Goal: Task Accomplishment & Management: Manage account settings

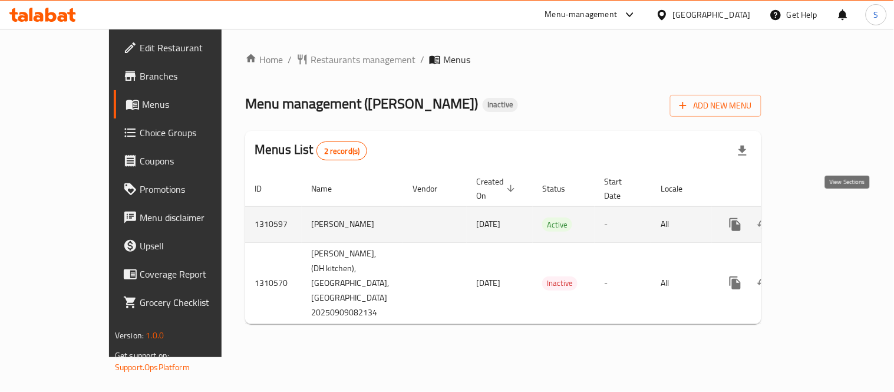
click at [834, 219] on link "enhanced table" at bounding box center [820, 224] width 28 height 28
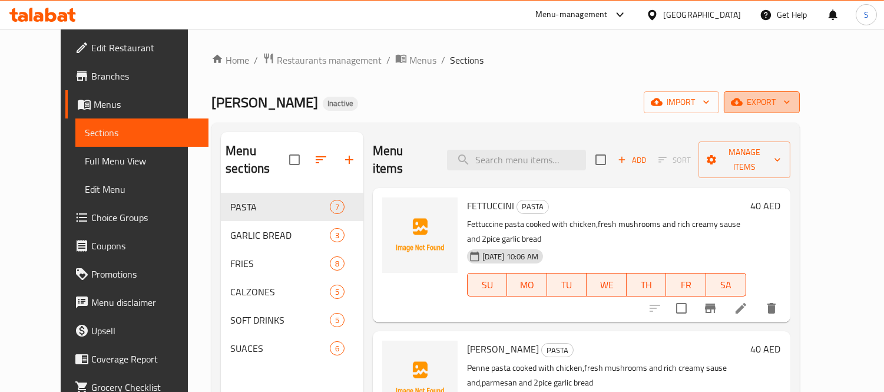
click at [800, 110] on button "export" at bounding box center [762, 102] width 76 height 22
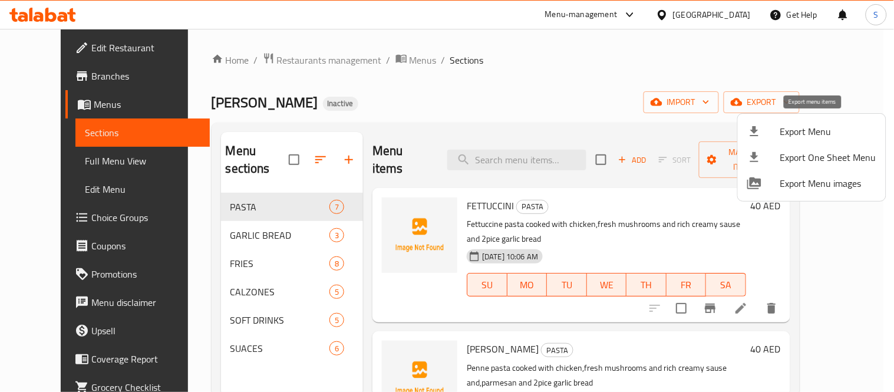
click at [821, 124] on span "Export Menu" at bounding box center [828, 131] width 96 height 14
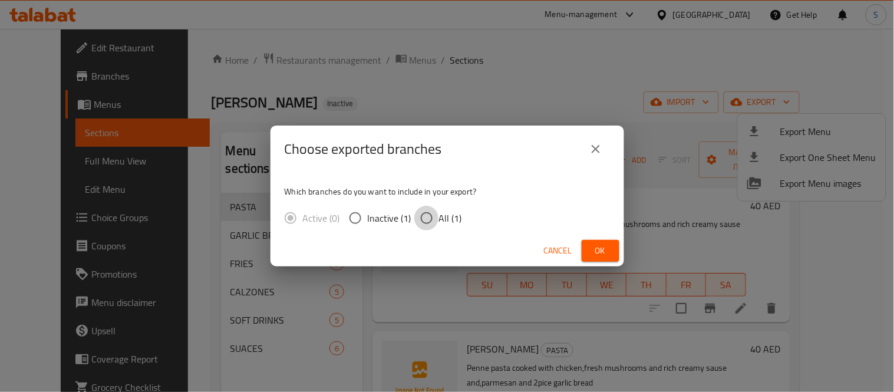
click at [414, 206] on input "All (1)" at bounding box center [426, 218] width 25 height 25
radio input "true"
click at [592, 251] on span "Ok" at bounding box center [600, 250] width 19 height 15
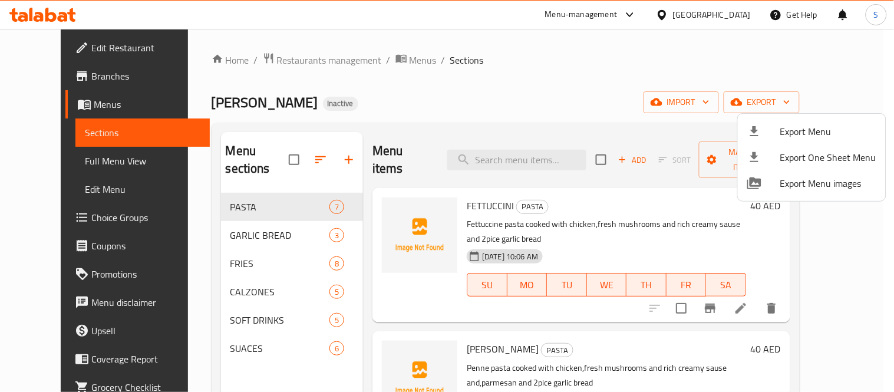
click at [61, 45] on div at bounding box center [447, 196] width 894 height 392
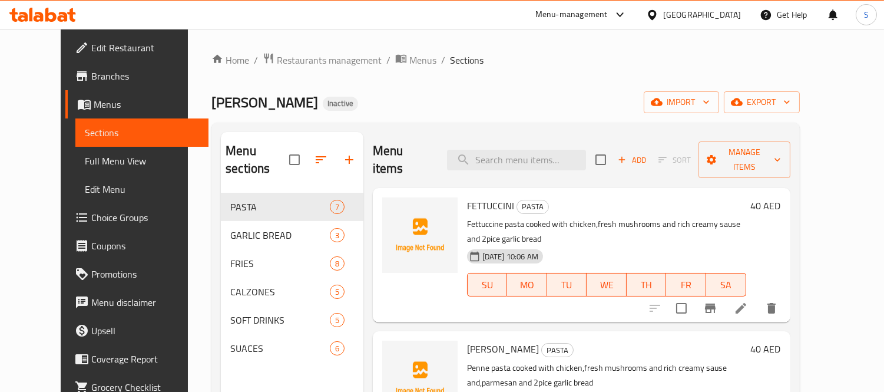
click at [91, 45] on span "Edit Restaurant" at bounding box center [145, 48] width 108 height 14
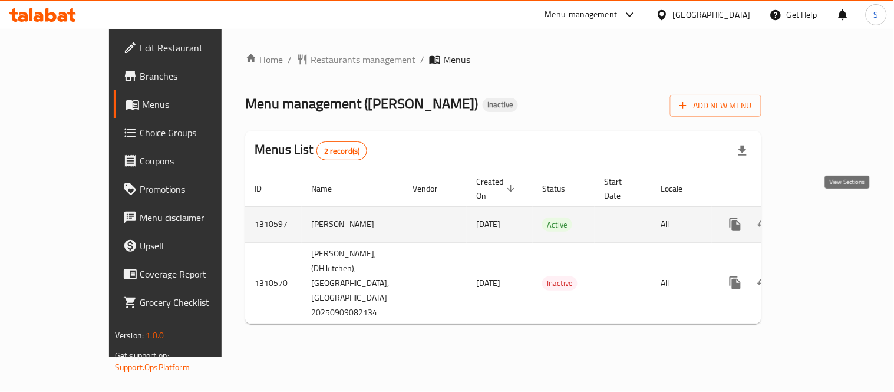
click at [827, 217] on icon "enhanced table" at bounding box center [820, 224] width 14 height 14
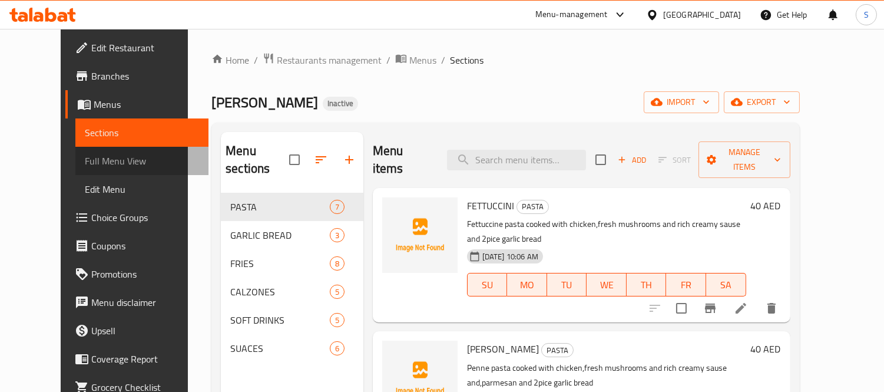
click at [91, 154] on span "Full Menu View" at bounding box center [142, 161] width 114 height 14
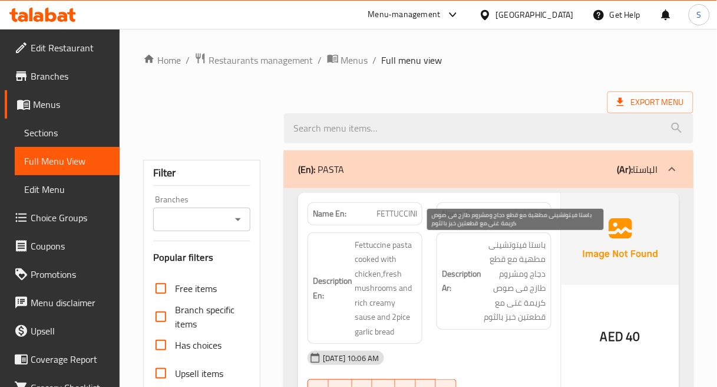
click at [544, 296] on span "باستا فيتوتشينى مطهية مع قطع دجاج ومشروم طازج فى صوص كريمة غنى مع قطعتين خبز با…" at bounding box center [515, 280] width 62 height 87
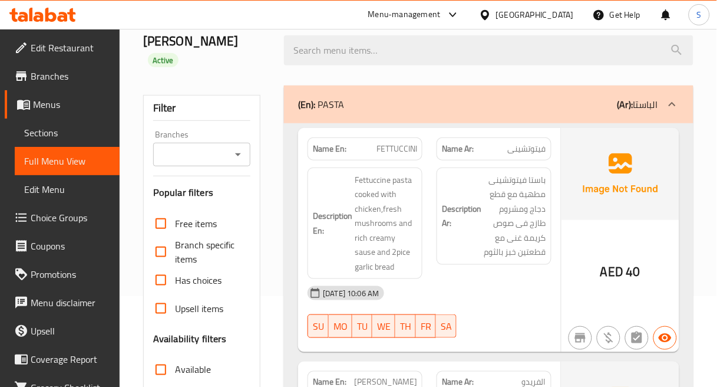
scroll to position [131, 0]
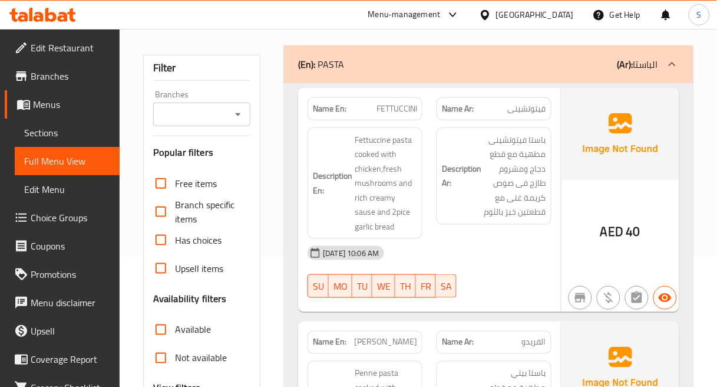
click at [540, 239] on div "09-09-2025 10:06 AM" at bounding box center [429, 253] width 258 height 28
click at [528, 144] on span "باستا فيتوتشينى مطهية مع قطع دجاج ومشروم طازج فى صوص كريمة غنى مع قطعتين خبز با…" at bounding box center [515, 176] width 62 height 87
click at [538, 103] on span "فيتوتشينى" at bounding box center [527, 109] width 38 height 12
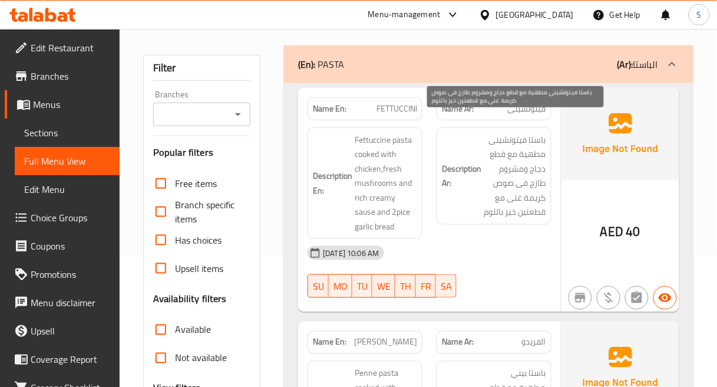
click at [517, 175] on span "باستا فيتوتشينى مطهية مع قطع دجاج ومشروم طازج فى صوص كريمة غنى مع قطعتين خبز با…" at bounding box center [515, 176] width 62 height 87
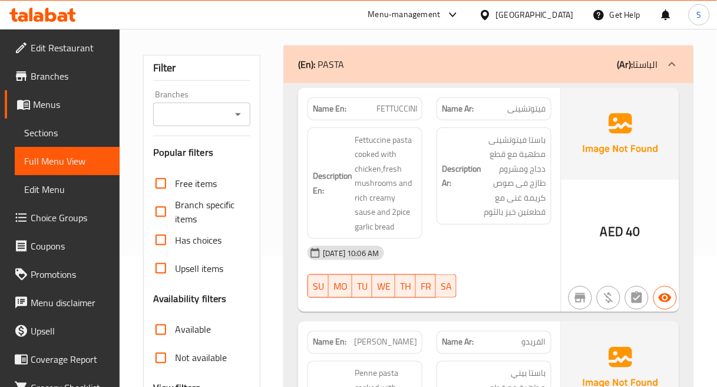
click at [407, 127] on div "Description En: Fettuccine pasta cooked with chicken,fresh mushrooms and rich c…" at bounding box center [365, 183] width 115 height 112
click at [402, 103] on span "FETTUCCINI" at bounding box center [396, 109] width 41 height 12
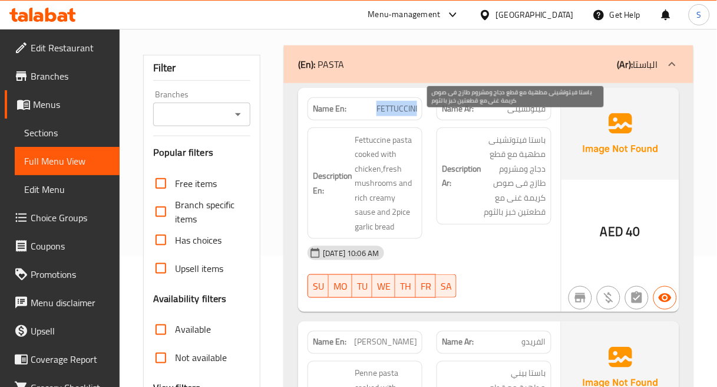
copy span "FETTUCCINI"
click at [490, 134] on span "باستا فيتوتشينى مطهية مع قطع دجاج ومشروم طازج فى صوص كريمة غنى مع قطعتين خبز با…" at bounding box center [515, 176] width 62 height 87
click at [497, 134] on span "باستا فيتوتشينى مطهية مع قطع دجاج ومشروم طازج فى صوص كريمة غنى مع قطعتين خبز با…" at bounding box center [515, 176] width 62 height 87
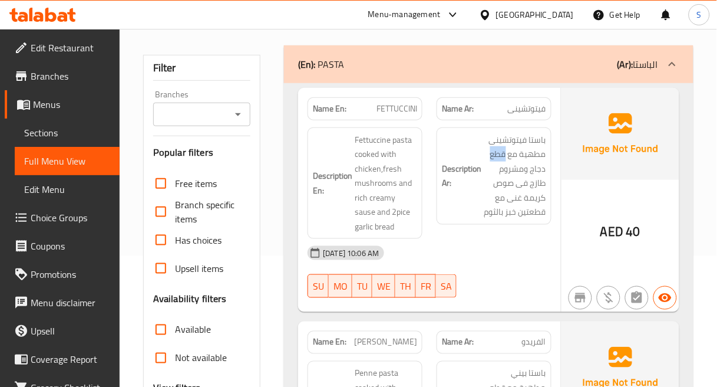
copy span "قطع"
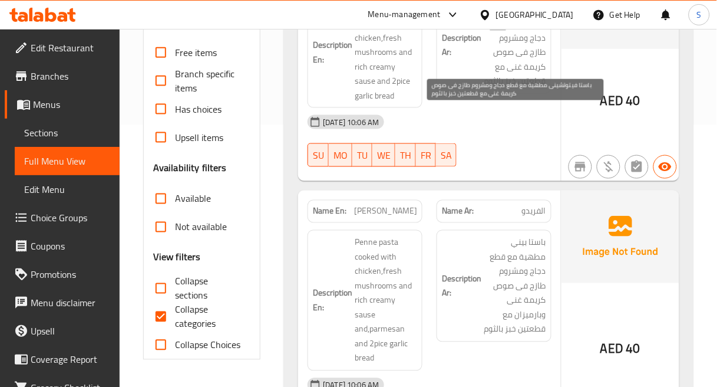
scroll to position [327, 0]
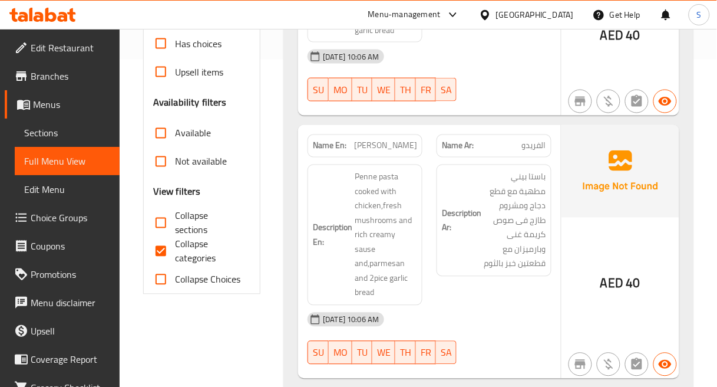
click at [389, 138] on div "Name En: ALFREDO" at bounding box center [365, 145] width 115 height 23
copy span "ALFREDO"
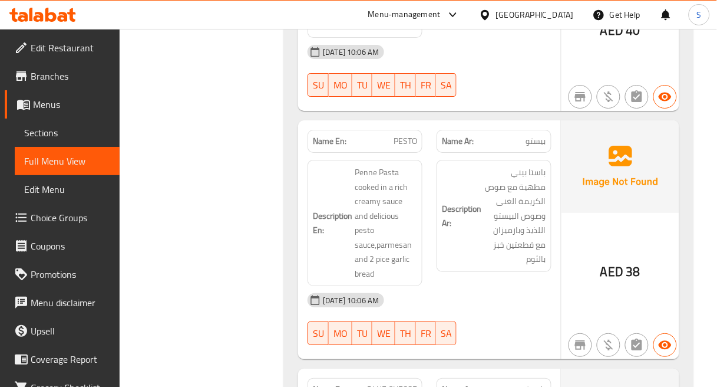
scroll to position [851, 0]
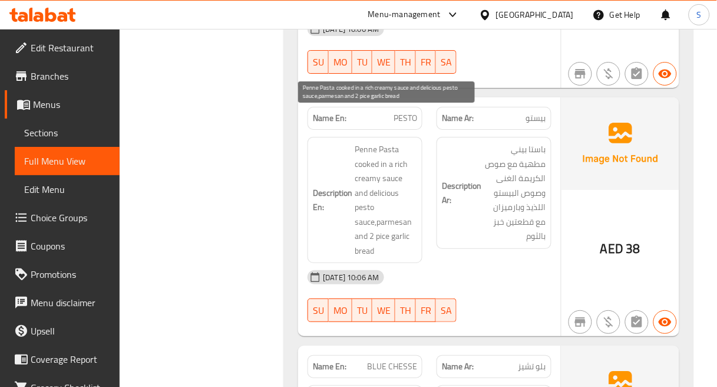
click at [379, 161] on span "Penne Pasta cooked in a rich creamy sauce and delicious pesto sauce,parmesan an…" at bounding box center [386, 199] width 62 height 115
copy span "delicious"
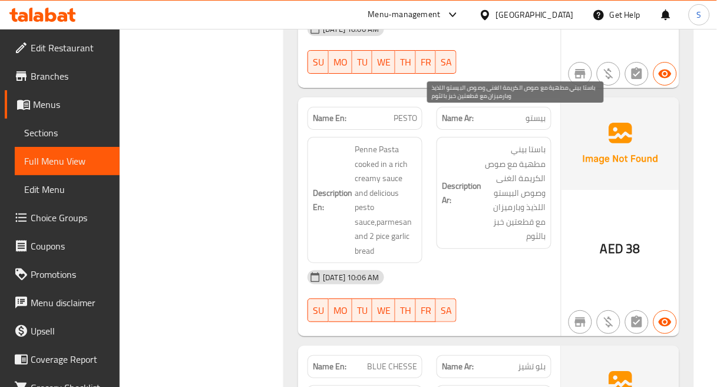
click at [507, 199] on span "باستا بيني مطهية مع صوص الكريمة الغنى وصوص البيستو اللذيذ وبارميزان مع قطعتين خ…" at bounding box center [515, 192] width 62 height 101
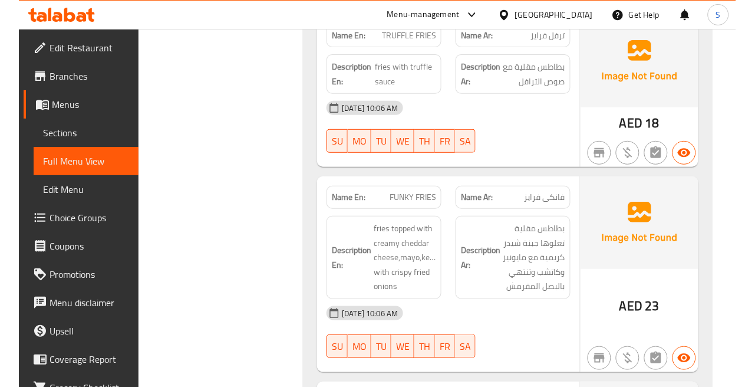
scroll to position [2880, 0]
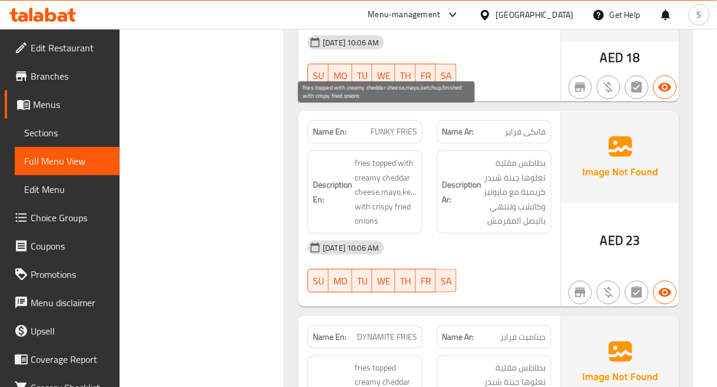
click at [377, 156] on span "fries topped with creamy cheddar cheese,mayo,ketchup,finished with crispy fried…" at bounding box center [386, 192] width 62 height 72
copy span "topped"
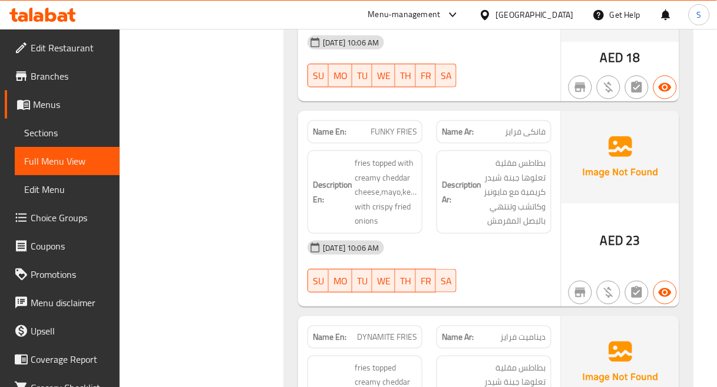
click at [421, 151] on div "Description En: fries topped with creamy cheddar cheese,mayo,ketchup,finished w…" at bounding box center [365, 191] width 115 height 83
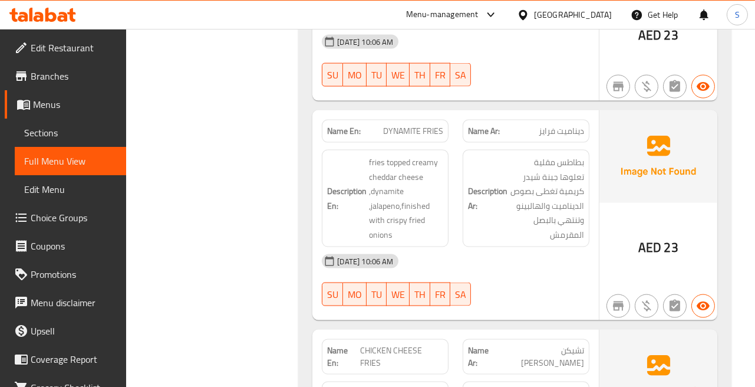
click at [573, 156] on span "بطاطس مقلية تعلوها جبنة شيدر كريمية تغطى بصوص الديناميت والهالبينو وتنتهي بالبص…" at bounding box center [547, 198] width 74 height 87
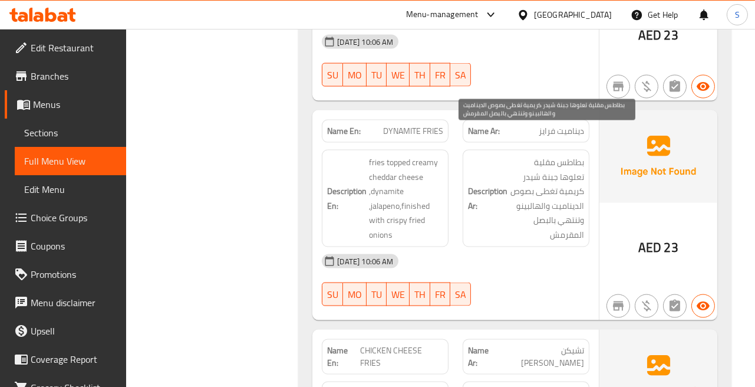
click at [572, 197] on span "بطاطس مقلية تعلوها جبنة شيدر كريمية تغطى بصوص الديناميت والهالبينو وتنتهي بالبص…" at bounding box center [547, 198] width 74 height 87
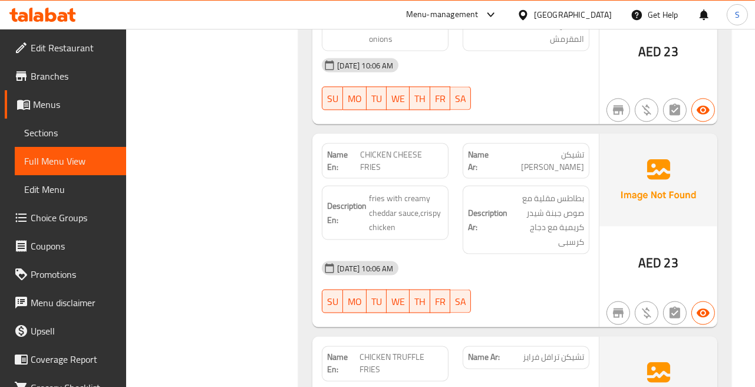
scroll to position [3077, 0]
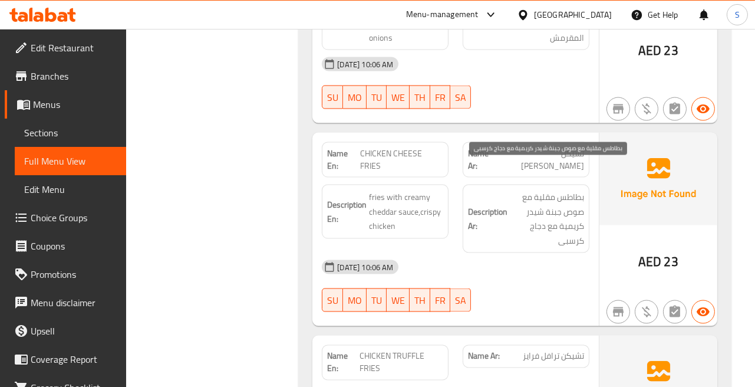
click at [580, 197] on span "بطاطس مقلية مع صوص جبنة شيدر كريمية مع دجاج كرسبى" at bounding box center [547, 219] width 74 height 58
click at [589, 177] on div "Description Ar: بطاطس مقلية مع صوص جبنة شيدر كريمية مع دجاج كرسبى" at bounding box center [525, 218] width 141 height 82
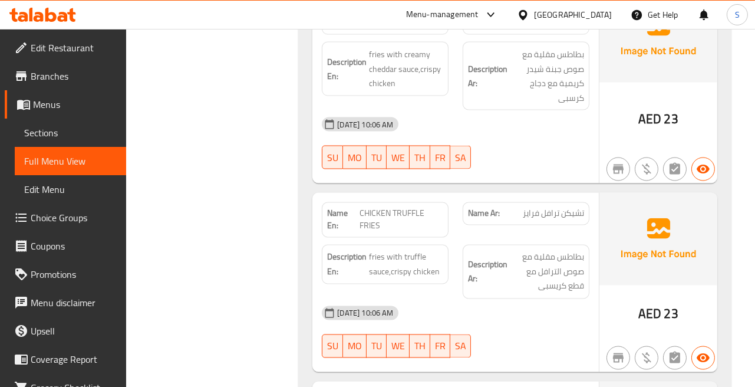
scroll to position [3273, 0]
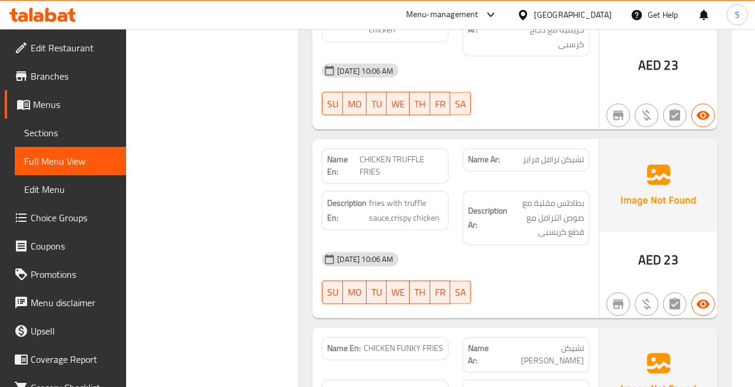
click at [384, 154] on span "CHICKEN TRUFFLE FRIES" at bounding box center [401, 166] width 84 height 25
copy span "CHICKEN TRUFFLE FRIES"
click at [551, 204] on span "بطاطس مقلية مع صوص الترافل مع قطع كريسبى" at bounding box center [547, 218] width 74 height 44
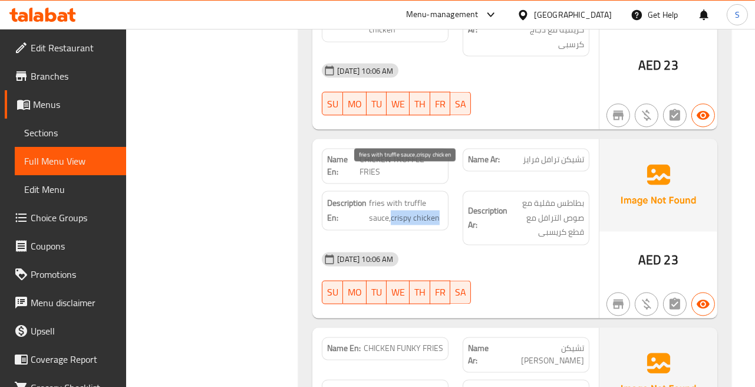
drag, startPoint x: 391, startPoint y: 196, endPoint x: 440, endPoint y: 191, distance: 49.1
click at [440, 196] on span "fries with truffle sauce,crispy chicken" at bounding box center [406, 210] width 74 height 29
copy span "crispy chicken"
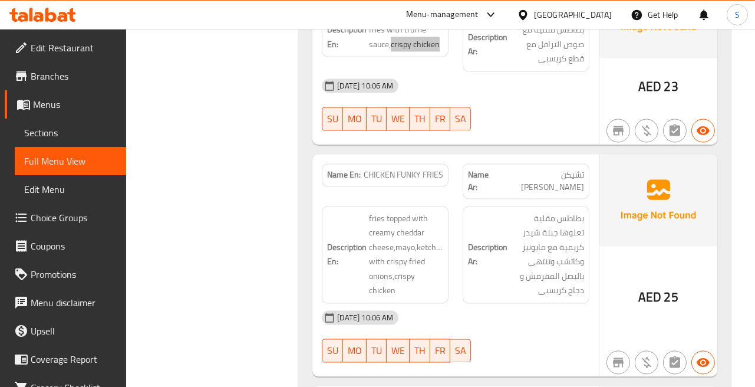
scroll to position [3469, 0]
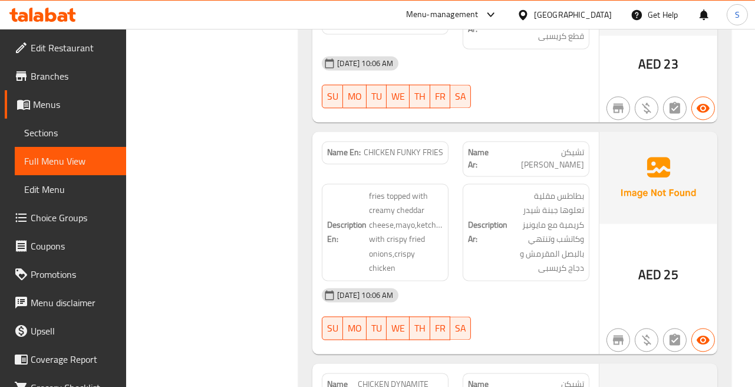
click at [605, 201] on div "AED 25" at bounding box center [658, 242] width 118 height 222
click at [427, 146] on span "CHICKEN FUNKY FRIES" at bounding box center [404, 152] width 80 height 12
copy span "CHICKEN FUNKY FRIES"
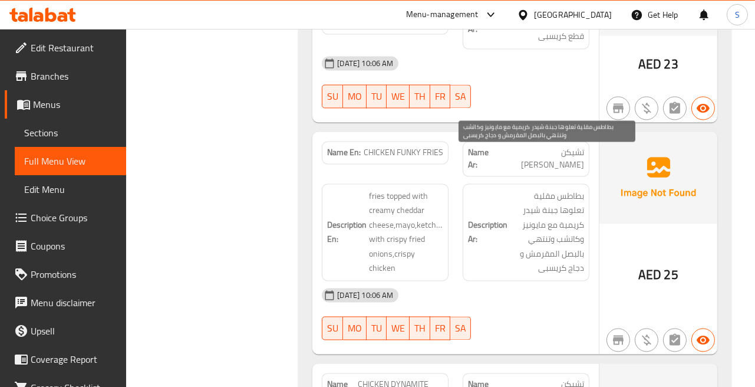
click at [529, 189] on span "بطاطس مقلية تعلوها جبنة شيدر كريمية مع مايونيز وكاتشب وتنتهي بالبصل المقرمش و د…" at bounding box center [547, 232] width 74 height 87
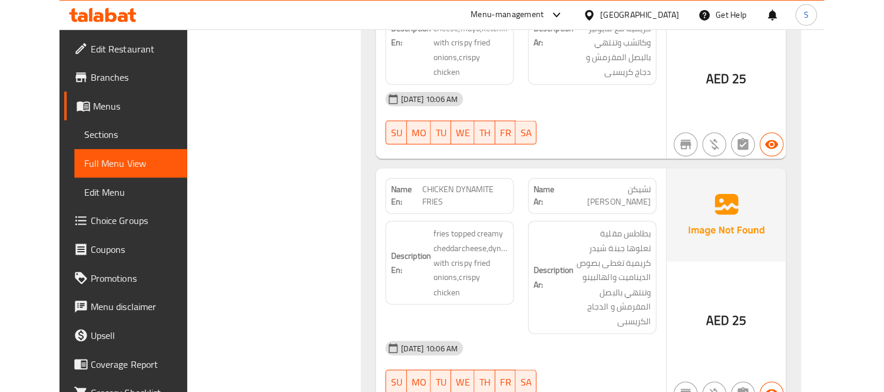
scroll to position [3731, 0]
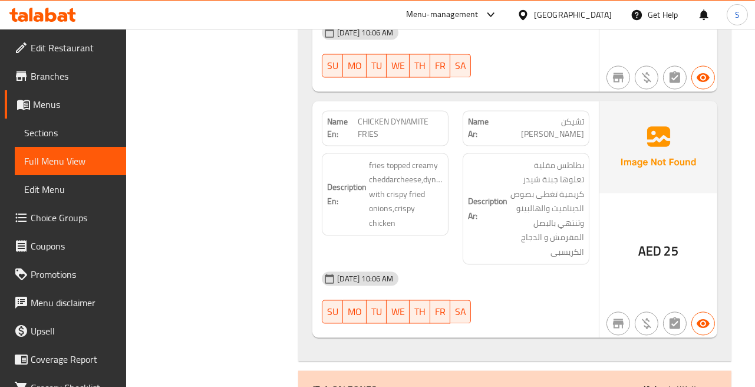
click at [354, 110] on div "Name En: CHICKEN DYNAMITE FRIES" at bounding box center [385, 127] width 127 height 35
click at [380, 115] on span "CHICKEN DYNAMITE FRIES" at bounding box center [400, 127] width 85 height 25
copy span "CHICKEN DYNAMITE FRIES"
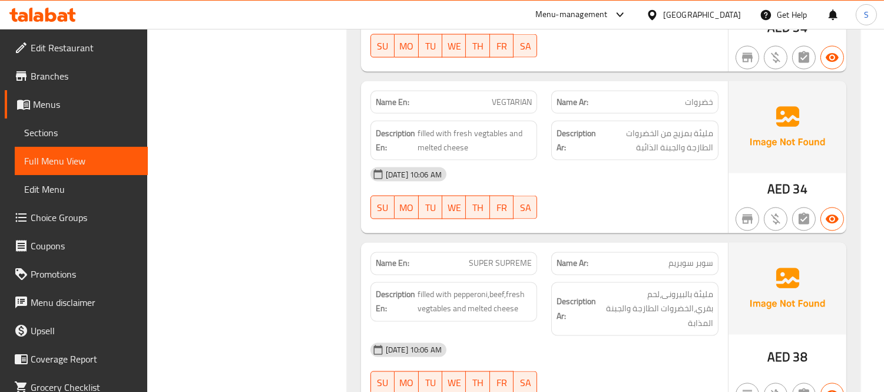
click at [544, 166] on div "09-09-2025 10:06 AM" at bounding box center [545, 174] width 362 height 28
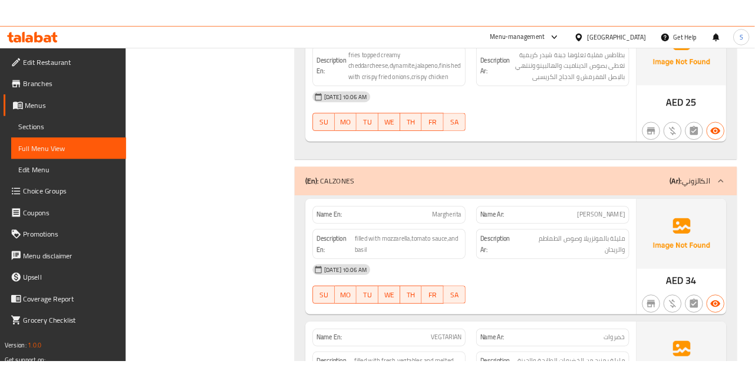
scroll to position [3208, 0]
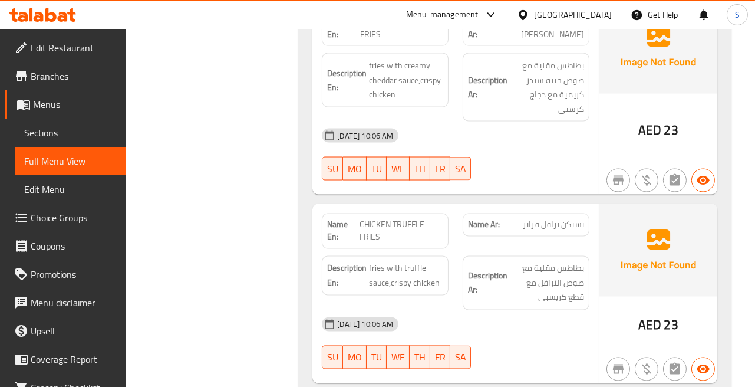
click at [543, 142] on div "09-09-2025 10:06 AM SU MO TU WE TH FR SA" at bounding box center [456, 154] width 282 height 66
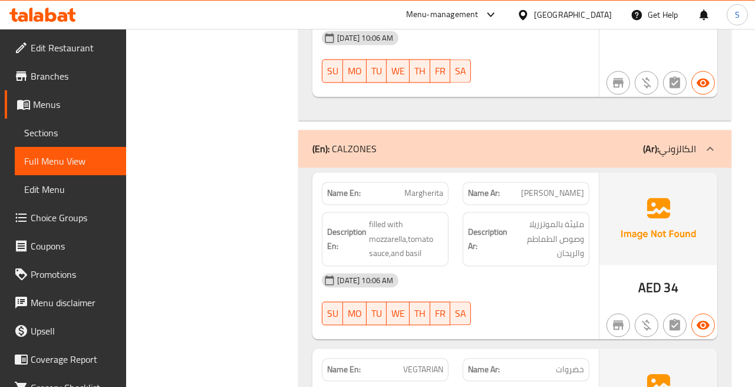
scroll to position [3994, 0]
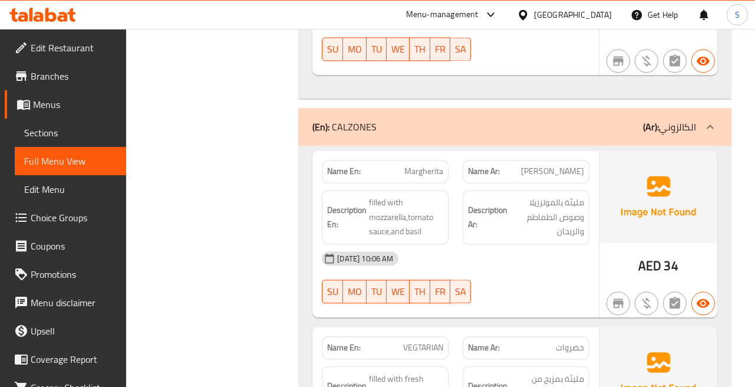
click at [423, 160] on div "Name En: Margherita" at bounding box center [385, 171] width 127 height 23
copy span "Margherita"
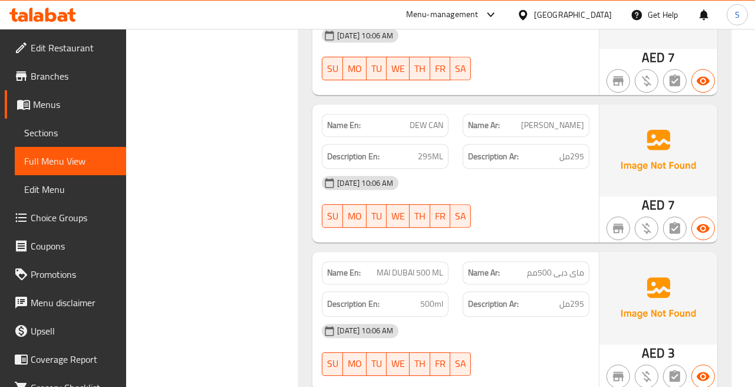
scroll to position [5499, 0]
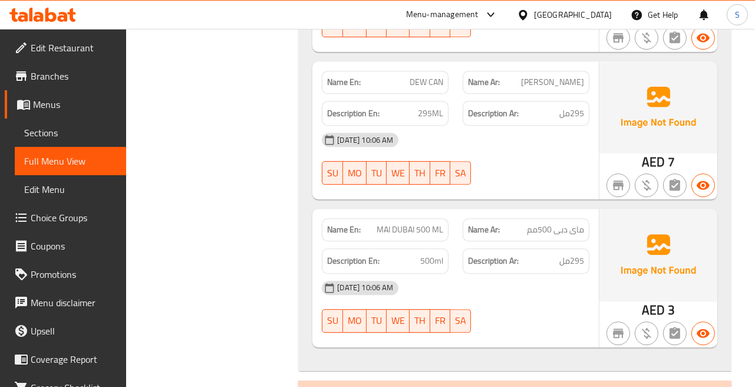
click at [401, 223] on span "MAI DUBAI 500 ML" at bounding box center [409, 229] width 67 height 12
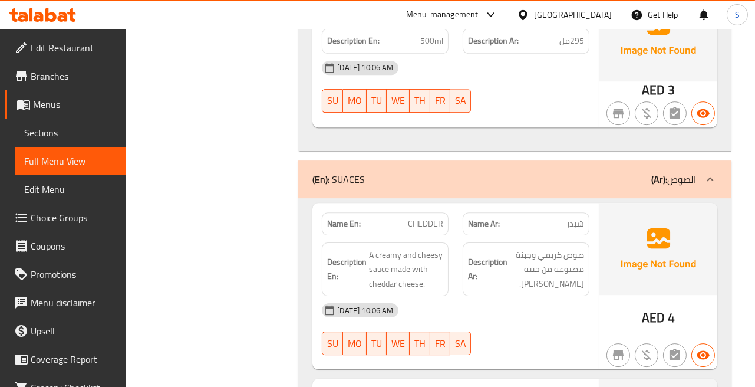
scroll to position [5761, 0]
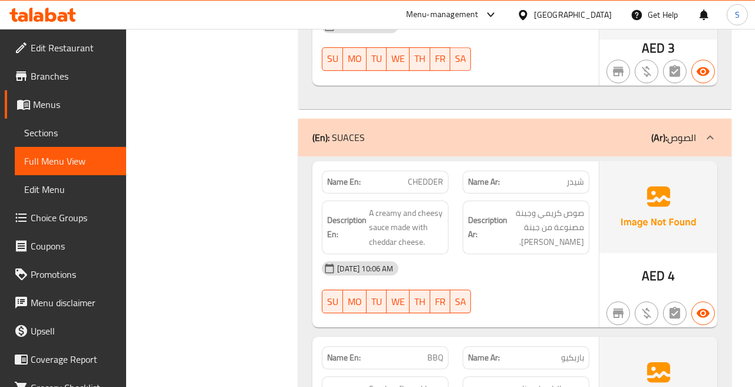
click at [586, 254] on div "09-09-2025 10:06 AM SU MO TU WE TH FR SA" at bounding box center [456, 287] width 282 height 66
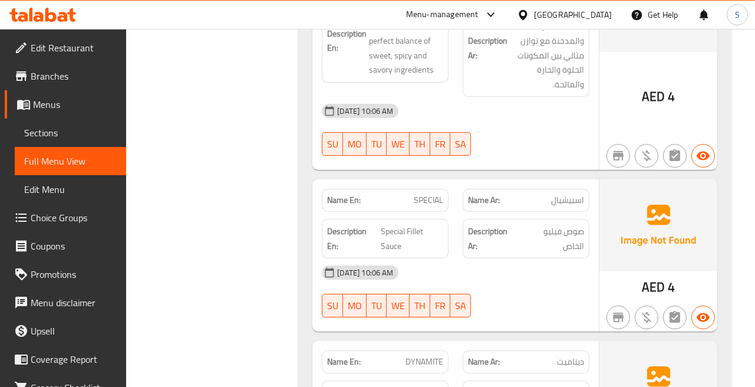
scroll to position [6154, 0]
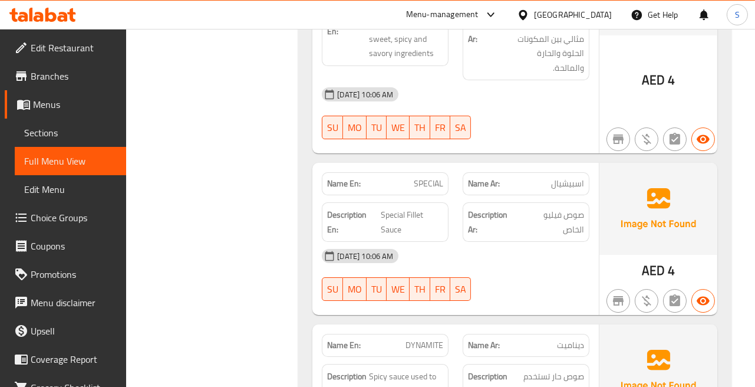
click at [418, 165] on div "Name En: SPECIAL" at bounding box center [385, 183] width 141 height 37
click at [409, 172] on div "Name En: SPECIAL" at bounding box center [385, 183] width 127 height 23
click at [573, 207] on span "صوص فيليو الخاص" at bounding box center [552, 221] width 63 height 29
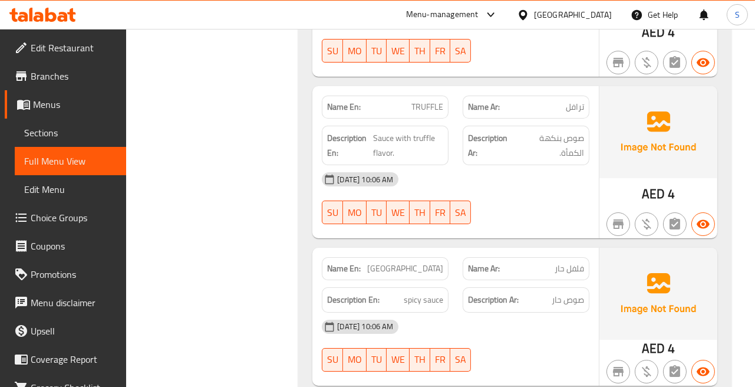
scroll to position [6576, 0]
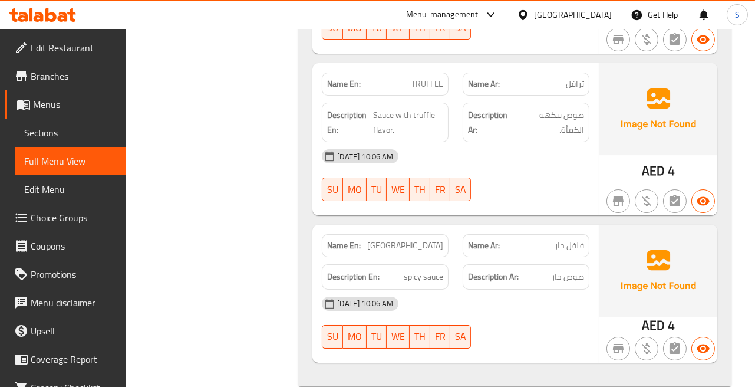
click at [435, 239] on span "CHILE" at bounding box center [405, 245] width 76 height 12
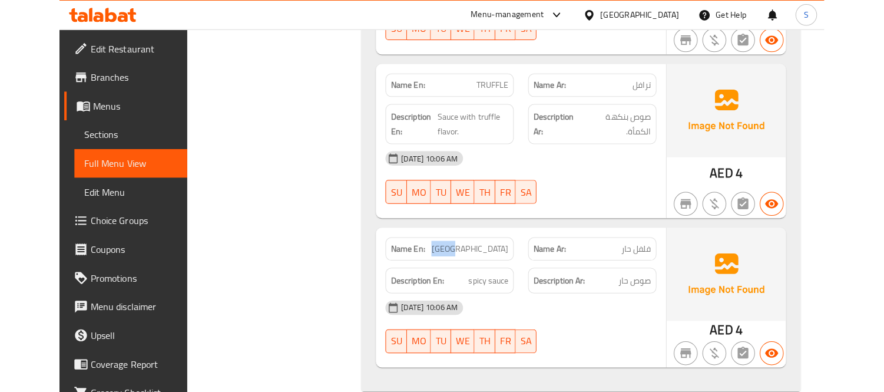
scroll to position [5933, 0]
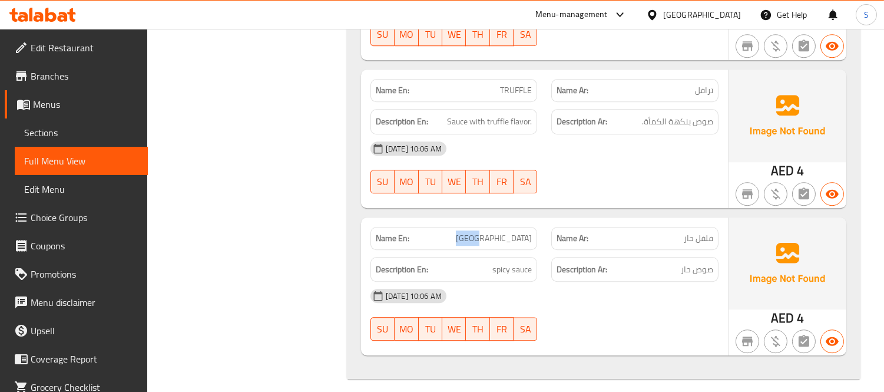
drag, startPoint x: 70, startPoint y: 131, endPoint x: 405, endPoint y: 18, distance: 353.6
click at [70, 131] on span "Sections" at bounding box center [81, 132] width 114 height 14
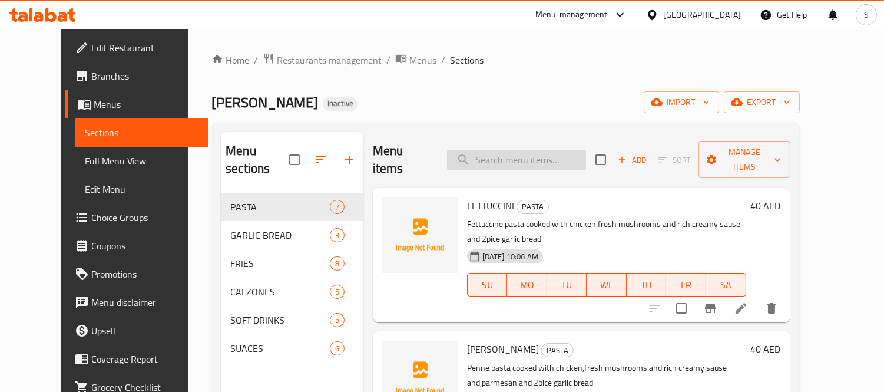
click at [584, 150] on input "search" at bounding box center [516, 160] width 139 height 21
paste input "FETTUCCINI"
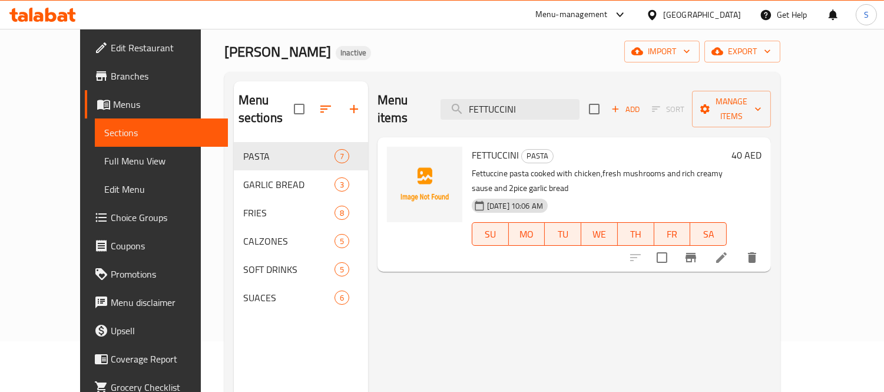
scroll to position [65, 0]
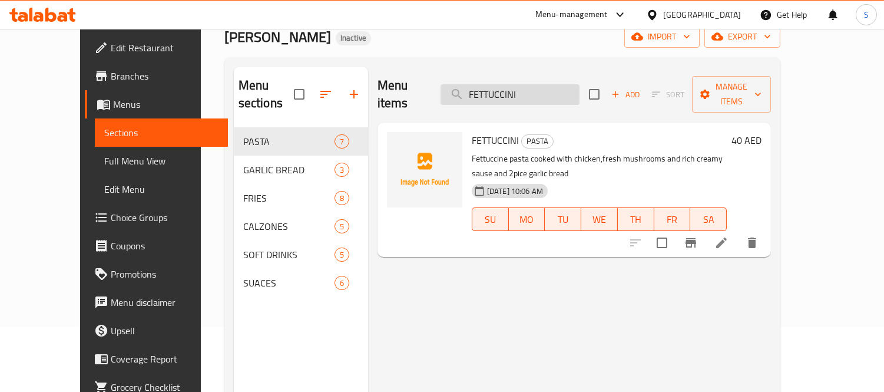
click at [539, 87] on input "FETTUCCINI" at bounding box center [510, 94] width 139 height 21
paste input "ALFREDO"
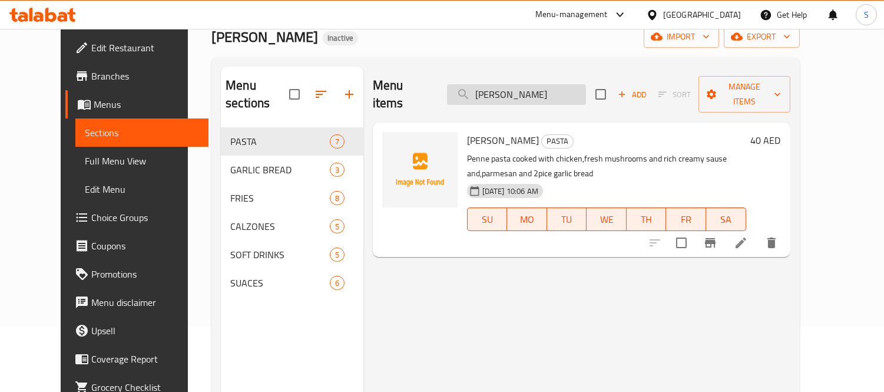
click at [528, 84] on input "ALFREDO" at bounding box center [516, 94] width 139 height 21
paste input "CHICKEN FUNKY"
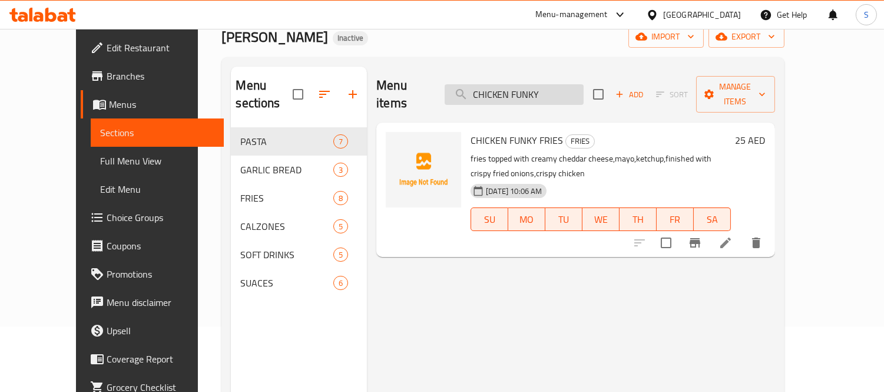
click at [558, 86] on input "CHICKEN FUNKY" at bounding box center [514, 94] width 139 height 21
paste input "TRUFFLE FRIE"
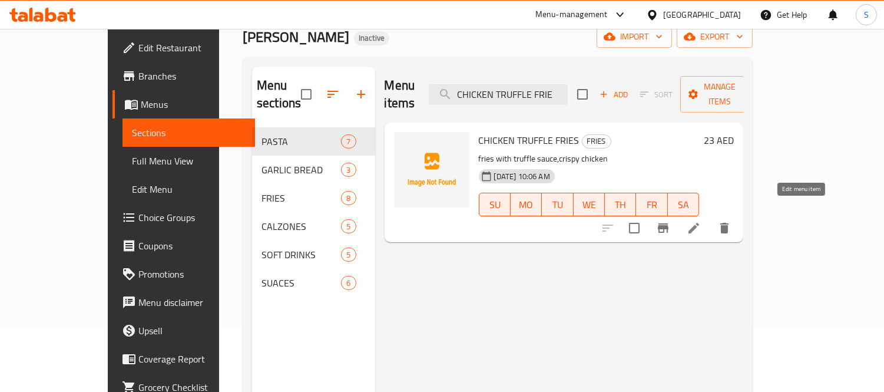
type input "CHICKEN TRUFFLE FRIE"
click at [701, 221] on icon at bounding box center [694, 228] width 14 height 14
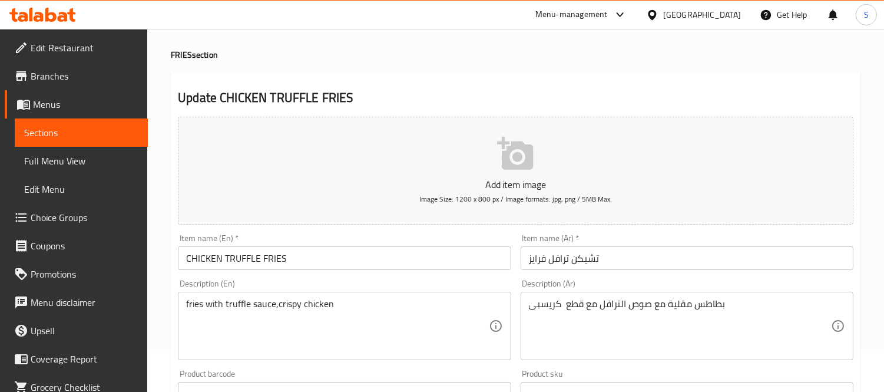
scroll to position [65, 0]
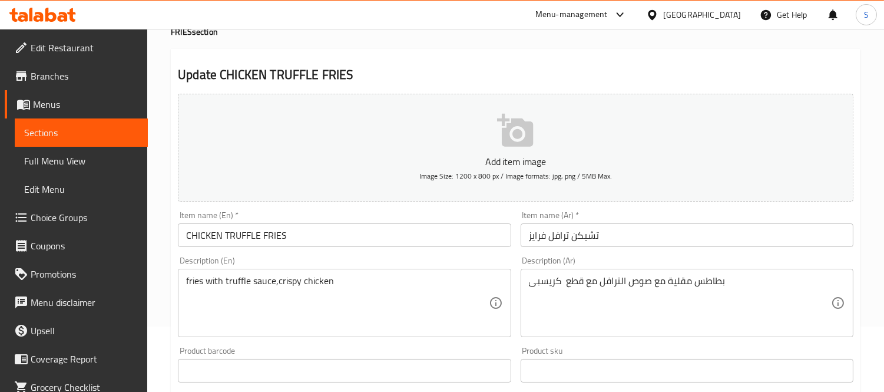
drag, startPoint x: 351, startPoint y: 316, endPoint x: 550, endPoint y: 391, distance: 212.9
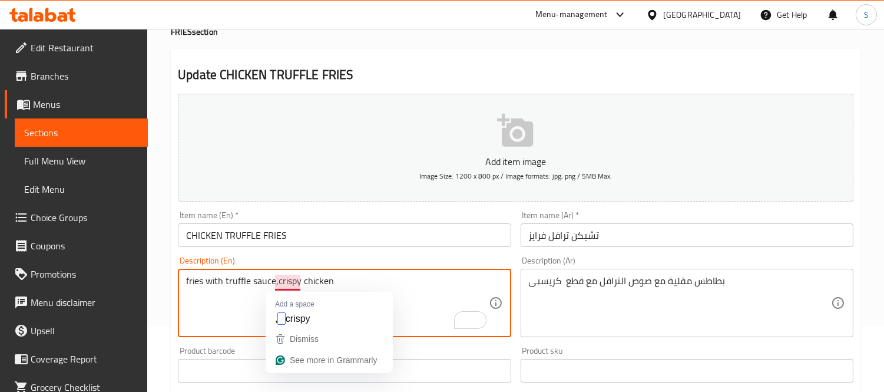
click at [279, 284] on textarea "fries with truffle sauce,crispy chicken" at bounding box center [337, 303] width 302 height 56
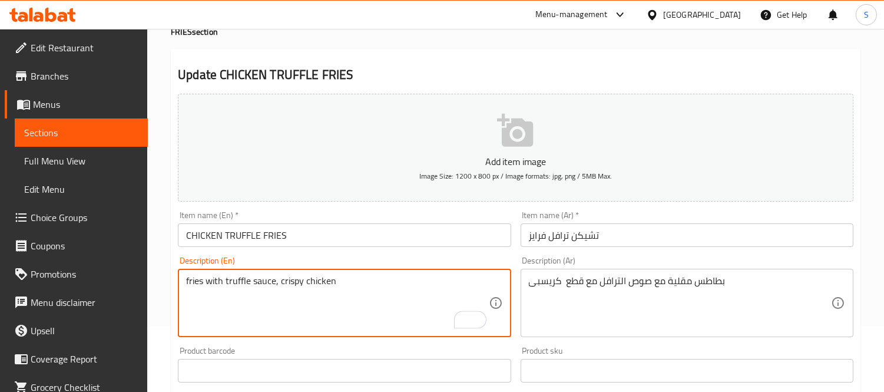
click at [368, 279] on textarea "fries with truffle sauce, crispy chicken" at bounding box center [337, 303] width 302 height 56
paste textarea "pieces"
type textarea "fries with truffle sauce, crispy chicken pieces"
click at [359, 246] on input "CHICKEN TRUFFLE FRIES" at bounding box center [344, 235] width 333 height 24
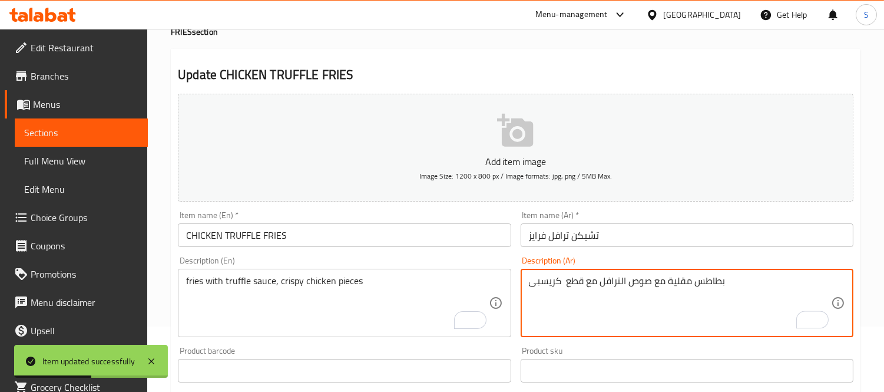
click at [557, 282] on textarea "بطاطس مقلية مع صوص الترافل مع قطع كريسبى" at bounding box center [680, 303] width 302 height 56
click at [562, 283] on textarea "بطاطس مقلية مع صوص الترافل مع قطع كريسبى" at bounding box center [680, 303] width 302 height 56
type textarea "بطاطس مقلية مع صوص الترافل مع قطع دجاج كريسبى"
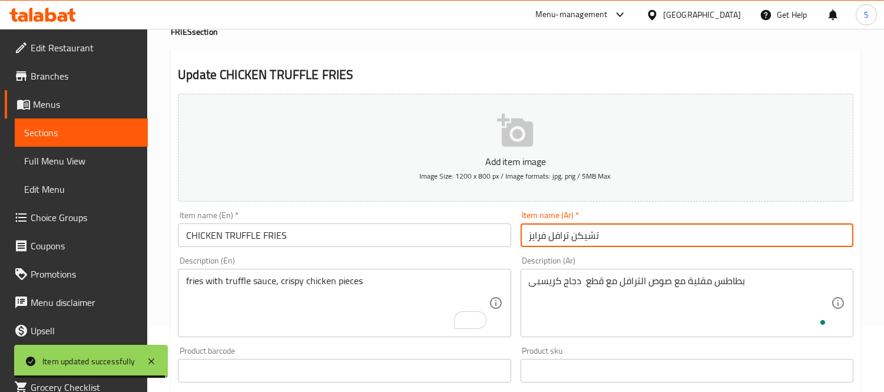
click at [572, 226] on input "تشيكن ترافل فرايز" at bounding box center [687, 235] width 333 height 24
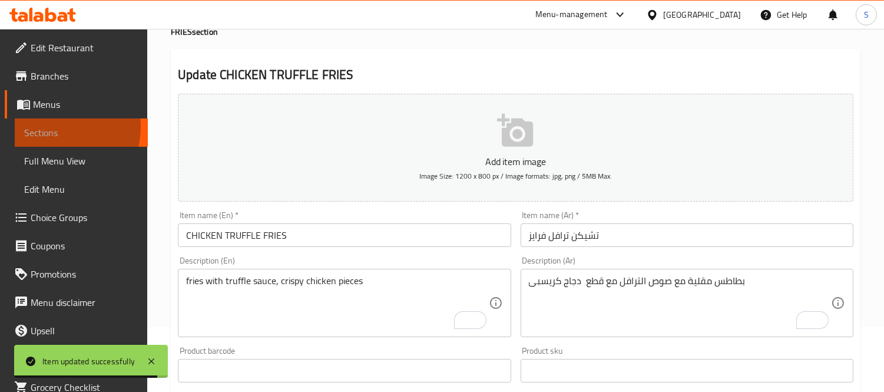
click at [54, 127] on span "Sections" at bounding box center [81, 132] width 114 height 14
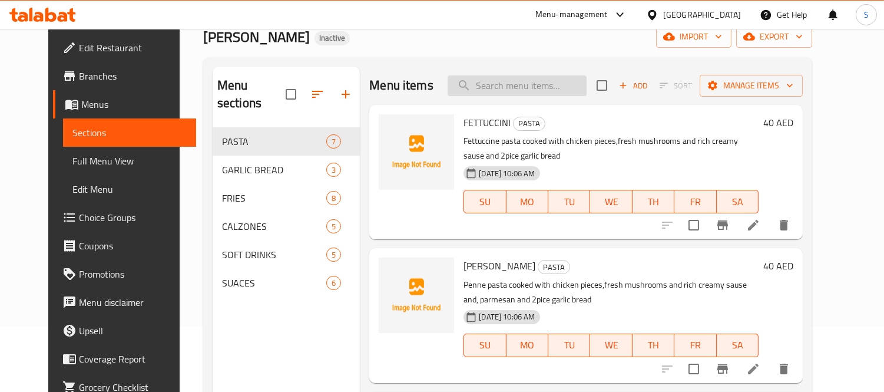
click at [570, 75] on input "search" at bounding box center [517, 85] width 139 height 21
paste input "CHICKEN DYNAMITE FRIES"
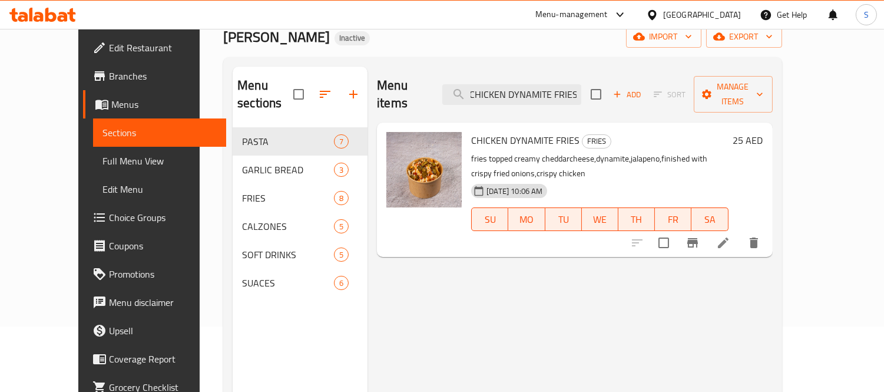
type input "CHICKEN DYNAMITE FRIES"
click at [731, 236] on icon at bounding box center [723, 243] width 14 height 14
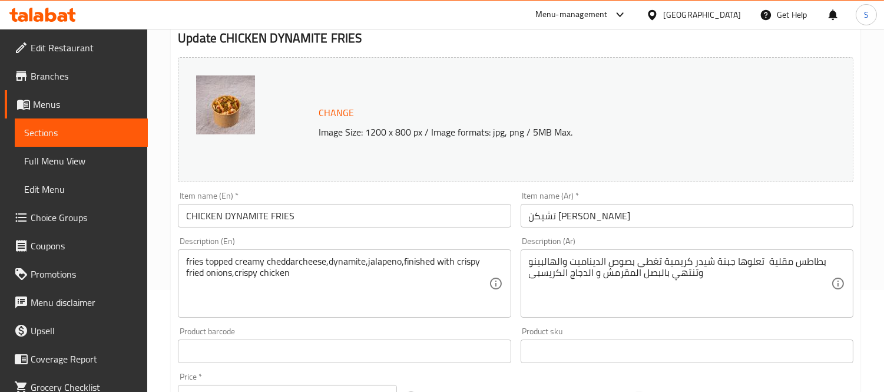
scroll to position [131, 0]
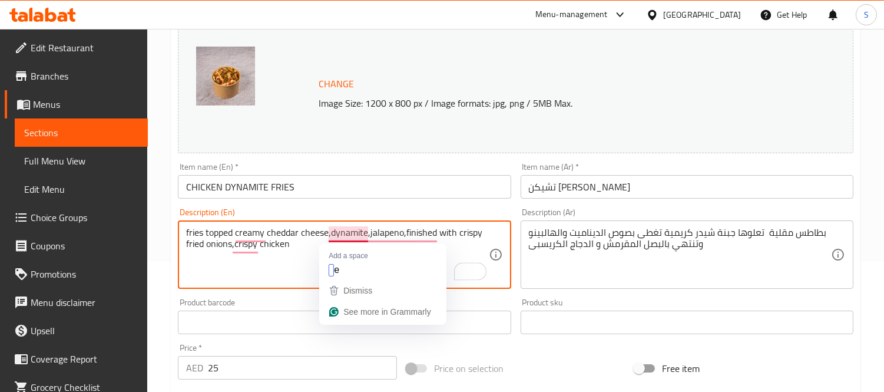
click at [331, 231] on textarea "fries topped creamy cheddar cheese,dynamite,jalapeno,finished with crispy fried…" at bounding box center [337, 255] width 302 height 56
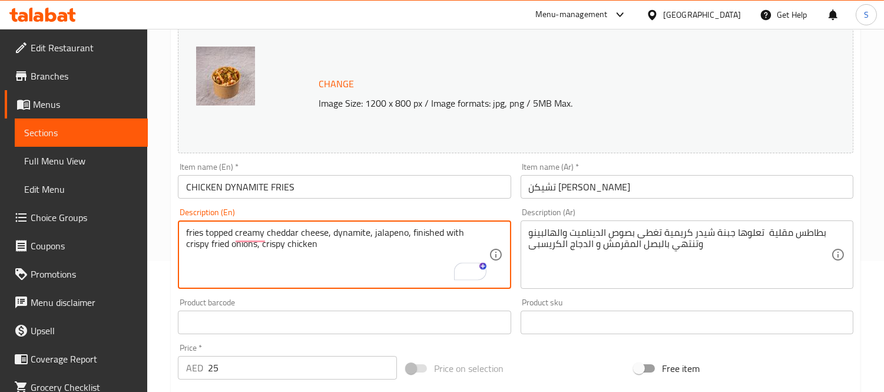
click at [384, 263] on textarea "fries topped creamy cheddar cheese, dynamite, jalapeno, finished with crispy fr…" at bounding box center [337, 255] width 302 height 56
type textarea "fries topped creamy cheddar cheese, dynamite, jalapeno, finished with crispy fr…"
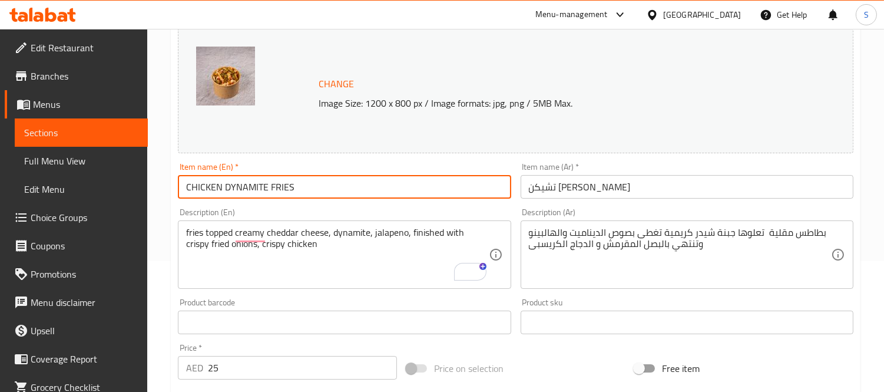
click at [454, 190] on input "CHICKEN DYNAMITE FRIES" at bounding box center [344, 187] width 333 height 24
click at [316, 192] on input "CHICKEN DYNAMITE FRIES" at bounding box center [344, 187] width 333 height 24
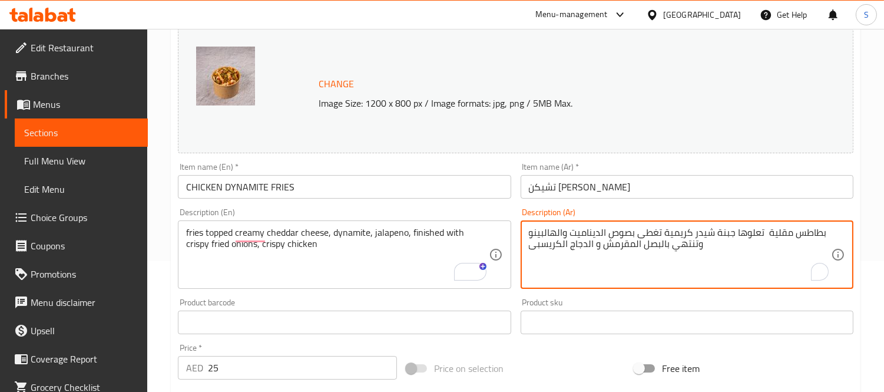
paste textarea "قطع"
type textarea "بطاطس مقلية تعلوها جبنة شيدر كريمية تغطى بصوص الديناميت والهالبينو وتنتهي بالبص…"
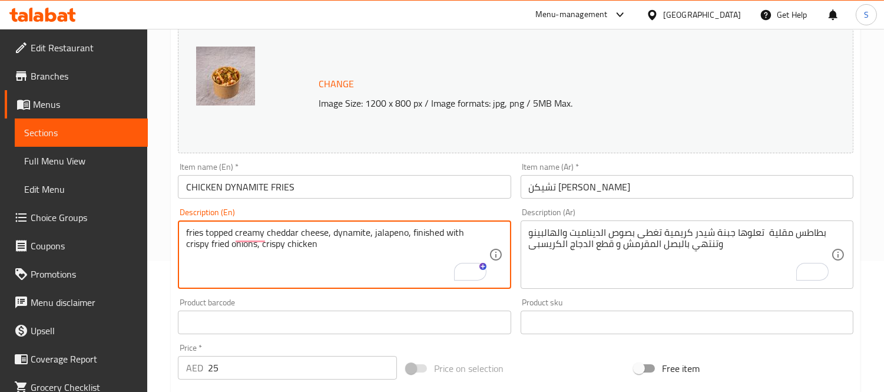
paste textarea "pieces"
type textarea "fries topped creamy cheddar cheese, dynamite, jalapeno, finished with crispy fr…"
click at [327, 186] on input "CHICKEN DYNAMITE FRIES" at bounding box center [344, 187] width 333 height 24
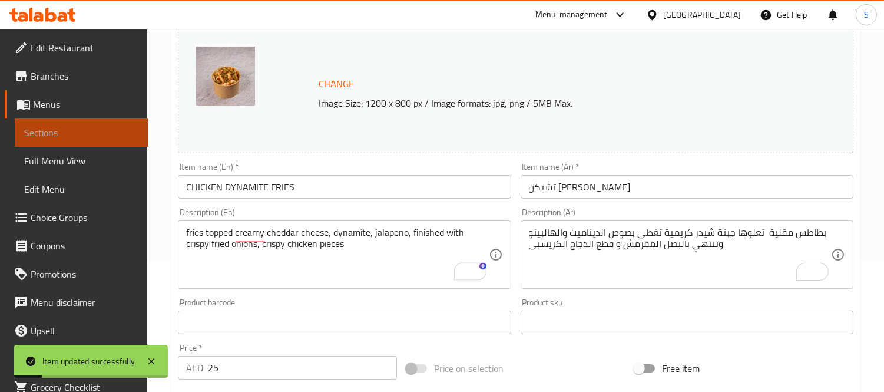
click at [85, 131] on span "Sections" at bounding box center [81, 132] width 114 height 14
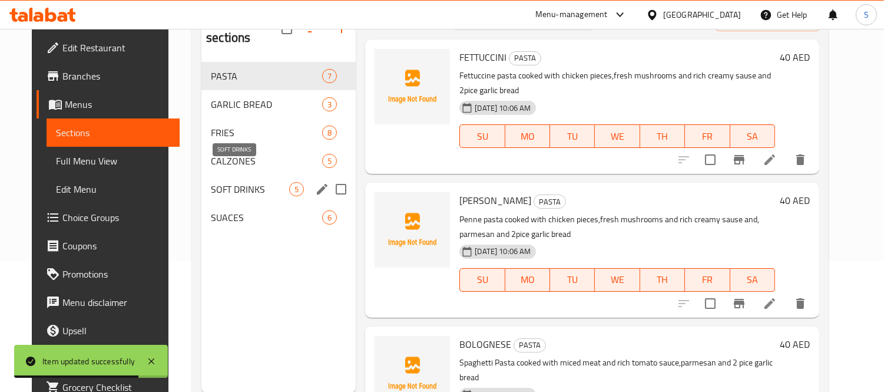
click at [220, 182] on span "SOFT DRINKS" at bounding box center [250, 189] width 78 height 14
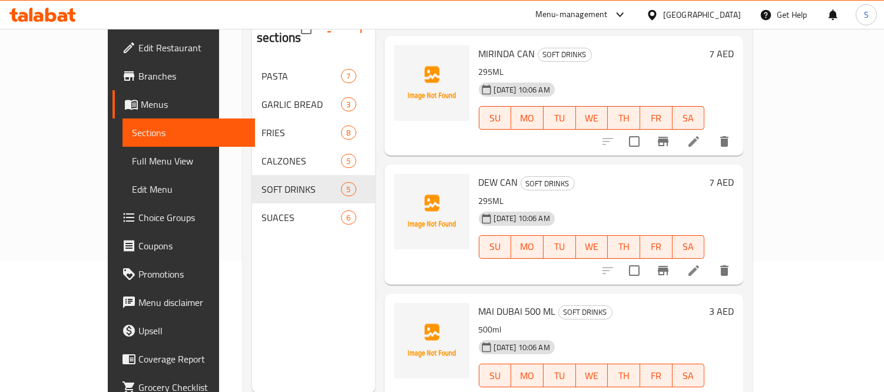
scroll to position [280, 0]
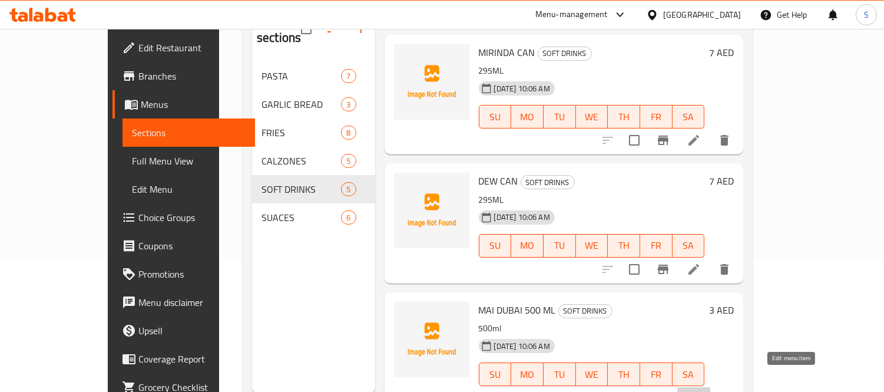
click at [701, 391] on icon at bounding box center [694, 398] width 14 height 14
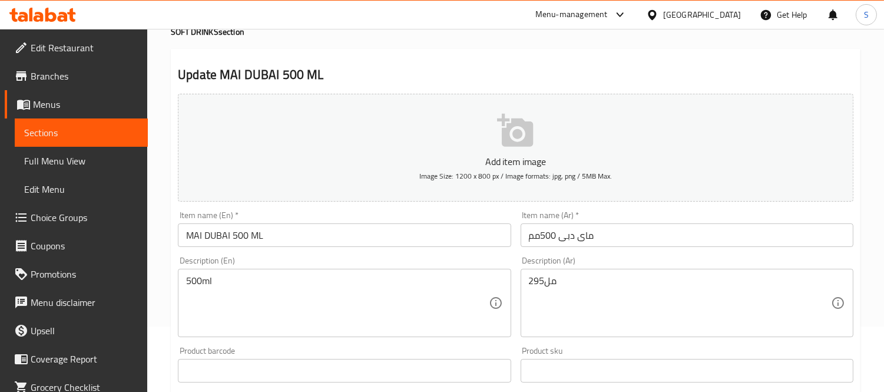
scroll to position [131, 0]
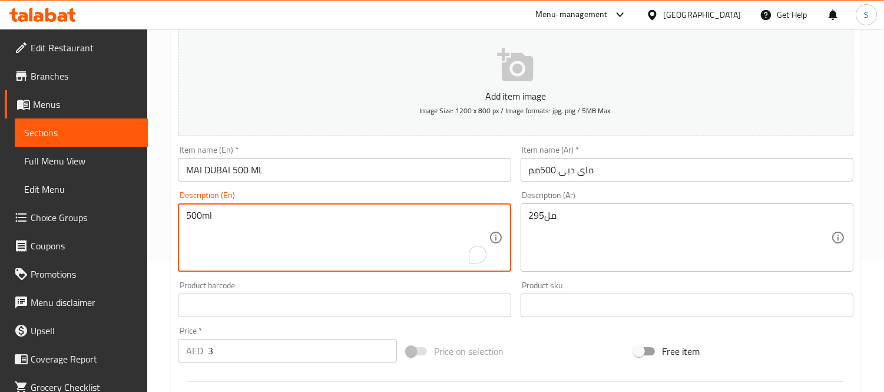
click at [260, 219] on textarea "500ml" at bounding box center [337, 238] width 302 height 56
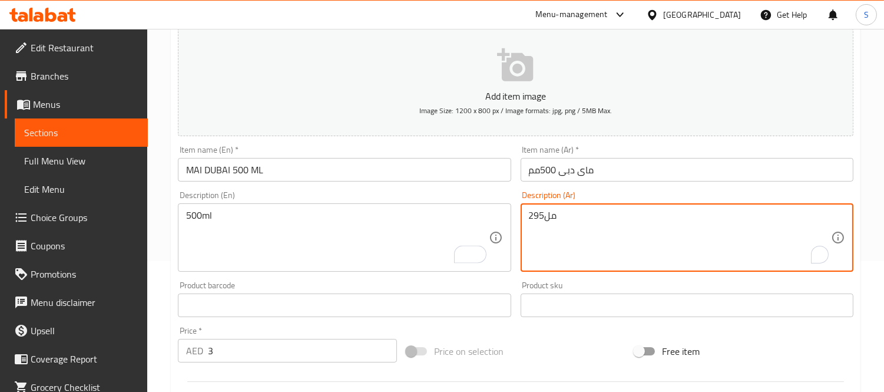
click at [529, 215] on textarea "295مل" at bounding box center [680, 238] width 302 height 56
paste textarea "500ml"
type textarea "500ml"
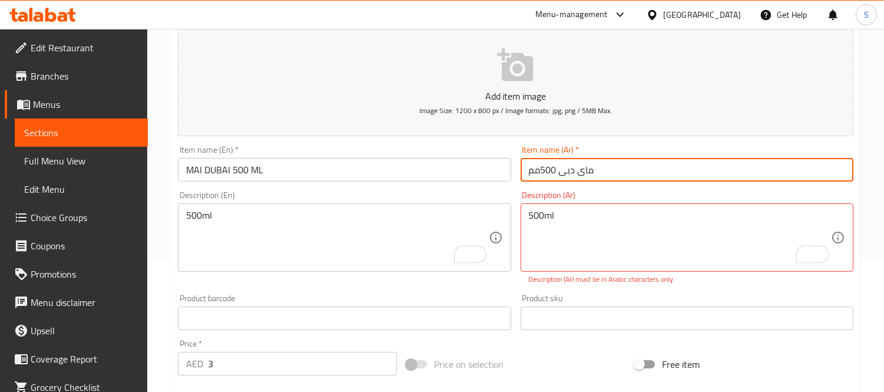
drag, startPoint x: 533, startPoint y: 172, endPoint x: 524, endPoint y: 168, distance: 9.2
click at [524, 168] on input "ماى دبى 500مم" at bounding box center [687, 170] width 333 height 24
click at [539, 172] on input "ماى دبى 500م" at bounding box center [687, 170] width 333 height 24
type input "ماى دبى 500م"
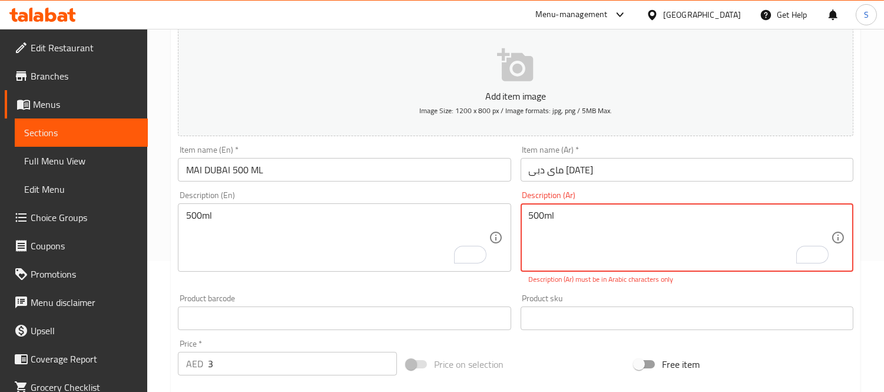
click at [544, 215] on textarea "500ml" at bounding box center [680, 238] width 302 height 56
paste textarea "م"
click at [545, 219] on textarea "500مل" at bounding box center [680, 238] width 302 height 56
type textarea "500 مل"
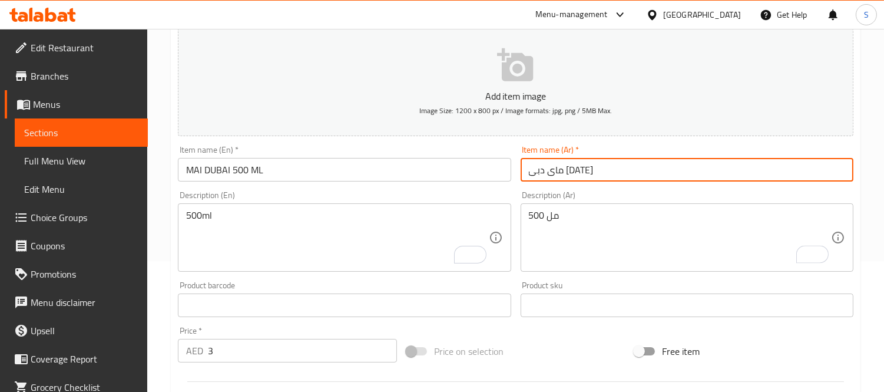
click at [595, 173] on input "ماى دبى 500م" at bounding box center [687, 170] width 333 height 24
drag, startPoint x: 534, startPoint y: 172, endPoint x: 526, endPoint y: 169, distance: 8.2
click at [526, 169] on input "ماى دبى 500م" at bounding box center [687, 170] width 333 height 24
click at [532, 171] on input "ماى دبى 500م" at bounding box center [687, 170] width 333 height 24
click at [531, 173] on input "ماى دبى 500م" at bounding box center [687, 170] width 333 height 24
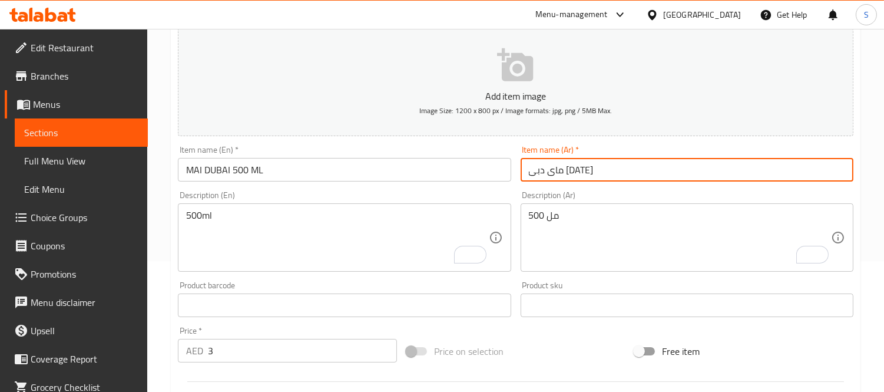
click at [534, 172] on input "ماى دبى 500م" at bounding box center [687, 170] width 333 height 24
type input "ماى دبى 500 مل"
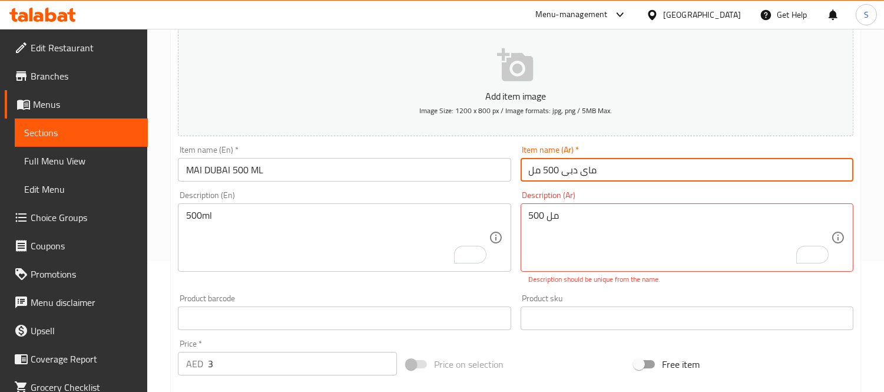
drag, startPoint x: 563, startPoint y: 169, endPoint x: 523, endPoint y: 171, distance: 40.1
click at [523, 171] on input "ماى دبى 500 مل" at bounding box center [687, 170] width 333 height 24
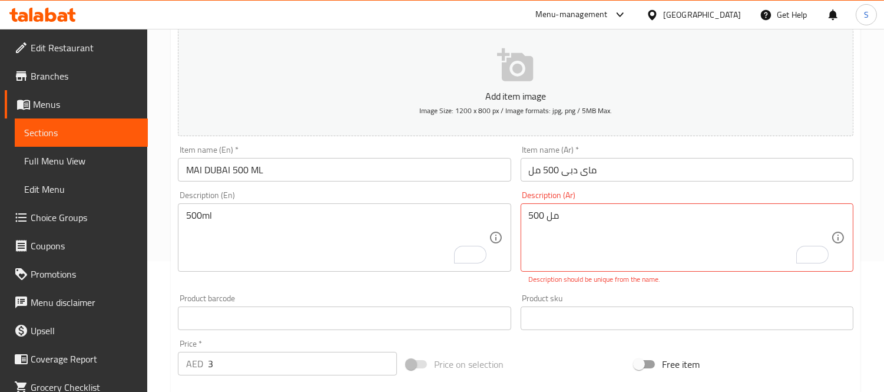
click at [540, 209] on div "500 مل Description (Ar)" at bounding box center [687, 237] width 333 height 68
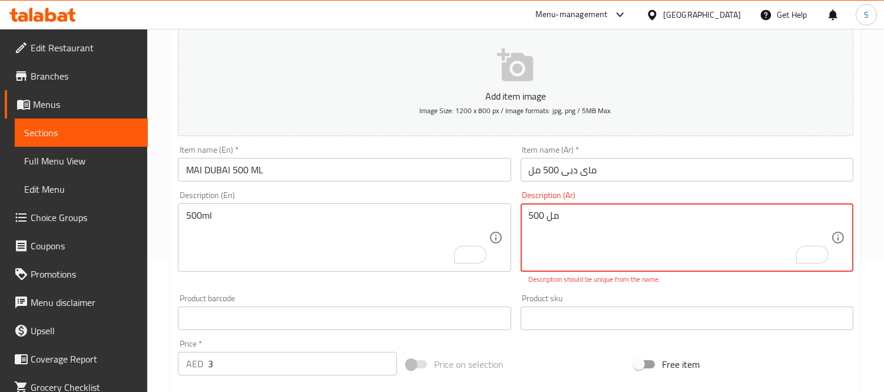
click at [540, 209] on div "500 مل Description (Ar)" at bounding box center [687, 237] width 333 height 68
click at [543, 214] on textarea "500 مل" at bounding box center [680, 238] width 302 height 56
paste textarea "To enrich screen reader interactions, please activate Accessibility in Grammarl…"
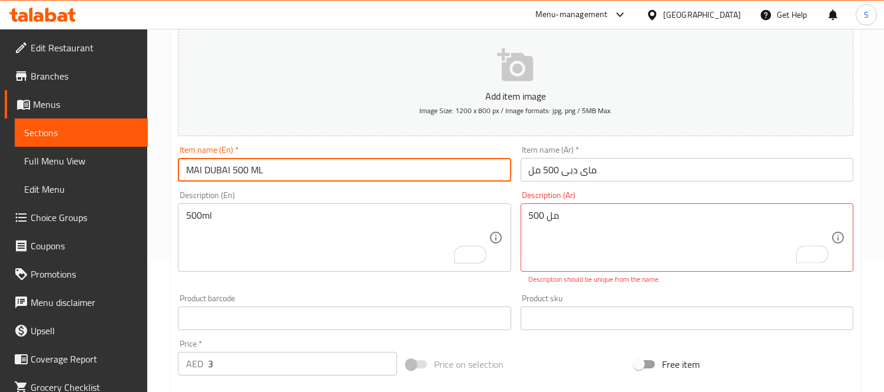
click at [501, 180] on input "MAI DUBAI 500 ML" at bounding box center [344, 170] width 333 height 24
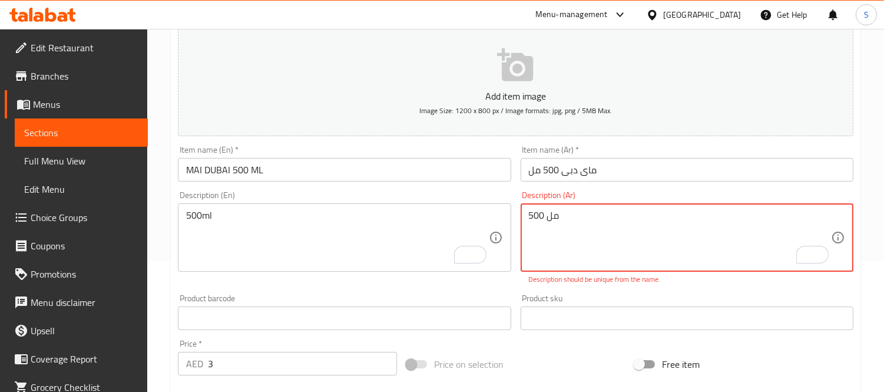
click at [535, 226] on textarea "500 مل" at bounding box center [680, 238] width 302 height 56
click at [537, 217] on textarea "500 مل" at bounding box center [680, 238] width 302 height 56
type textarea "مل"
click at [556, 216] on textarea "مل" at bounding box center [680, 238] width 302 height 56
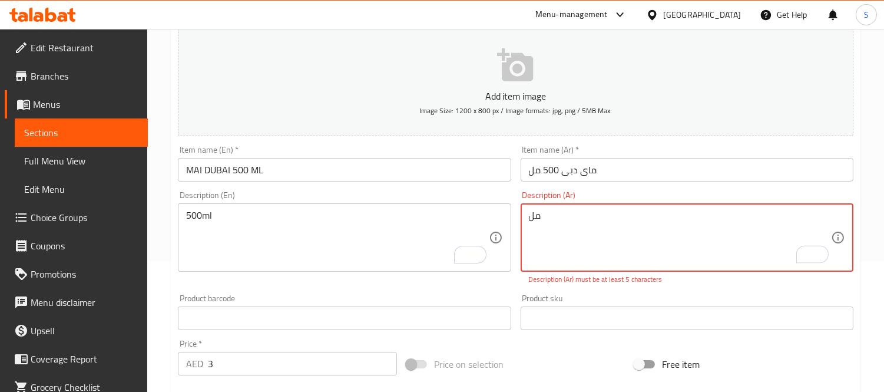
click at [556, 216] on textarea "مل" at bounding box center [680, 238] width 302 height 56
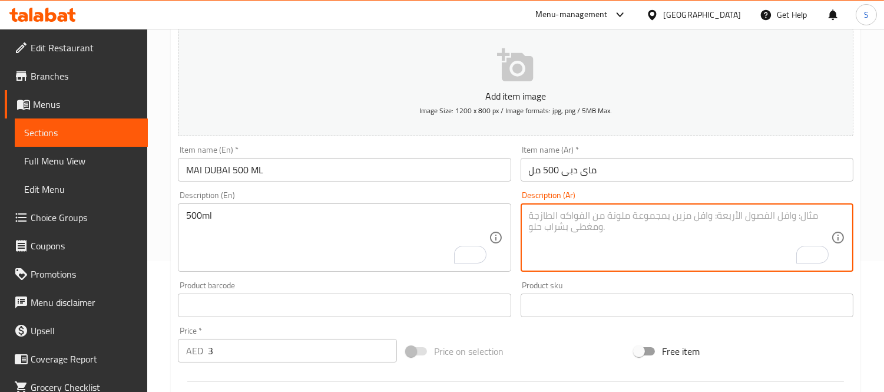
click at [536, 245] on textarea "To enrich screen reader interactions, please activate Accessibility in Grammarl…" at bounding box center [680, 238] width 302 height 56
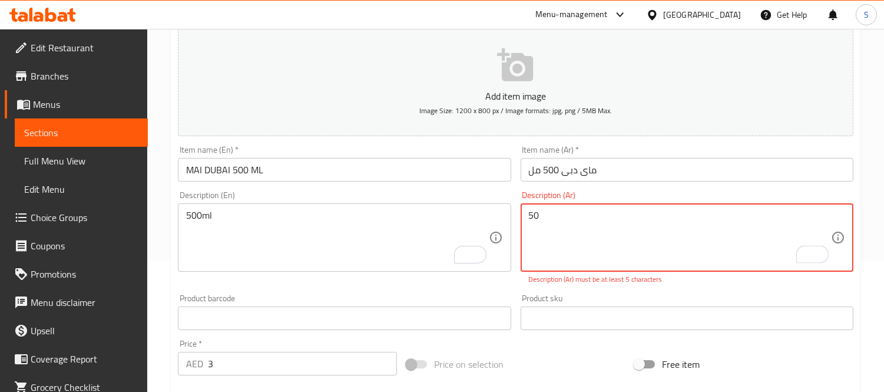
type textarea "5"
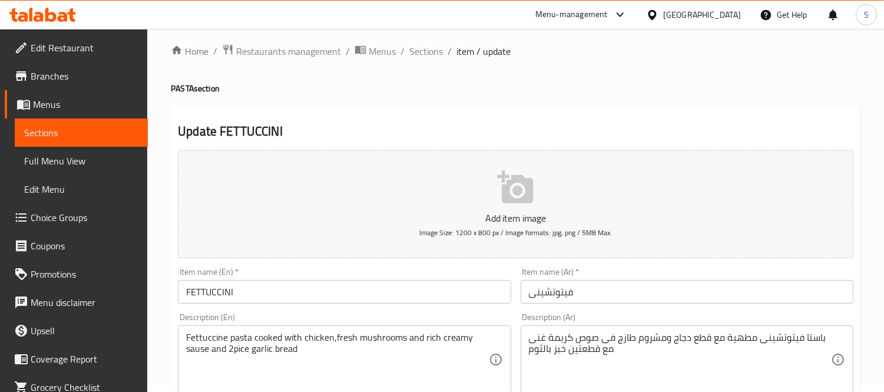
scroll to position [65, 0]
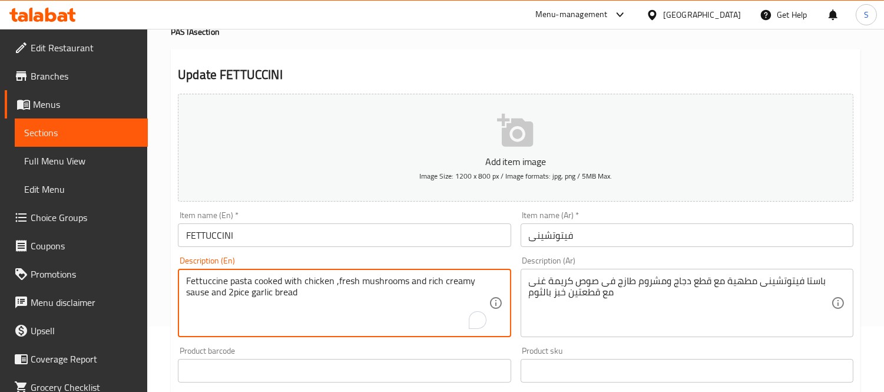
paste textarea "pieces"
type textarea "Fettuccine pasta cooked with chicken pieces,fresh mushrooms and rich creamy sau…"
click at [440, 240] on input "FETTUCCINI" at bounding box center [344, 235] width 333 height 24
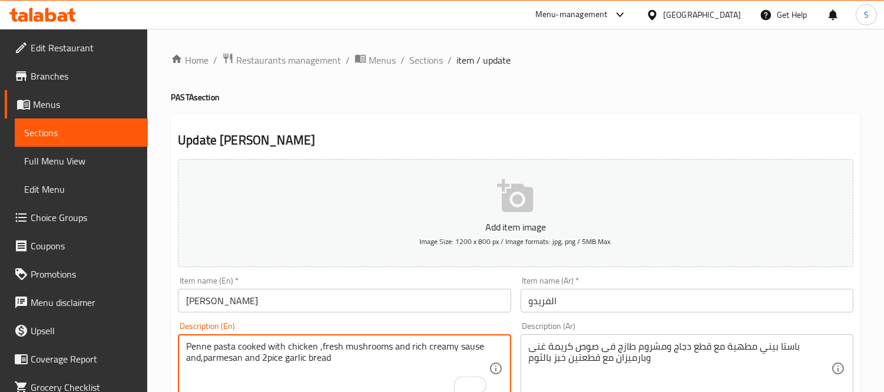
paste textarea "pieces"
click at [390, 303] on input "[PERSON_NAME]" at bounding box center [344, 301] width 333 height 24
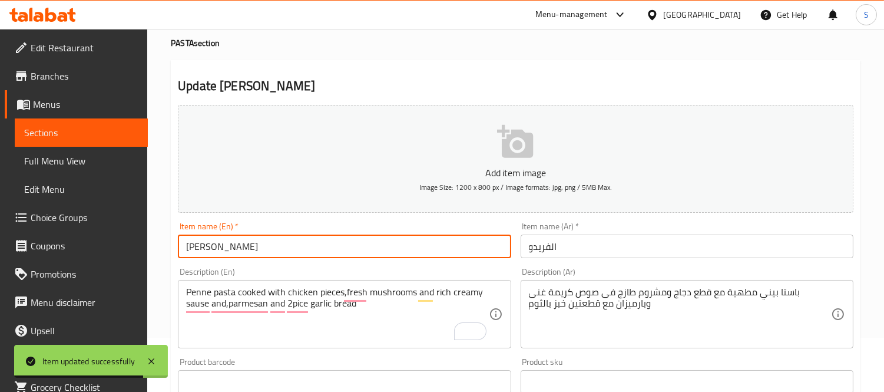
scroll to position [65, 0]
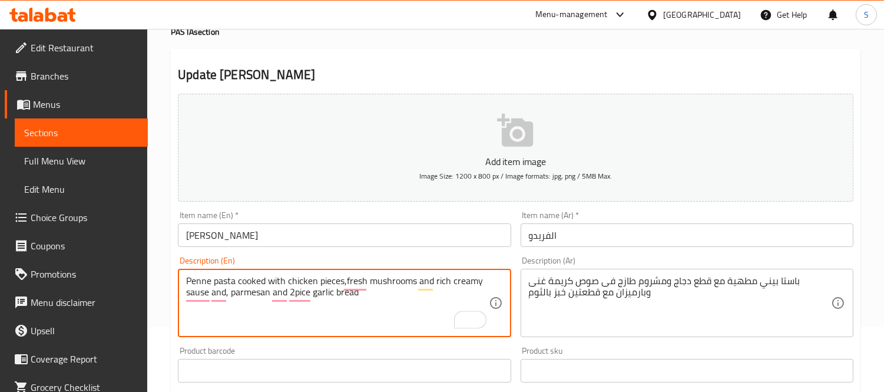
type textarea "Penne pasta cooked with chicken pieces,fresh mushrooms and rich creamy sause an…"
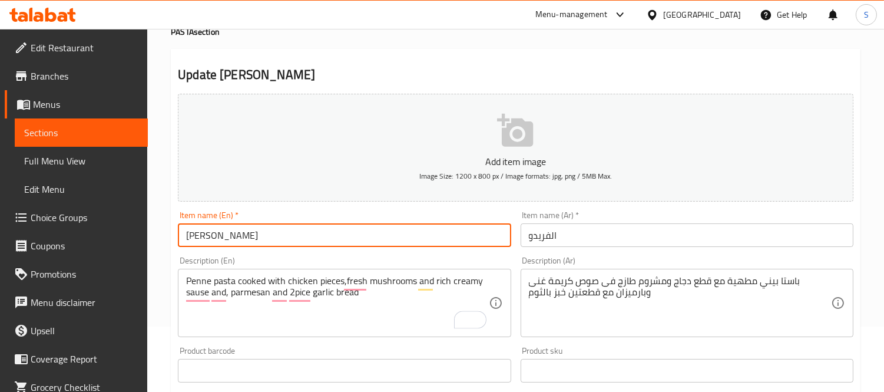
click at [316, 234] on input "ALFREDO" at bounding box center [344, 235] width 333 height 24
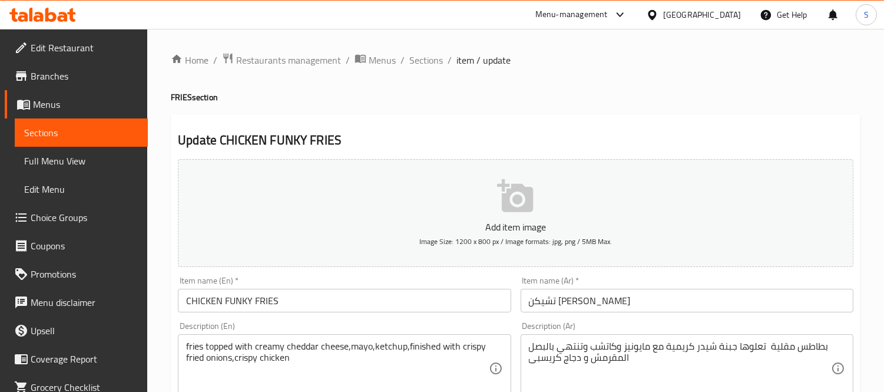
scroll to position [65, 0]
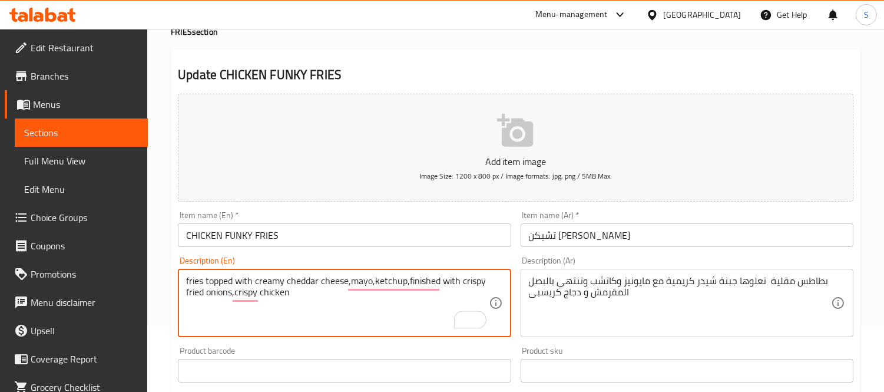
paste textarea "pieces"
type textarea "fries topped with creamy cheddar cheese,mayo,ketchup,finished with crispy fried…"
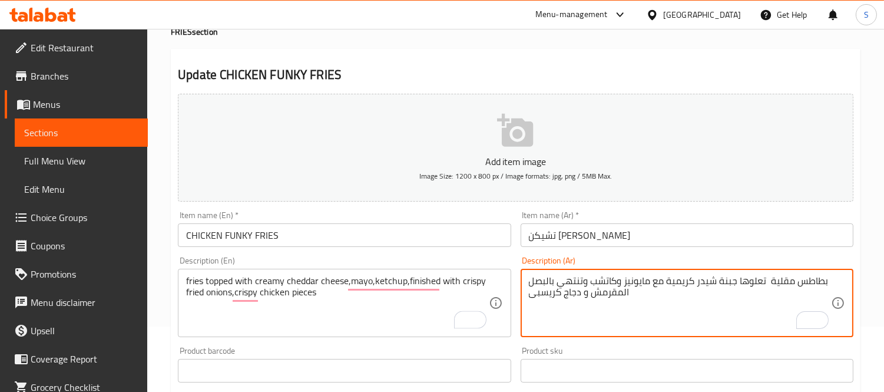
click at [577, 299] on textarea "بطاطس مقلية تعلوها جبنة شيدر كريمية مع مايونيز وكاتشب وتنتهي بالبصل المقرمش و د…" at bounding box center [680, 303] width 302 height 56
click at [584, 297] on textarea "بطاطس مقلية تعلوها جبنة شيدر كريمية مع مايونيز وكاتشب وتنتهي بالبصل المقرمش و د…" at bounding box center [680, 303] width 302 height 56
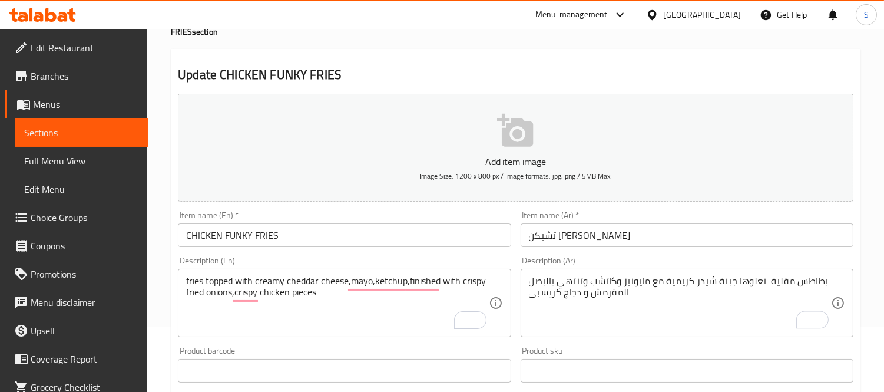
click at [280, 230] on input "CHICKEN FUNKY FRIES" at bounding box center [344, 235] width 333 height 24
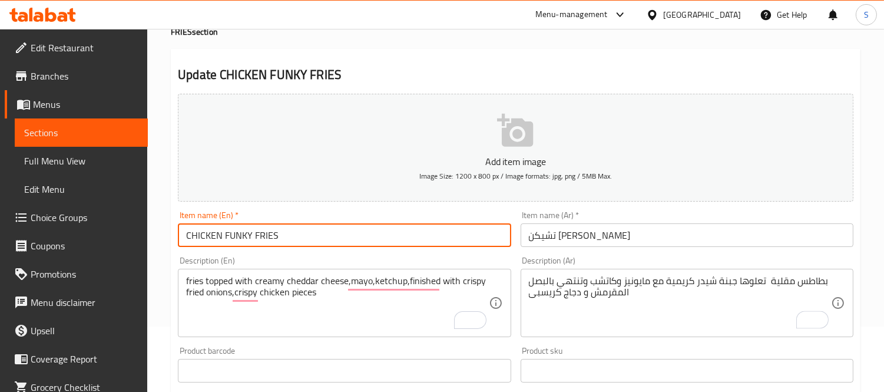
click at [280, 230] on input "CHICKEN FUNKY FRIES" at bounding box center [344, 235] width 333 height 24
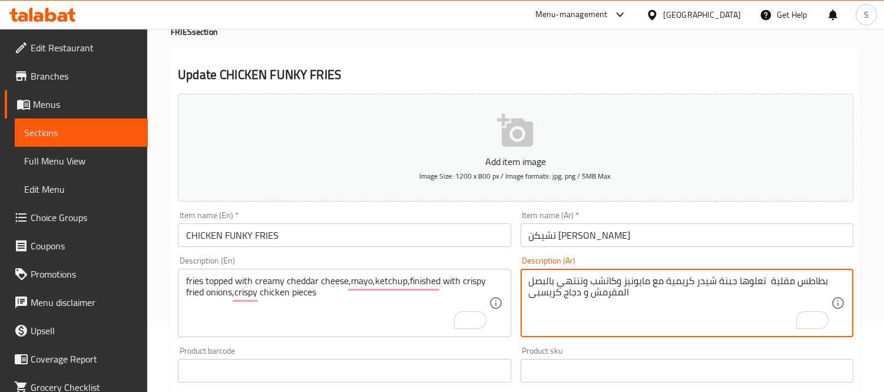
paste textarea "قطع"
type textarea "بطاطس مقلية تعلوها جبنة شيدر كريمية مع مايونيز وكاتشب وتنتهي بالبصل المقرمش و ق…"
click at [626, 252] on div "Description (Ar) بطاطس مقلية تعلوها جبنة شيدر كريمية مع مايونيز وكاتشب وتنتهي ب…" at bounding box center [687, 297] width 342 height 90
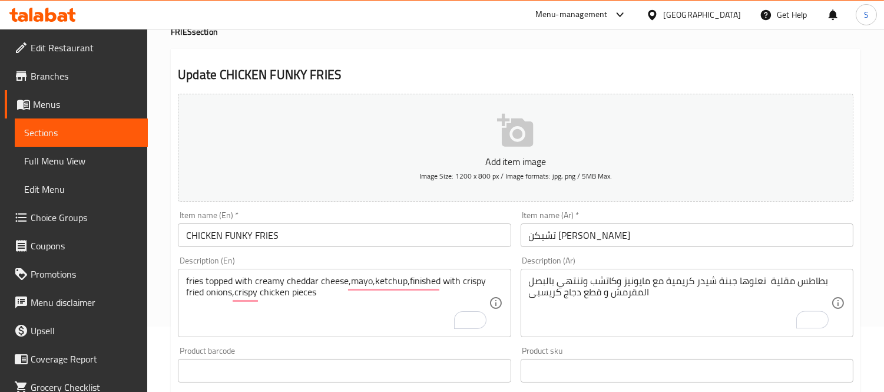
click at [635, 236] on input "تشيكن [PERSON_NAME]" at bounding box center [687, 235] width 333 height 24
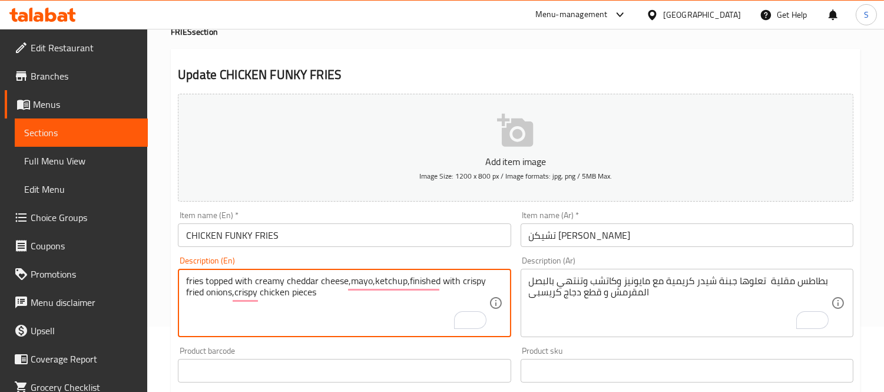
click at [308, 291] on textarea "fries topped with creamy cheddar cheese,mayo,ketchup,finished with crispy fried…" at bounding box center [337, 303] width 302 height 56
click at [339, 230] on input "CHICKEN FUNKY FRIES" at bounding box center [344, 235] width 333 height 24
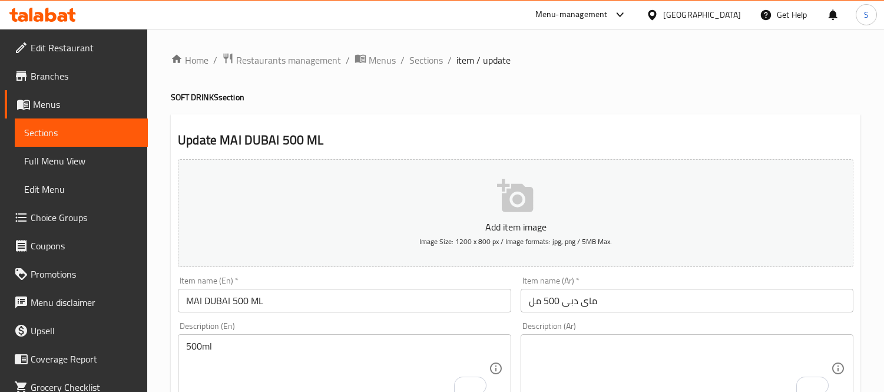
scroll to position [131, 0]
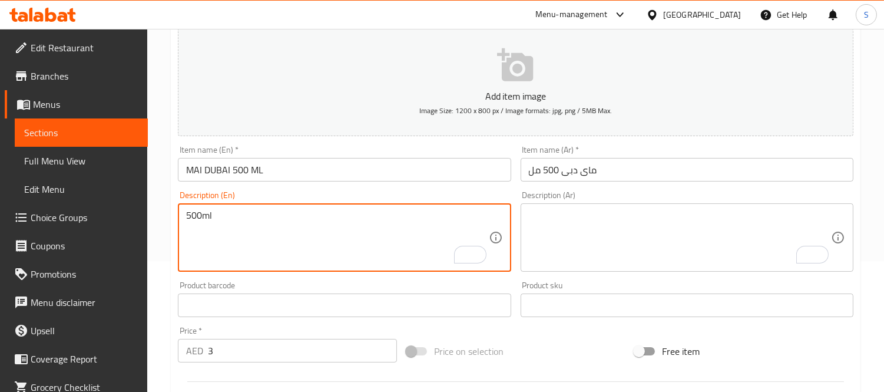
click at [587, 232] on textarea "To enrich screen reader interactions, please activate Accessibility in Grammarl…" at bounding box center [680, 238] width 302 height 56
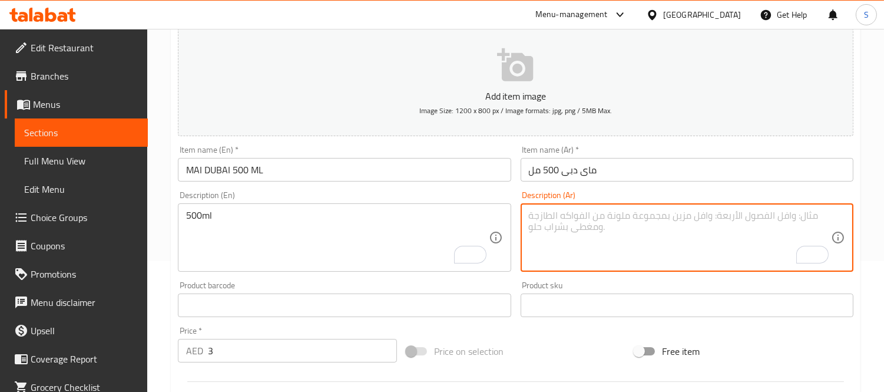
paste textarea ""ماى دبى 500مم MAI DUBAI 500 ML""
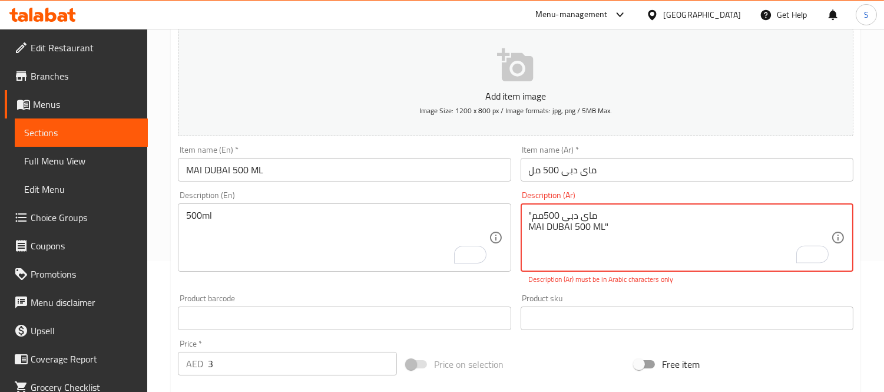
click at [558, 230] on textarea ""ماى دبى 500مم MAI DUBAI 500 ML"" at bounding box center [680, 238] width 302 height 56
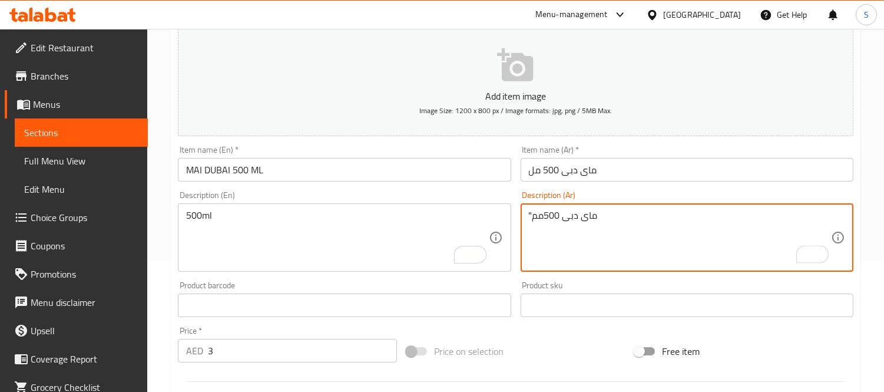
drag, startPoint x: 564, startPoint y: 216, endPoint x: 629, endPoint y: 211, distance: 65.0
click at [629, 211] on textarea ""ماى دبى 500مم" at bounding box center [680, 238] width 302 height 56
drag, startPoint x: 534, startPoint y: 214, endPoint x: 523, endPoint y: 210, distance: 12.1
click at [523, 210] on div "" 500مم Description (Ar)" at bounding box center [687, 237] width 333 height 68
click at [546, 216] on textarea "500مم" at bounding box center [680, 238] width 302 height 56
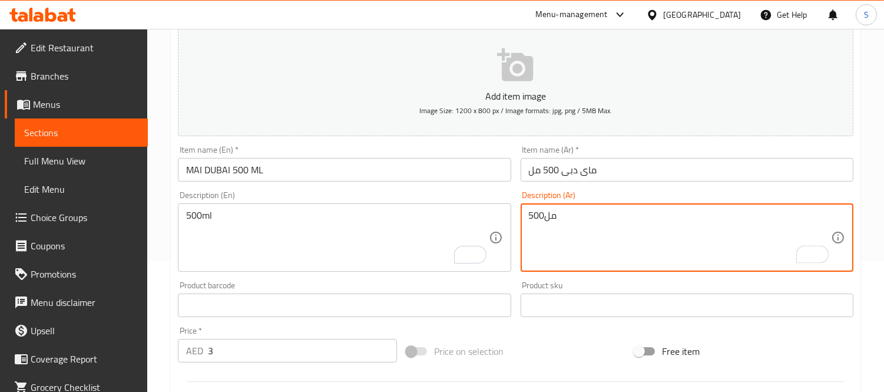
type textarea "500مل"
click at [605, 174] on input "ماى دبى 500 مل" at bounding box center [687, 170] width 333 height 24
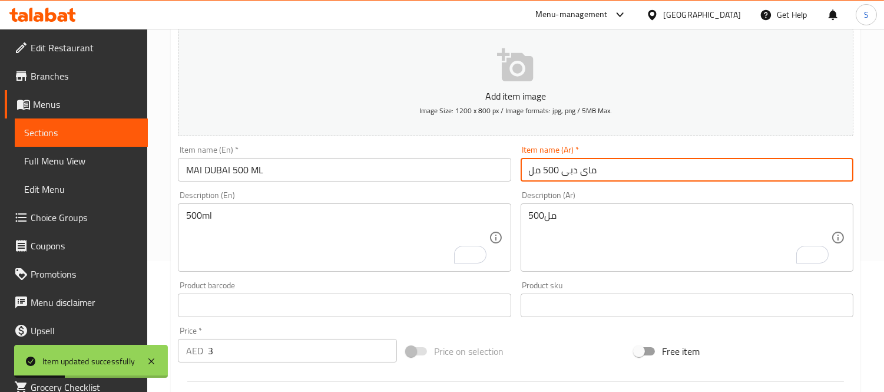
click at [108, 130] on span "Sections" at bounding box center [81, 132] width 114 height 14
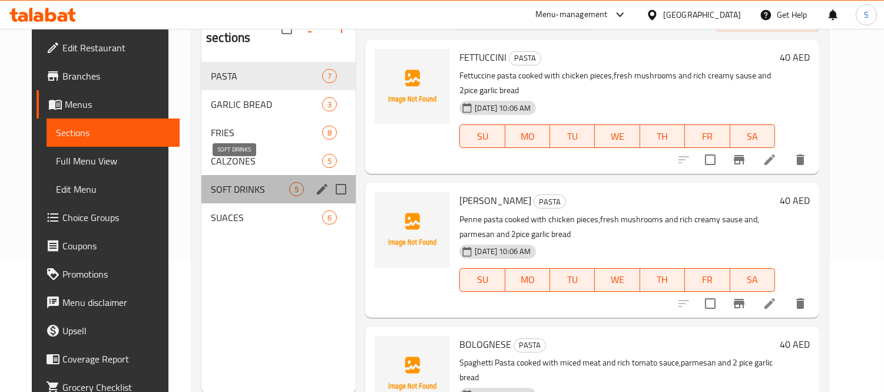
click at [230, 182] on span "SOFT DRINKS" at bounding box center [250, 189] width 78 height 14
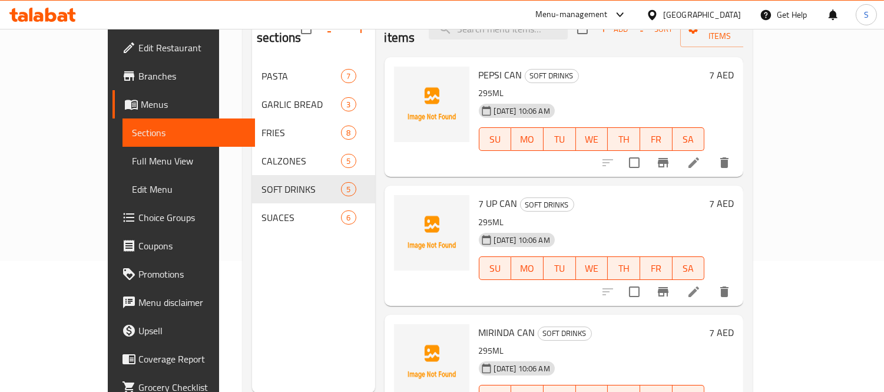
click at [269, 309] on div "Menu sections PASTA 7 GARLIC BREAD 3 FRIES 8 CALZONES 5 SOFT DRINKS 5 SUACES 6" at bounding box center [313, 197] width 123 height 392
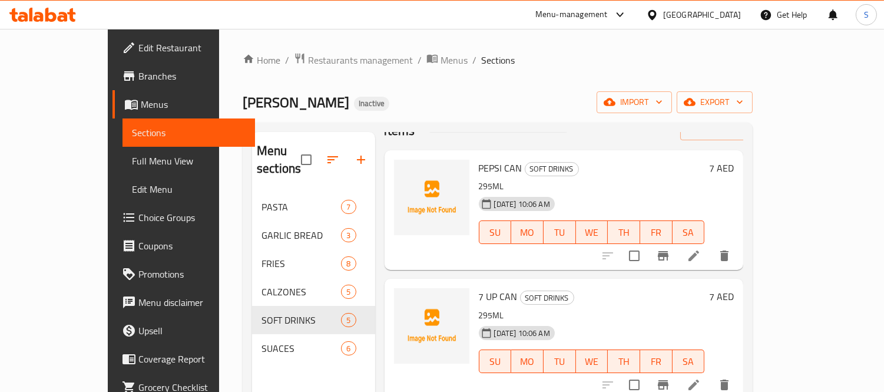
scroll to position [65, 0]
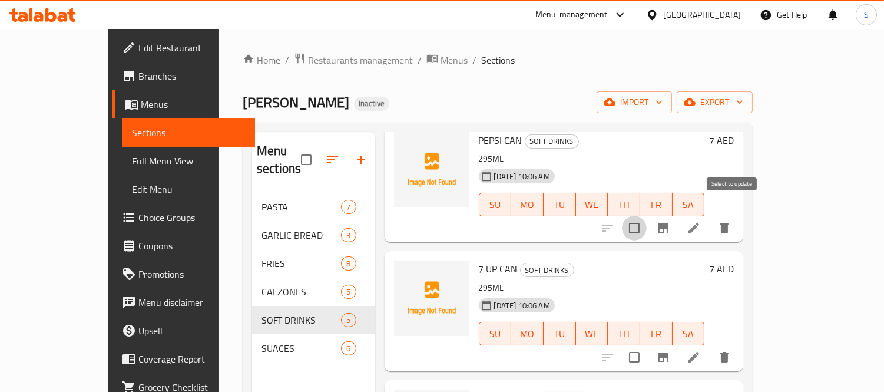
click at [647, 216] on input "checkbox" at bounding box center [634, 228] width 25 height 25
checkbox input "true"
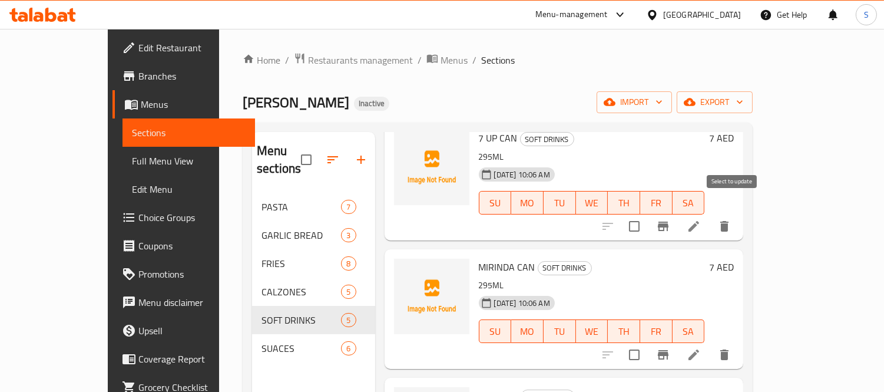
click at [647, 214] on input "checkbox" at bounding box center [634, 226] width 25 height 25
checkbox input "true"
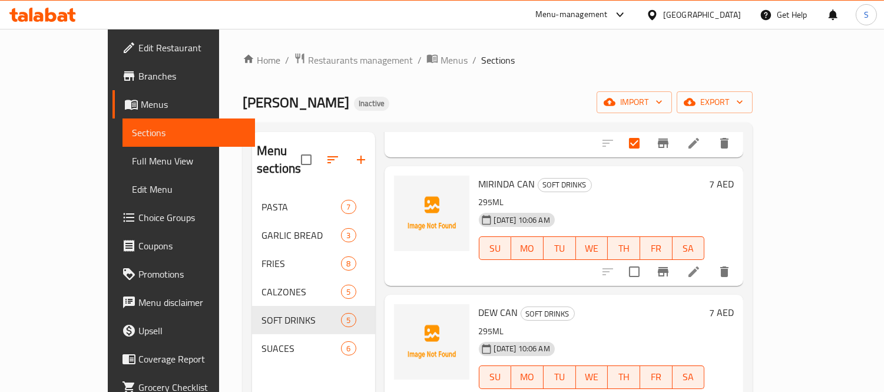
scroll to position [280, 0]
click at [647, 259] on input "checkbox" at bounding box center [634, 271] width 25 height 25
checkbox input "true"
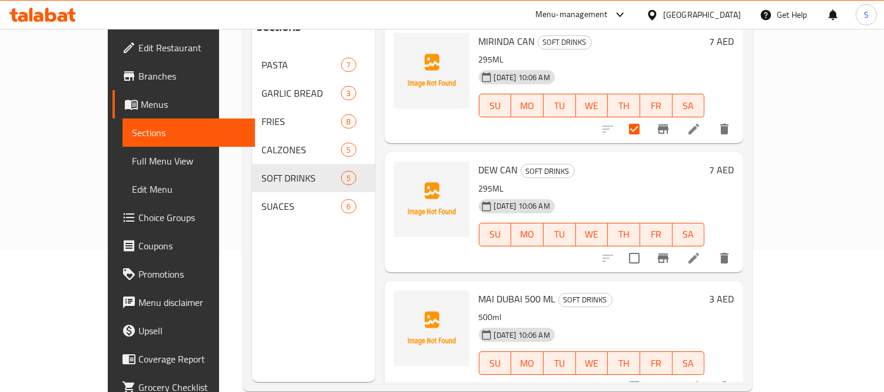
scroll to position [165, 0]
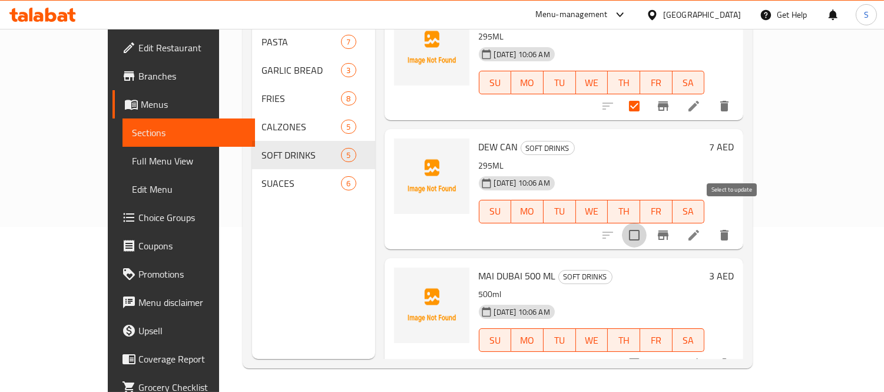
click at [647, 223] on input "checkbox" at bounding box center [634, 235] width 25 height 25
checkbox input "true"
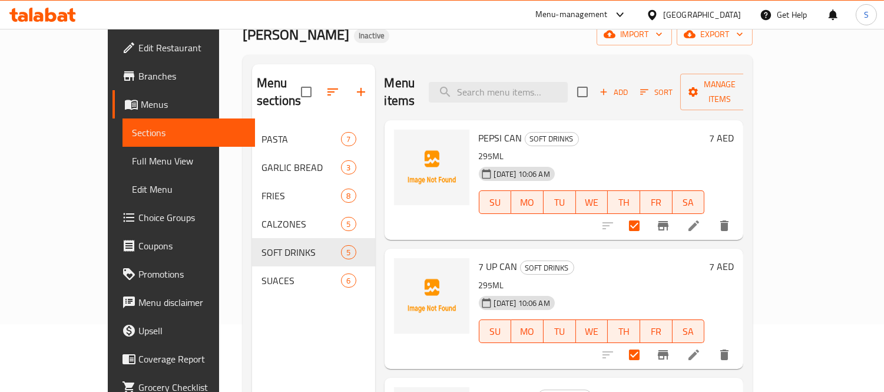
scroll to position [0, 0]
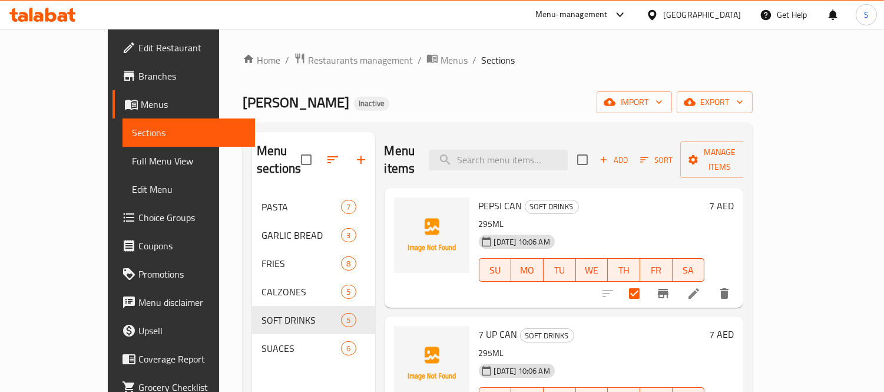
click at [705, 197] on h6 "PEPSI CAN SOFT DRINKS" at bounding box center [592, 205] width 226 height 16
click at [750, 146] on span "Manage items" at bounding box center [720, 159] width 60 height 29
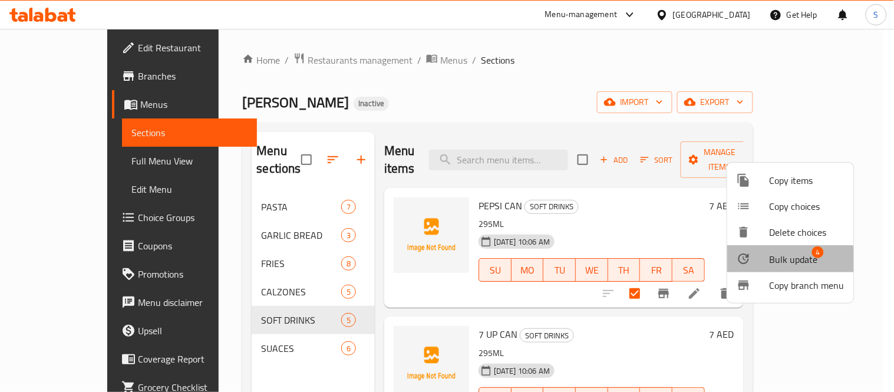
click at [790, 263] on span "Bulk update" at bounding box center [793, 259] width 48 height 14
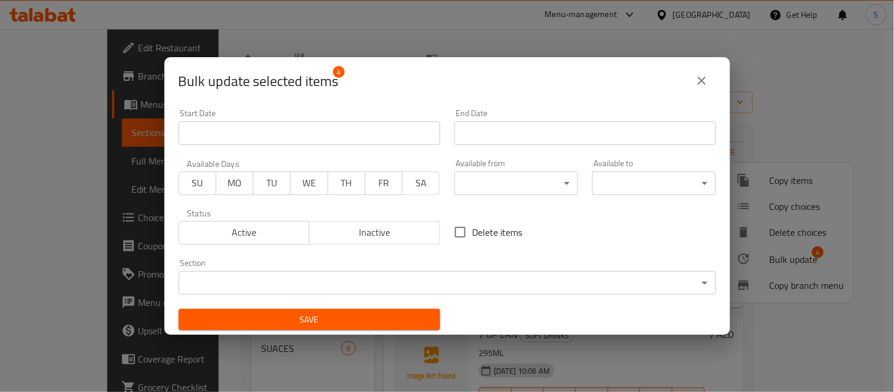
click at [473, 232] on span "Delete items" at bounding box center [498, 232] width 50 height 14
click at [471, 232] on input "Delete items" at bounding box center [460, 232] width 25 height 25
checkbox input "true"
click at [399, 329] on button "Save" at bounding box center [310, 320] width 262 height 22
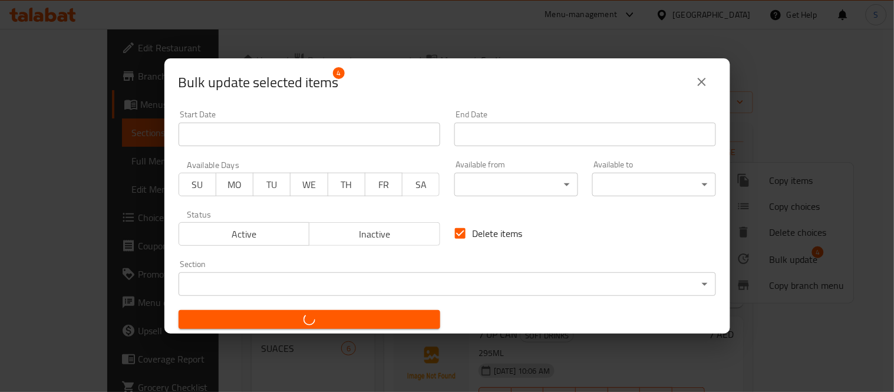
checkbox input "false"
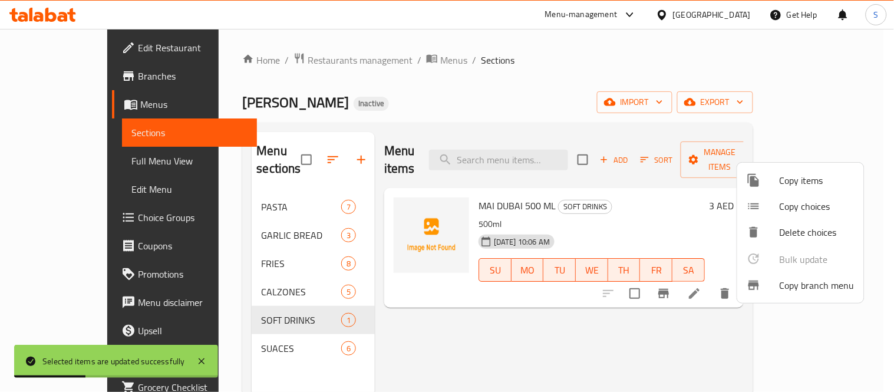
click at [392, 359] on div at bounding box center [447, 196] width 894 height 392
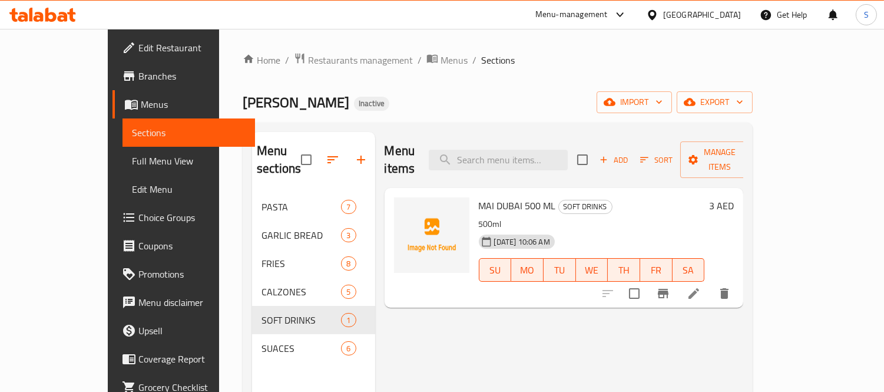
click at [490, 272] on div "09-09-2025 10:06 AM SU MO TU WE TH FR SA" at bounding box center [592, 262] width 236 height 64
click at [753, 128] on div "Menu sections PASTA 7 GARLIC BREAD 3 FRIES 8 CALZONES 5 SOFT DRINKS 1 SUACES 6 …" at bounding box center [498, 328] width 510 height 411
click at [753, 113] on button "export" at bounding box center [715, 102] width 76 height 22
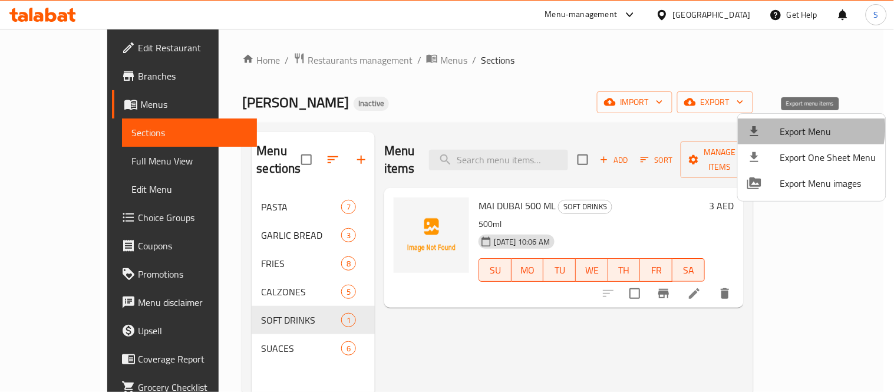
click at [805, 128] on span "Export Menu" at bounding box center [828, 131] width 96 height 14
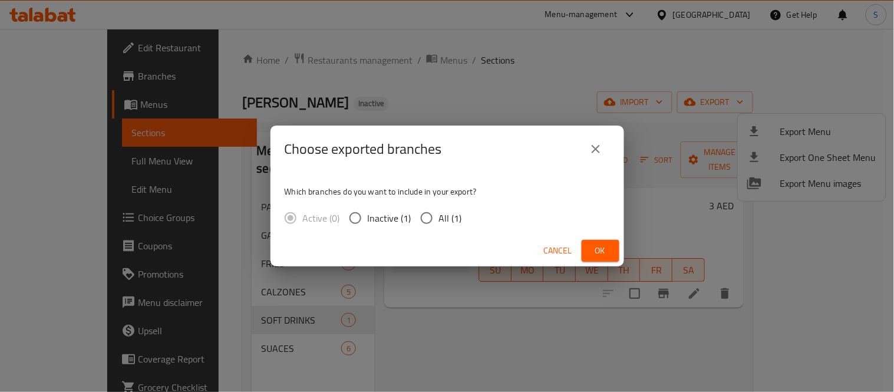
click at [416, 219] on input "All (1)" at bounding box center [426, 218] width 25 height 25
radio input "true"
click at [873, 286] on div "Choose exported branches Which branches do you want to include in your export? …" at bounding box center [447, 196] width 894 height 392
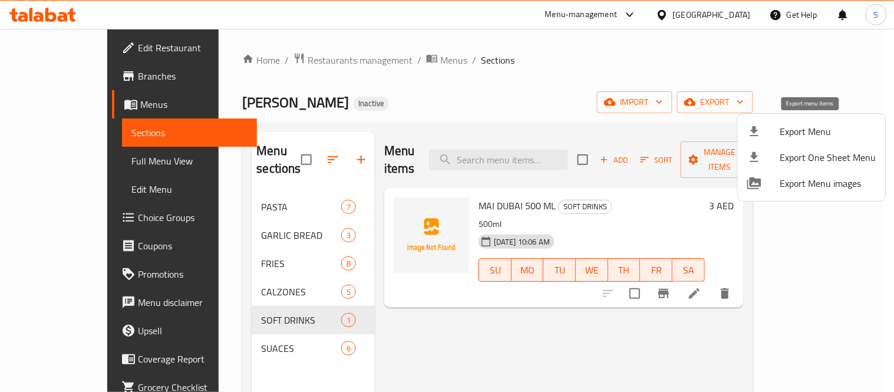
click at [811, 138] on span "Export Menu" at bounding box center [828, 131] width 96 height 14
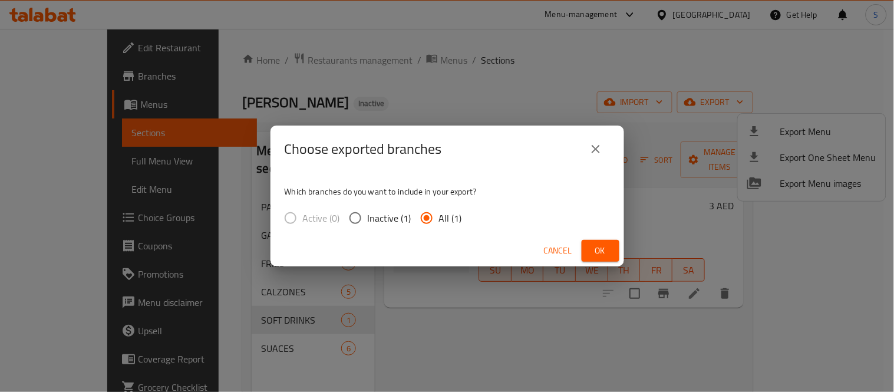
click at [613, 255] on button "Ok" at bounding box center [601, 251] width 38 height 22
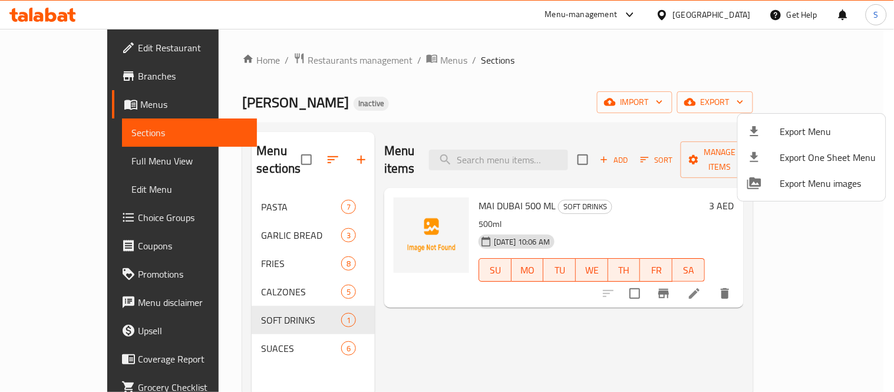
click at [539, 148] on div at bounding box center [447, 196] width 894 height 392
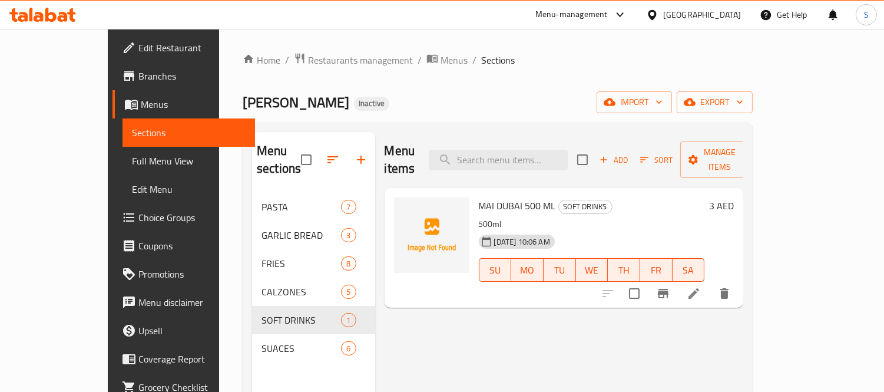
click at [539, 150] on input "search" at bounding box center [498, 160] width 139 height 21
click at [540, 150] on input "search" at bounding box center [498, 160] width 139 height 21
paste input "delicious"
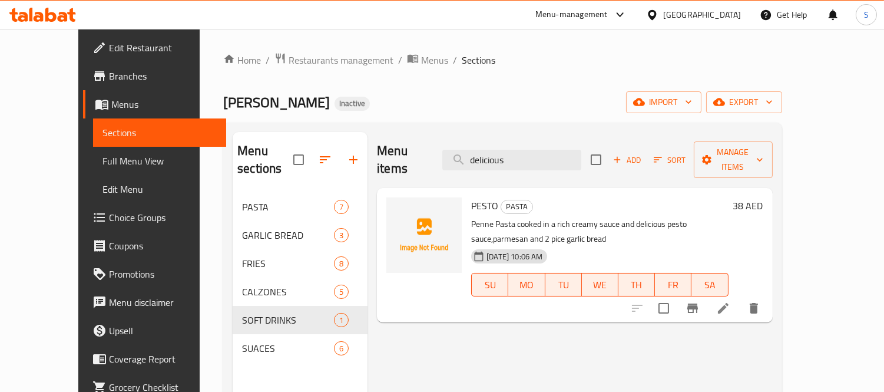
type input "delicious"
click at [740, 298] on li at bounding box center [723, 308] width 33 height 21
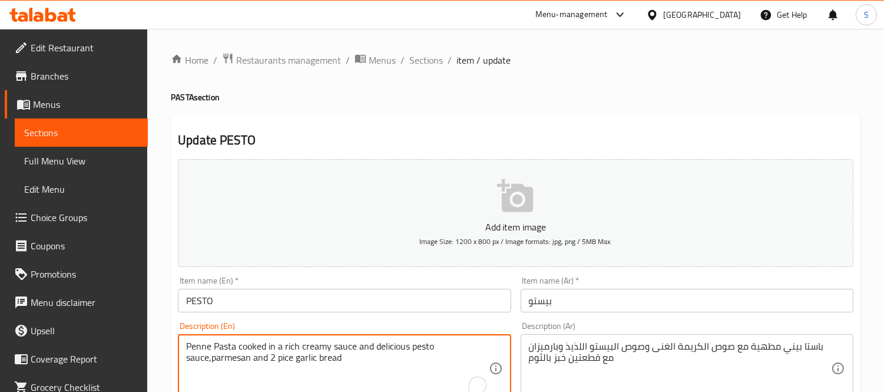
click at [398, 345] on textarea "Penne Pasta cooked in a rich creamy sauce and delicious pesto sauce,parmesan an…" at bounding box center [337, 369] width 302 height 56
type textarea "Penne Pasta cooked in a rich creamy sauce and pesto sauce,parmesan and 2 pice g…"
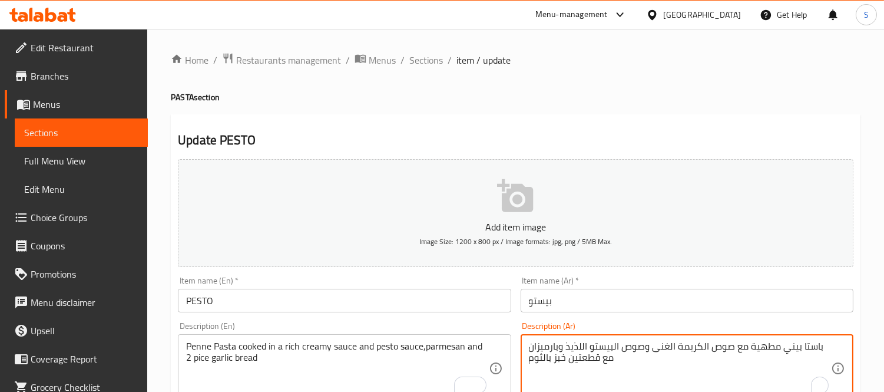
click at [584, 349] on textarea "باستا بيني مطهية مع صوص الكريمة الغنى وصوص البيستو اللذيذ وبارميزان مع قطعتين خ…" at bounding box center [680, 369] width 302 height 56
type textarea "باستا بيني مطهية مع صوص الكريمة الغنى وصوص البيستو وبارميزان مع قطعتين خبز بالث…"
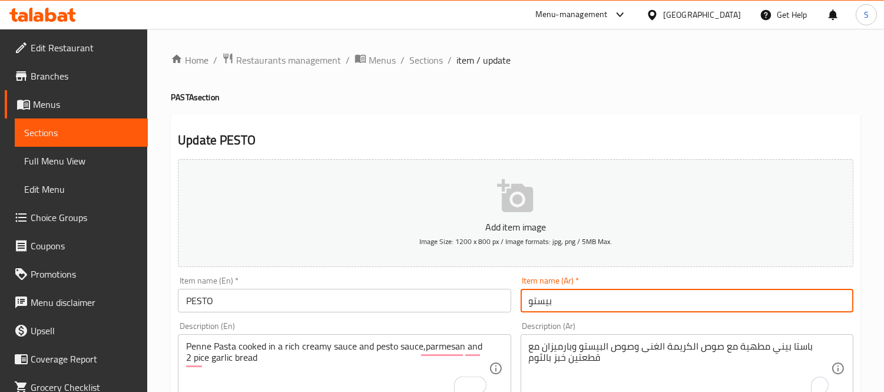
click at [606, 308] on input "بيستو" at bounding box center [687, 301] width 333 height 24
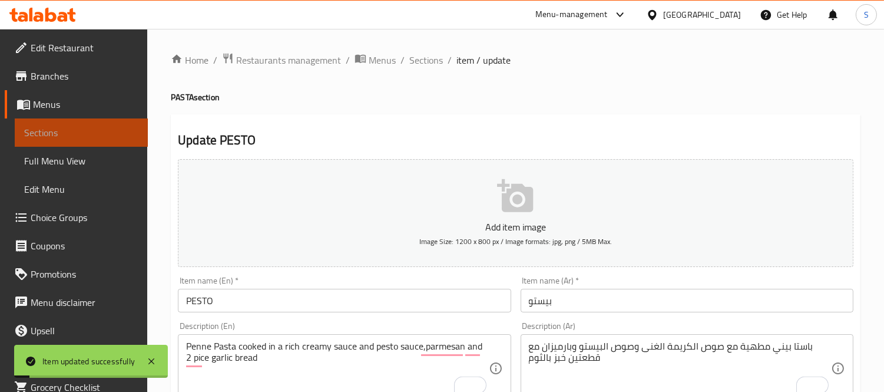
click at [87, 130] on span "Sections" at bounding box center [81, 132] width 114 height 14
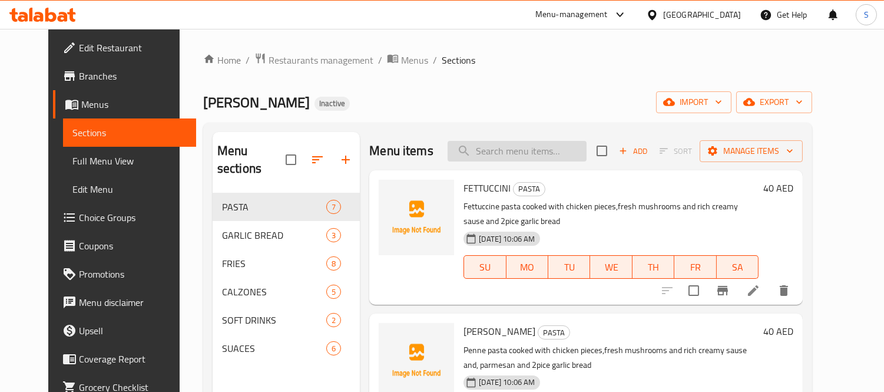
click at [563, 150] on input "search" at bounding box center [517, 151] width 139 height 21
paste input "SPECIAL"
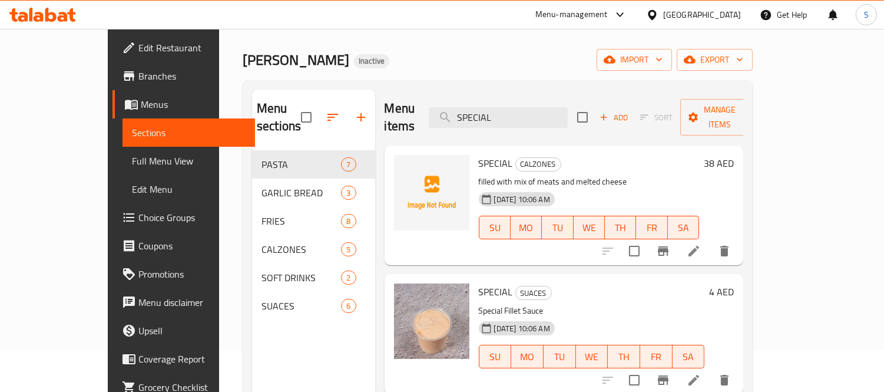
scroll to position [65, 0]
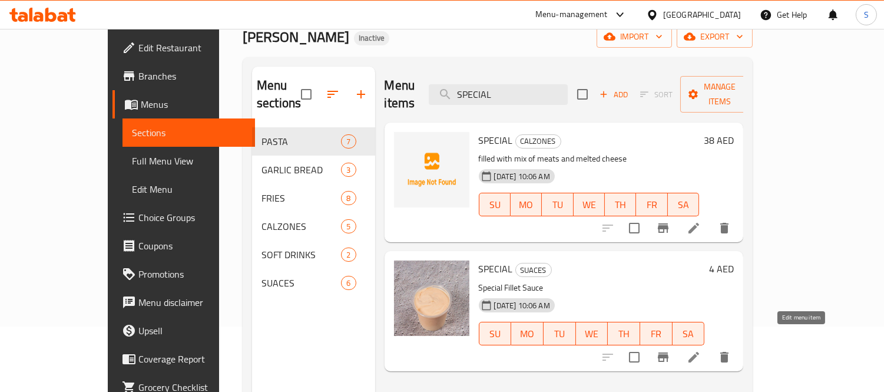
type input "SPECIAL"
click at [701, 350] on icon at bounding box center [694, 357] width 14 height 14
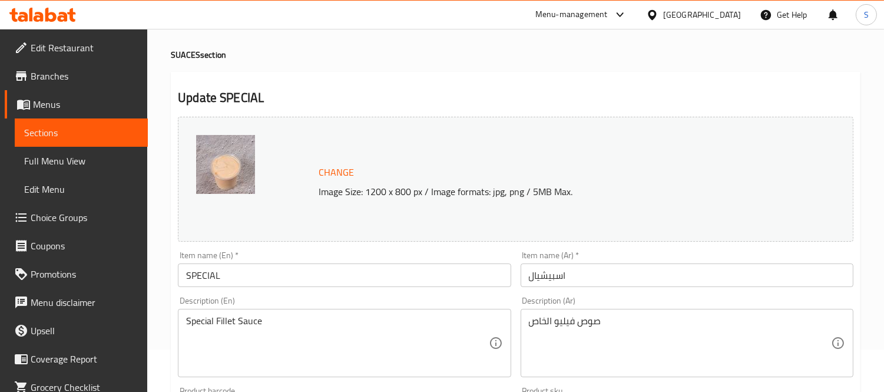
scroll to position [65, 0]
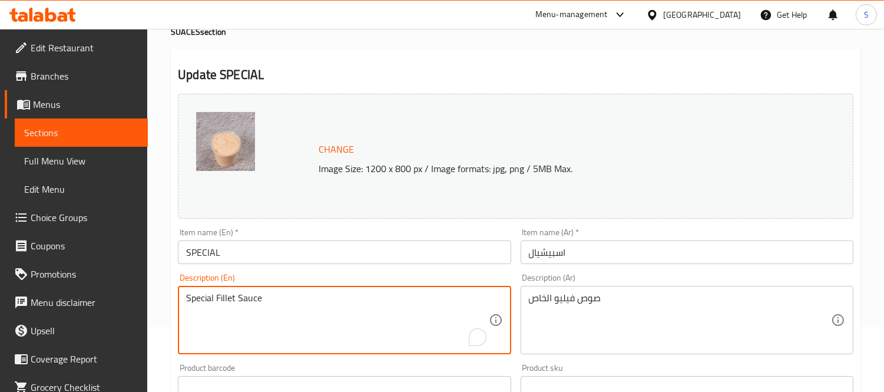
click at [226, 304] on textarea "Special Fillet Sauce" at bounding box center [337, 320] width 302 height 56
paste textarea "io"
type textarea "Special Fillio Sauce"
click at [267, 269] on div "Description (En) Special Fillio Sauce Description (En)" at bounding box center [344, 314] width 342 height 90
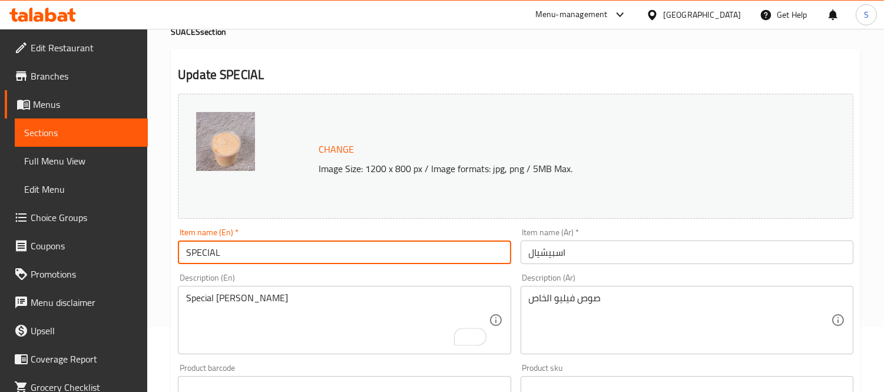
click at [279, 259] on input "SPECIAL" at bounding box center [344, 252] width 333 height 24
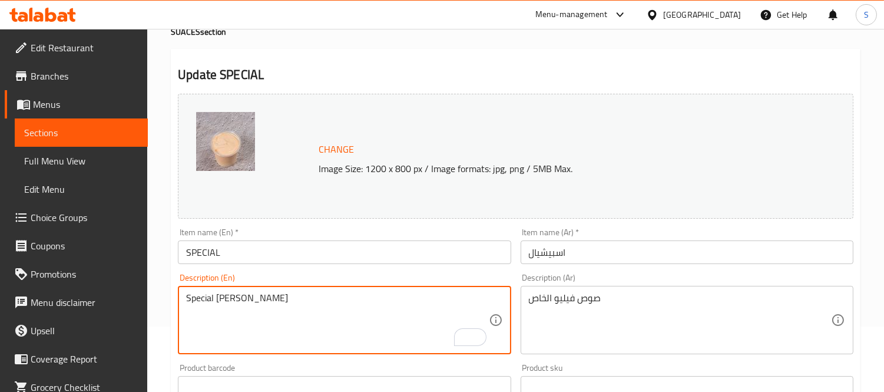
click at [221, 296] on textarea "Special Fillio Sauce" at bounding box center [337, 320] width 302 height 56
click at [338, 234] on div "Item name (En)   * SPECIAL Item name (En) *" at bounding box center [344, 246] width 333 height 36
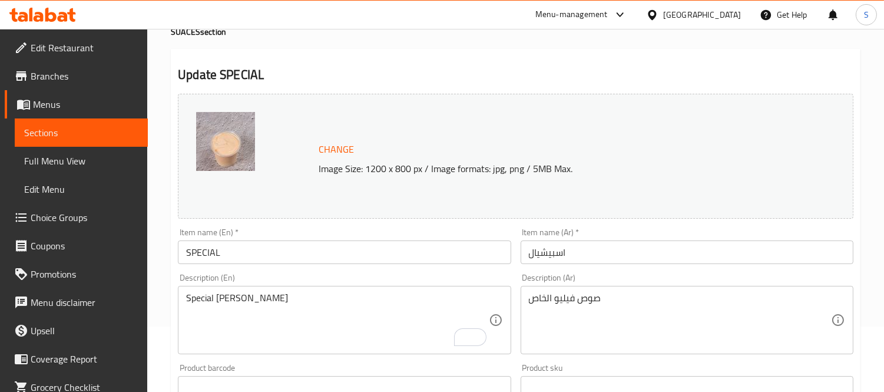
click at [319, 256] on input "SPECIAL" at bounding box center [344, 252] width 333 height 24
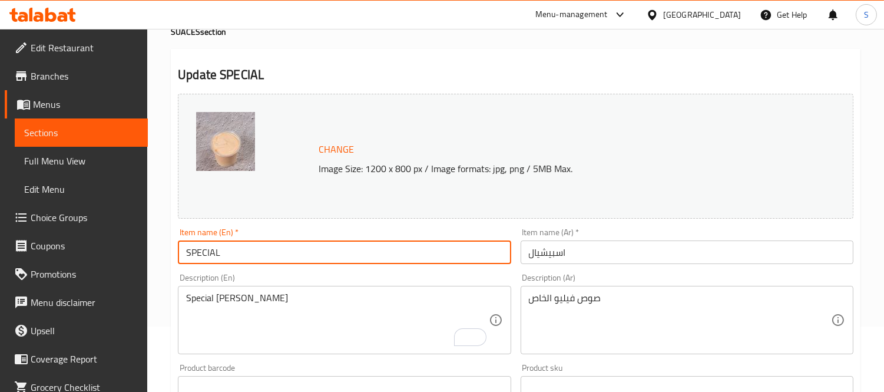
click at [88, 128] on span "Sections" at bounding box center [81, 132] width 114 height 14
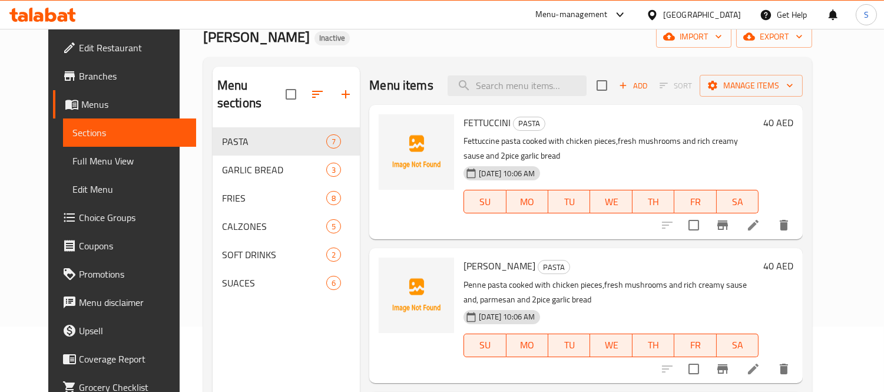
click at [72, 159] on span "Full Menu View" at bounding box center [129, 161] width 114 height 14
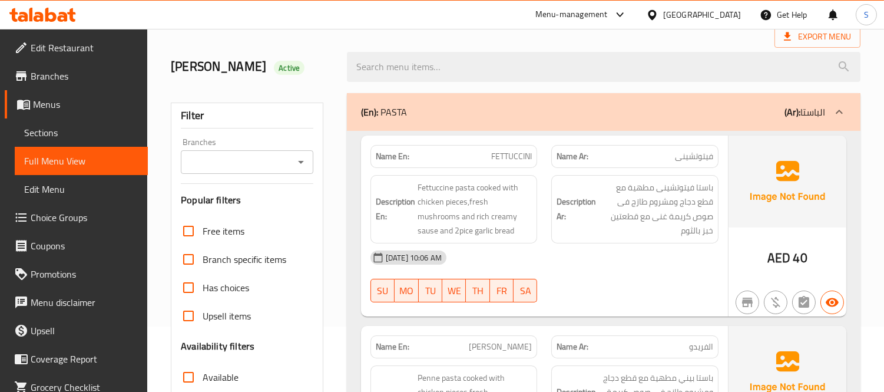
click at [582, 233] on h6 "Description Ar: باستا فيتوتشينى مطهية مع قطع دجاج ومشروم طازج فى صوص كريمة غنى …" at bounding box center [635, 209] width 157 height 58
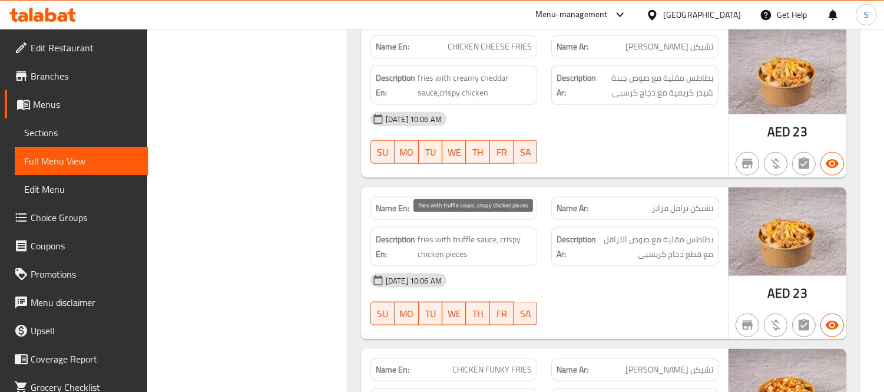
click at [448, 245] on span "fries with truffle sauce, crispy chicken pieces" at bounding box center [475, 246] width 115 height 29
copy span "pieces"
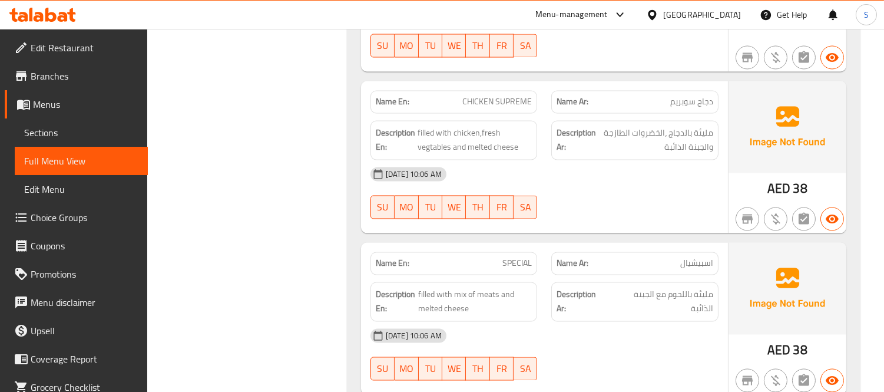
scroll to position [4412, 0]
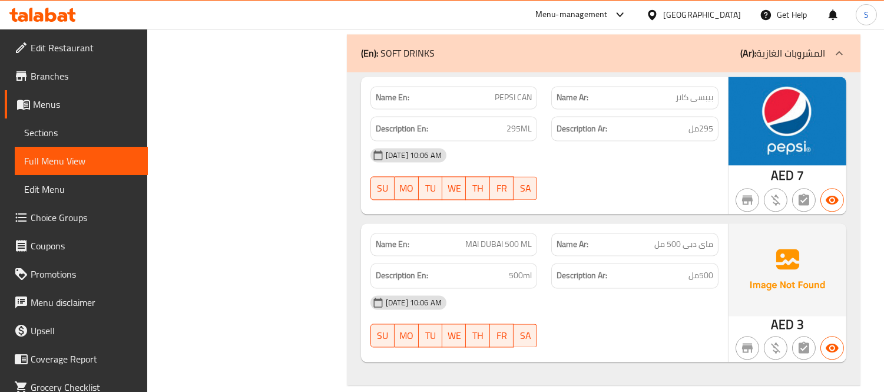
scroll to position [4346, 0]
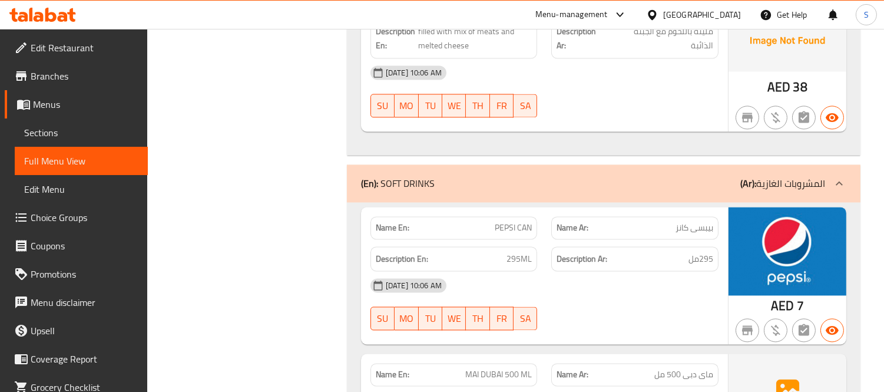
click at [508, 222] on span "PEPSI CAN" at bounding box center [513, 228] width 37 height 12
copy span "PEPSI CAN"
click at [66, 125] on span "Sections" at bounding box center [81, 132] width 114 height 14
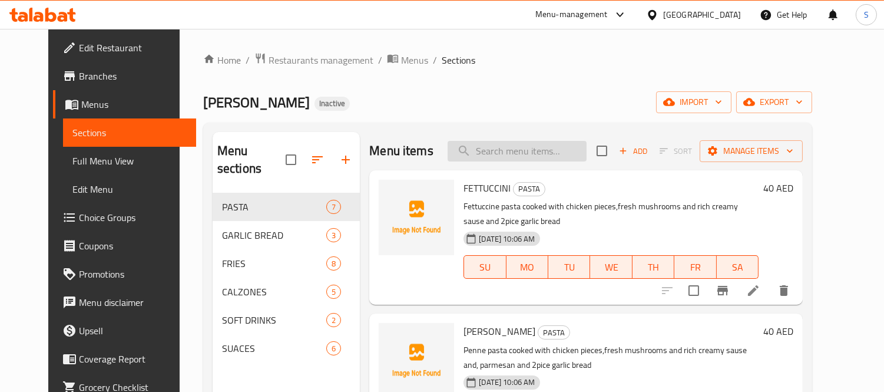
click at [544, 160] on input "search" at bounding box center [517, 151] width 139 height 21
paste input "PEPSI CAN"
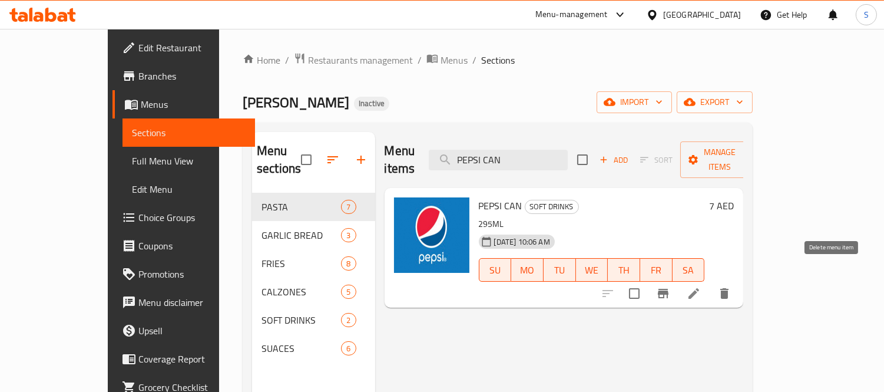
type input "PEPSI CAN"
click at [739, 279] on button "delete" at bounding box center [725, 293] width 28 height 28
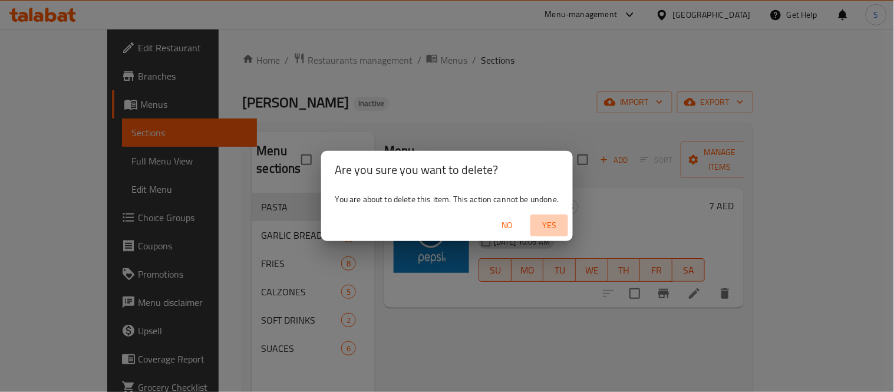
click at [541, 219] on span "Yes" at bounding box center [549, 225] width 28 height 15
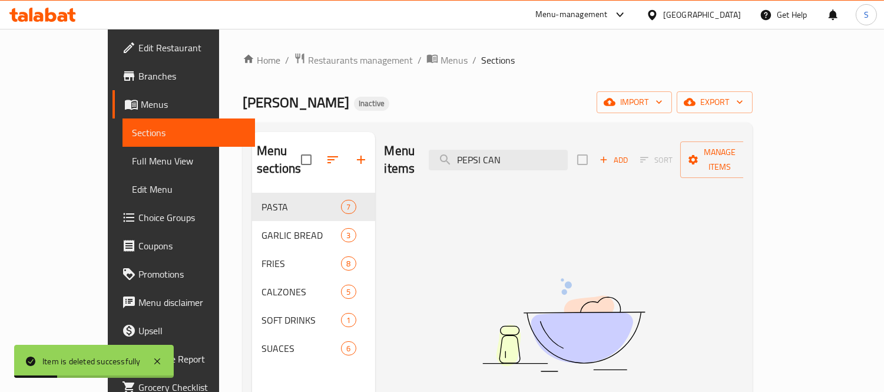
click at [132, 164] on span "Full Menu View" at bounding box center [189, 161] width 114 height 14
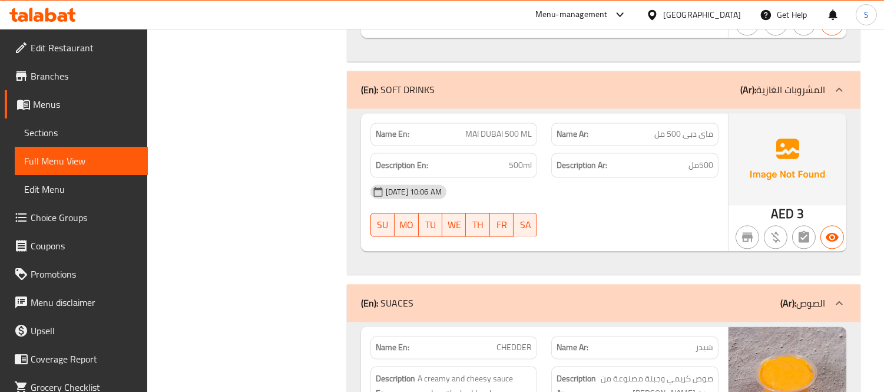
scroll to position [4375, 0]
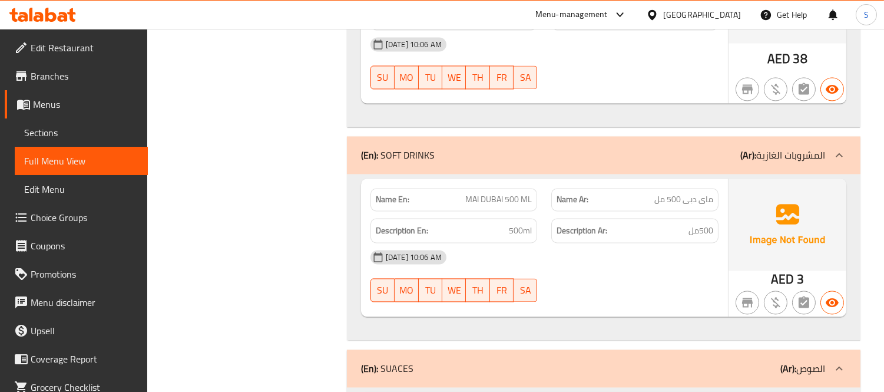
click at [506, 193] on span "MAI DUBAI 500 ML" at bounding box center [498, 199] width 67 height 12
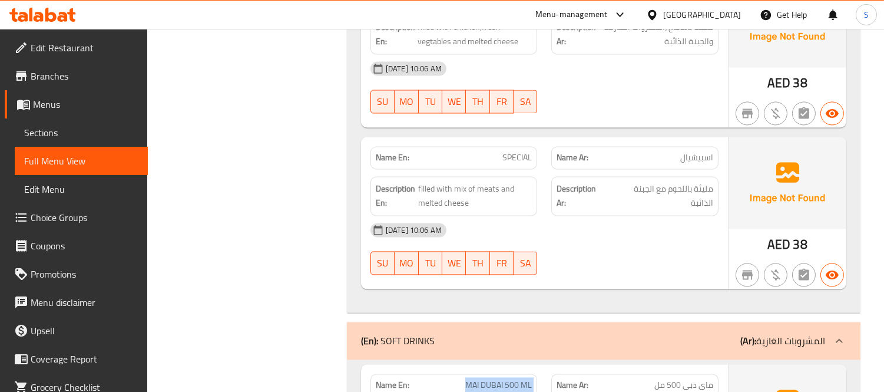
scroll to position [4048, 0]
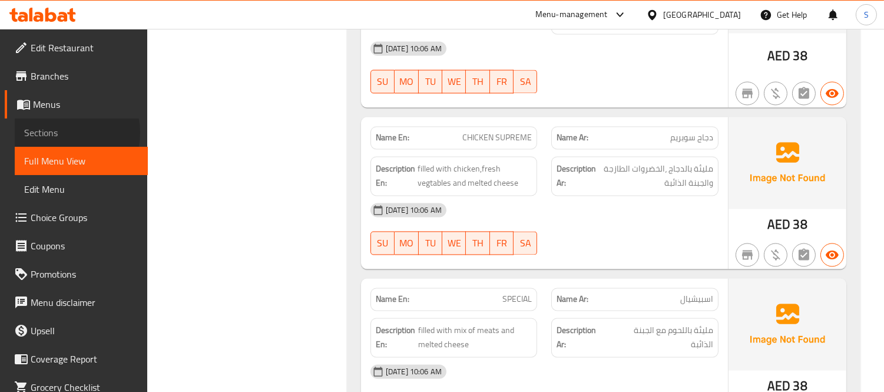
click at [68, 133] on span "Sections" at bounding box center [81, 132] width 114 height 14
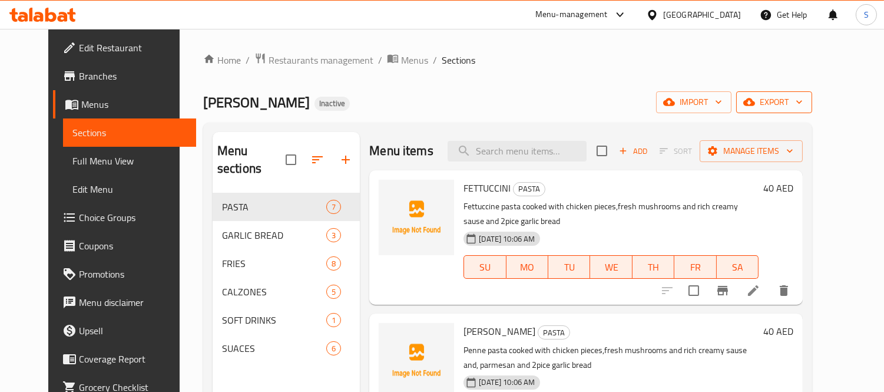
click at [803, 102] on span "export" at bounding box center [774, 102] width 57 height 15
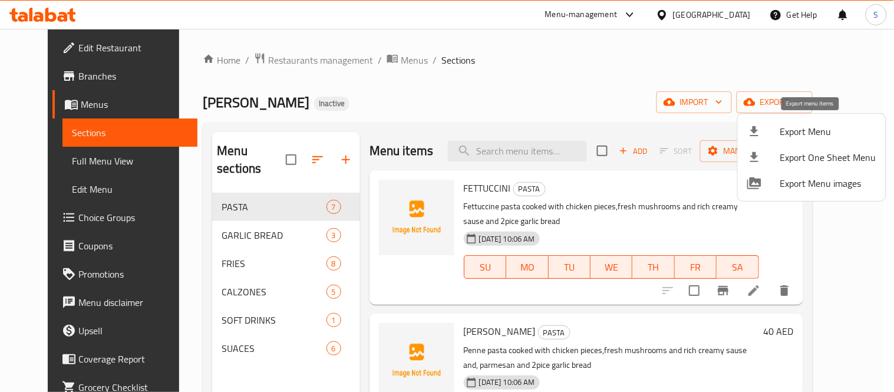
click at [800, 128] on span "Export Menu" at bounding box center [828, 131] width 96 height 14
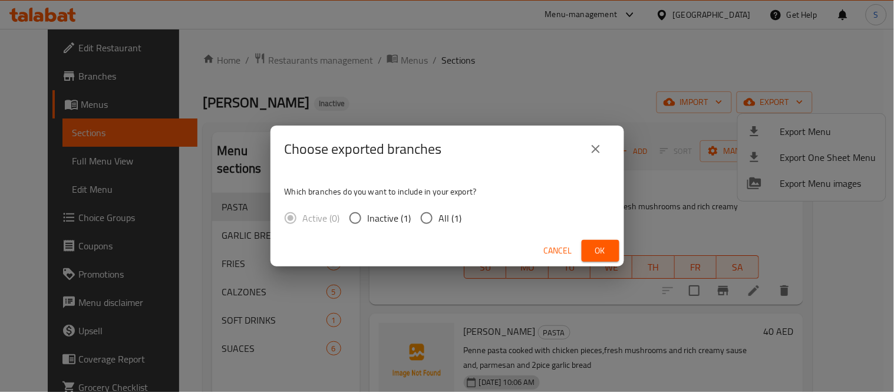
click at [440, 217] on span "All (1)" at bounding box center [450, 218] width 23 height 14
click at [439, 217] on input "All (1)" at bounding box center [426, 218] width 25 height 25
radio input "true"
click at [603, 256] on span "Ok" at bounding box center [600, 250] width 19 height 15
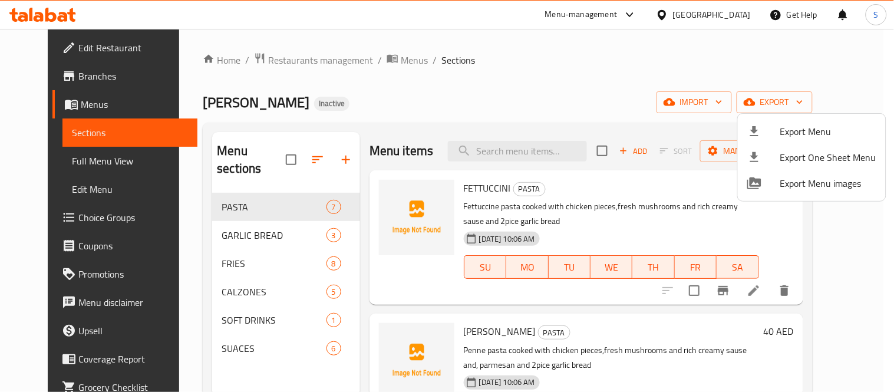
click at [694, 18] on div at bounding box center [447, 196] width 894 height 392
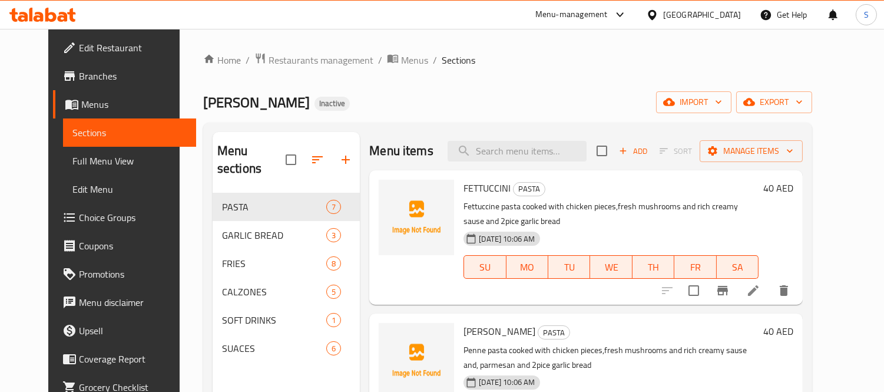
click at [696, 15] on div "[GEOGRAPHIC_DATA]" at bounding box center [702, 14] width 78 height 13
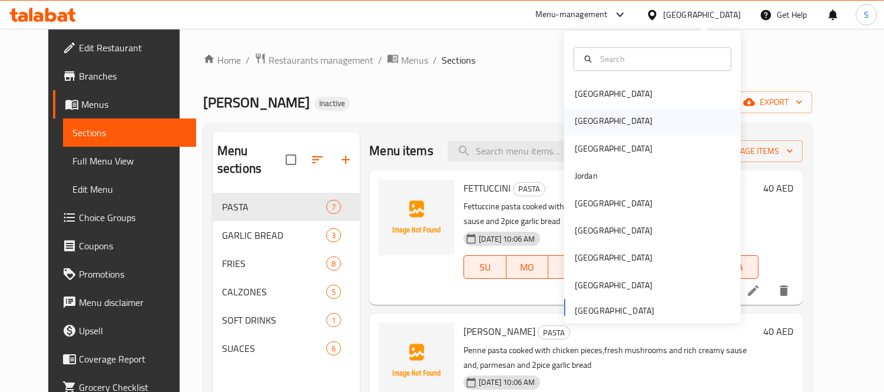
click at [575, 119] on div "[GEOGRAPHIC_DATA]" at bounding box center [614, 121] width 78 height 13
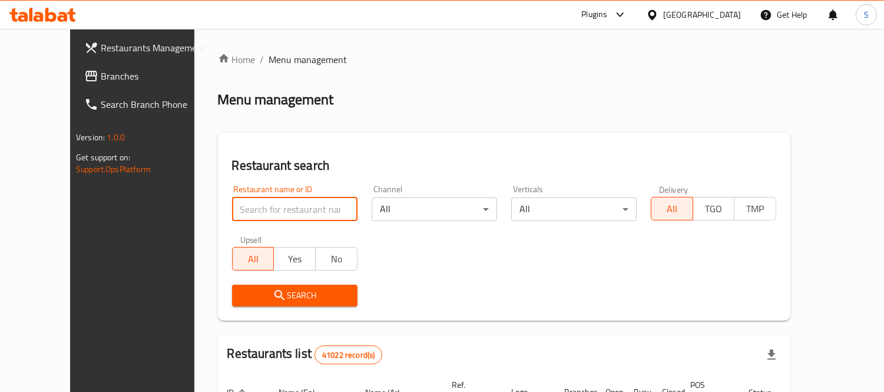
paste input "Broast & Burger"
type input "Broast & Burger"
click at [280, 290] on span "Search" at bounding box center [295, 295] width 107 height 15
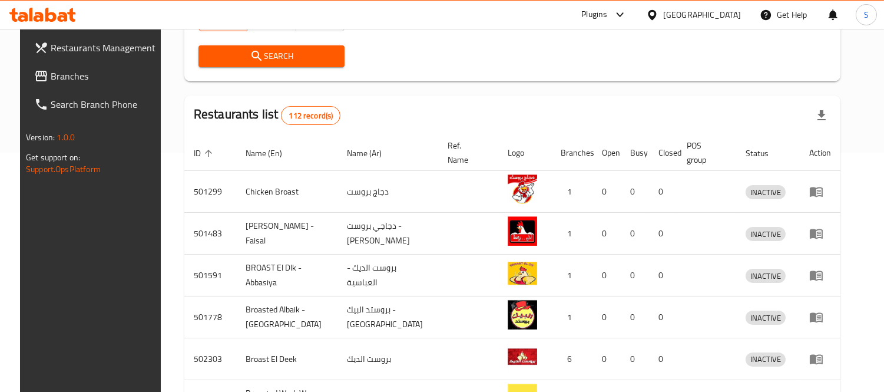
scroll to position [131, 0]
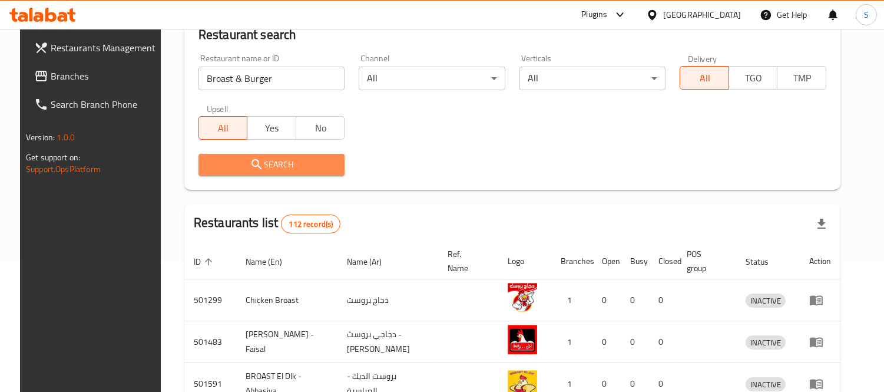
click at [317, 168] on span "Search" at bounding box center [272, 164] width 128 height 15
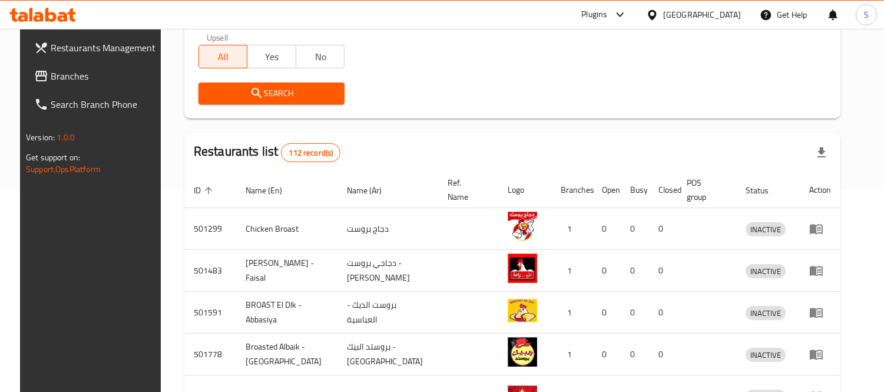
scroll to position [392, 0]
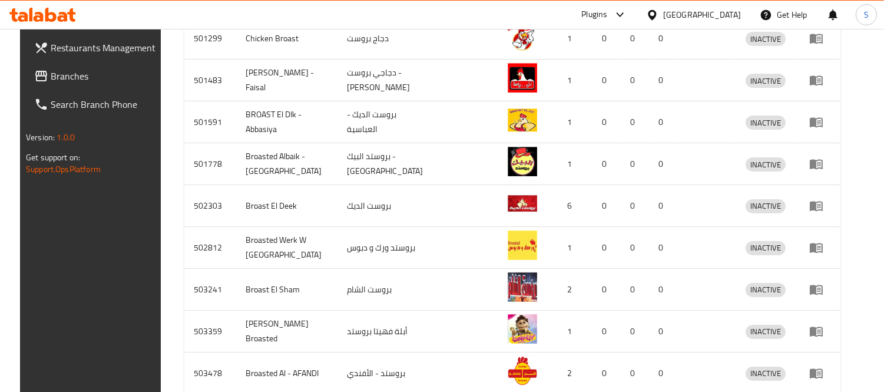
drag, startPoint x: 73, startPoint y: 75, endPoint x: 83, endPoint y: 80, distance: 10.8
click at [73, 75] on span "Branches" at bounding box center [105, 76] width 108 height 14
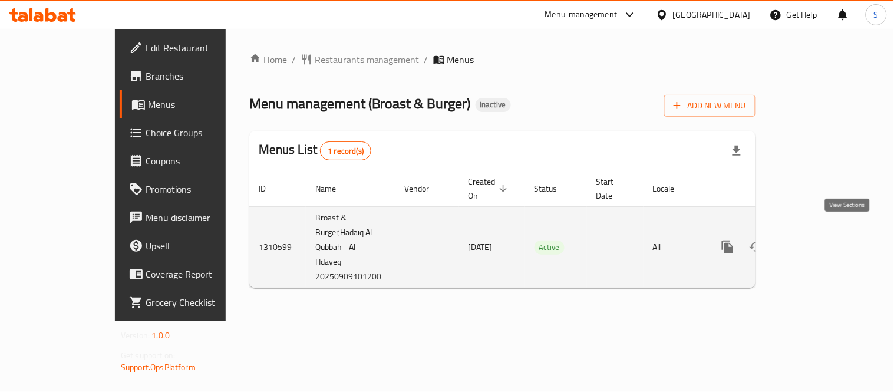
click at [827, 233] on link "enhanced table" at bounding box center [812, 247] width 28 height 28
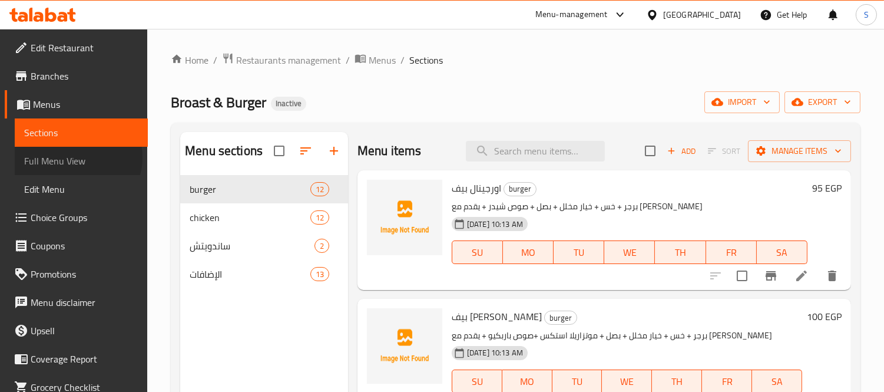
click at [77, 157] on span "Full Menu View" at bounding box center [81, 161] width 114 height 14
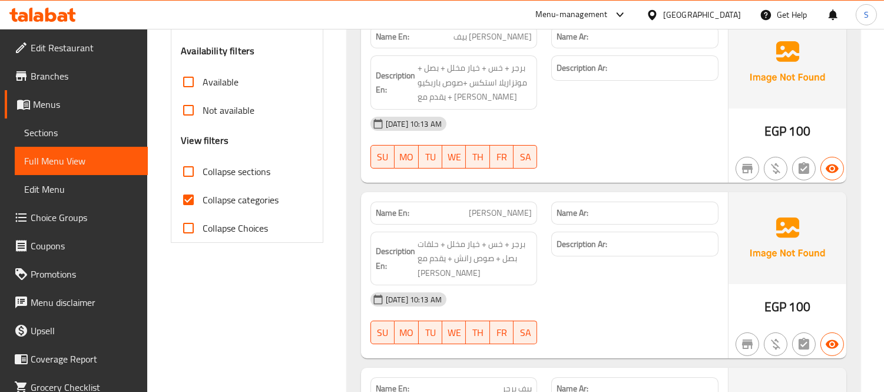
scroll to position [589, 0]
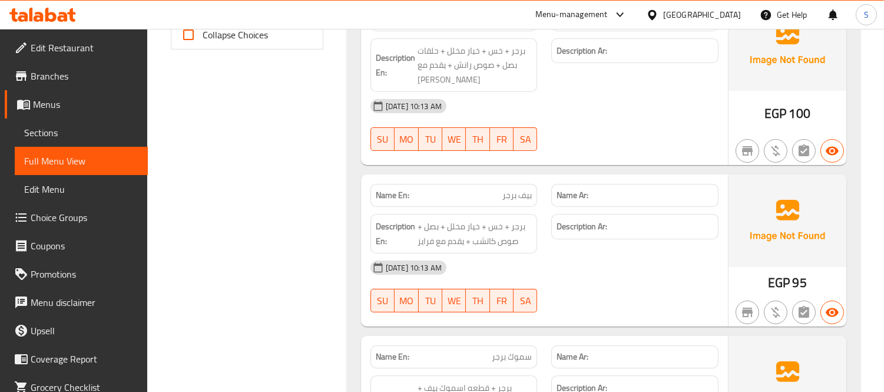
click at [727, 12] on div "[GEOGRAPHIC_DATA]" at bounding box center [702, 14] width 78 height 13
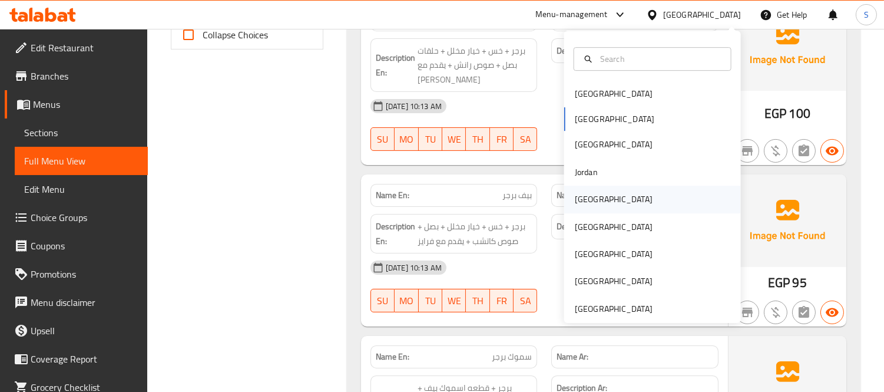
click at [584, 201] on div "[GEOGRAPHIC_DATA]" at bounding box center [614, 199] width 78 height 13
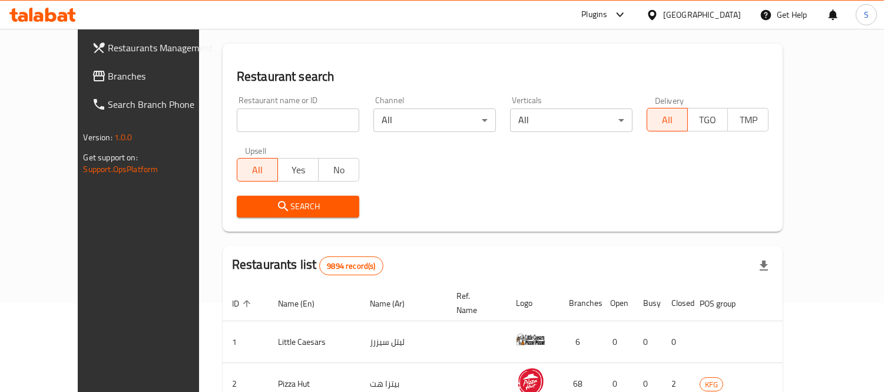
scroll to position [489, 0]
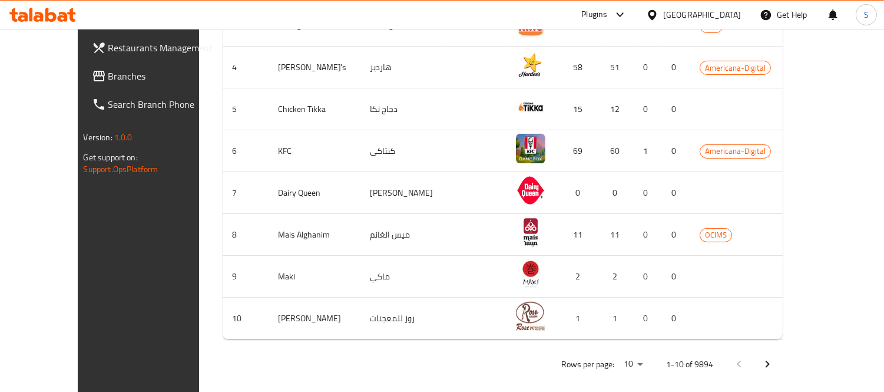
click at [108, 77] on span "Branches" at bounding box center [162, 76] width 108 height 14
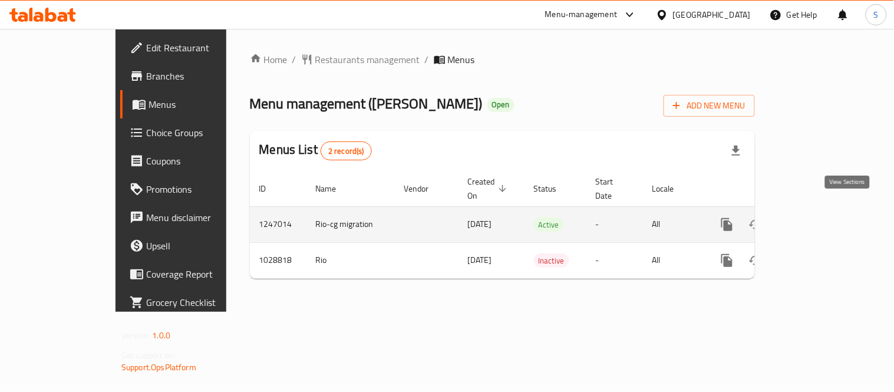
click at [819, 217] on icon "enhanced table" at bounding box center [812, 224] width 14 height 14
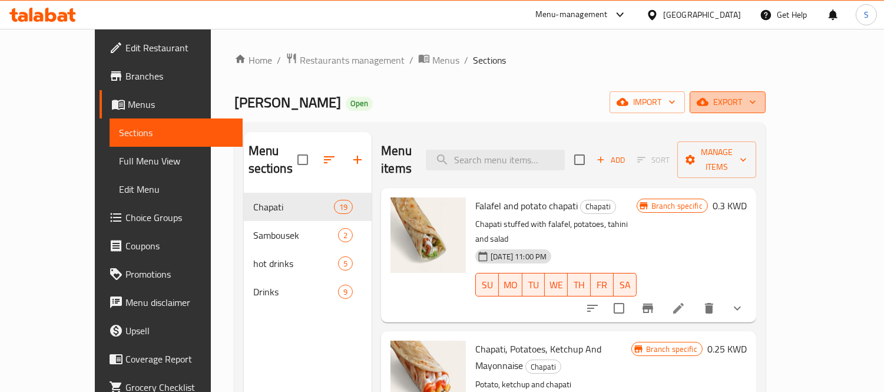
click at [757, 104] on span "export" at bounding box center [727, 102] width 57 height 15
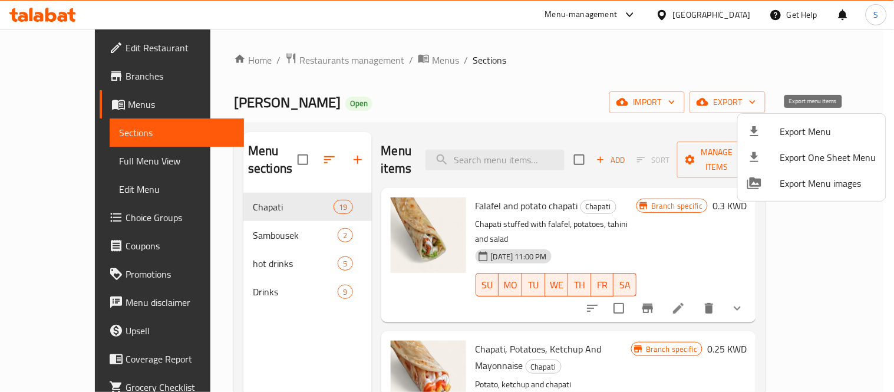
click at [818, 124] on span "Export Menu" at bounding box center [828, 131] width 96 height 14
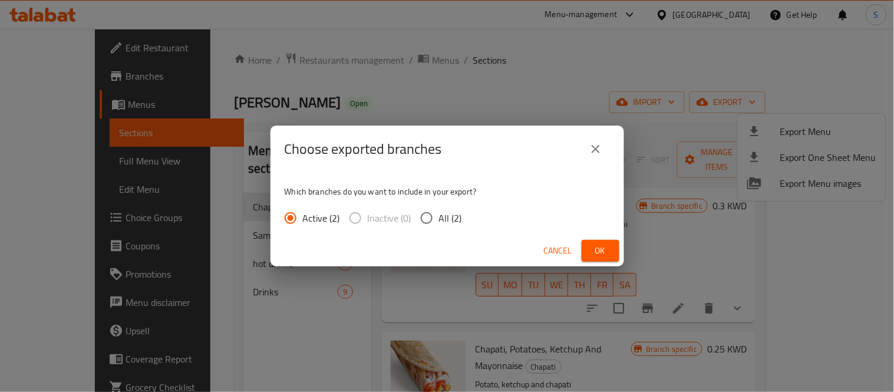
click at [452, 217] on span "All (2)" at bounding box center [450, 218] width 23 height 14
click at [439, 217] on input "All (2)" at bounding box center [426, 218] width 25 height 25
radio input "true"
click at [592, 240] on button "Ok" at bounding box center [601, 251] width 38 height 22
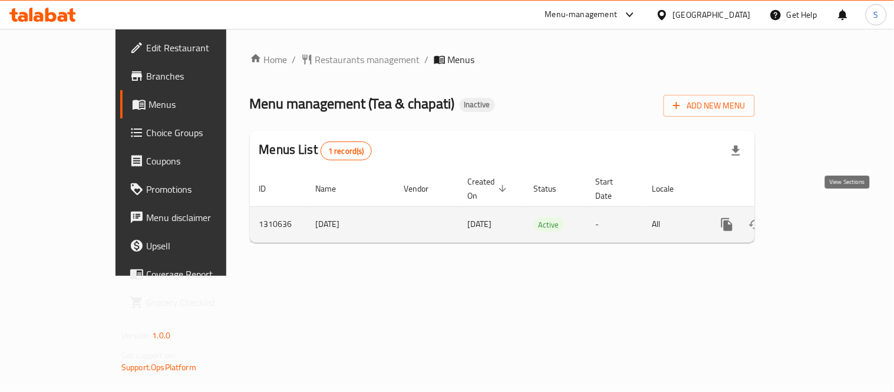
click at [819, 217] on icon "enhanced table" at bounding box center [812, 224] width 14 height 14
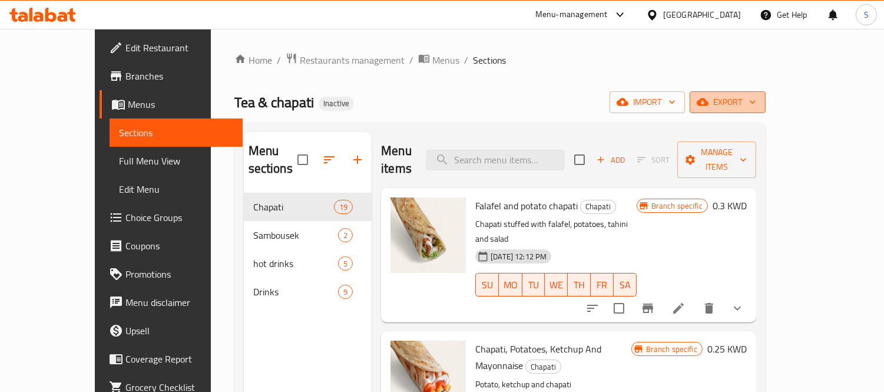
click at [766, 91] on button "export" at bounding box center [728, 102] width 76 height 22
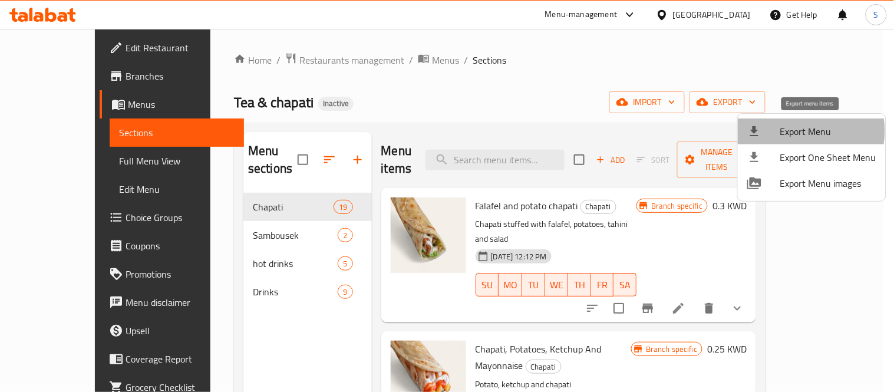
click at [795, 131] on span "Export Menu" at bounding box center [828, 131] width 96 height 14
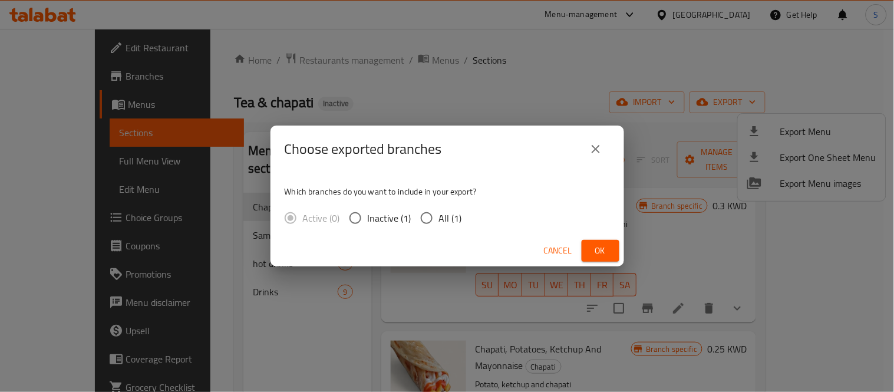
click at [456, 225] on span "All (1)" at bounding box center [450, 218] width 23 height 14
click at [439, 226] on input "All (1)" at bounding box center [426, 218] width 25 height 25
radio input "true"
click at [620, 255] on div "Cancel Ok" at bounding box center [447, 250] width 354 height 31
click at [611, 254] on button "Ok" at bounding box center [601, 251] width 38 height 22
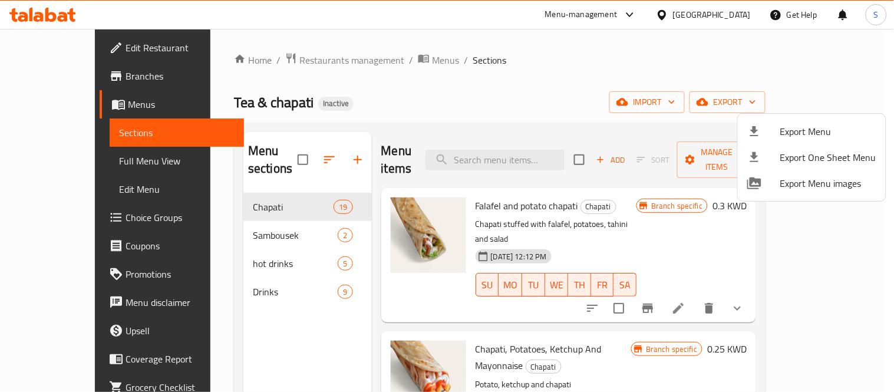
click at [226, 74] on div at bounding box center [447, 196] width 894 height 392
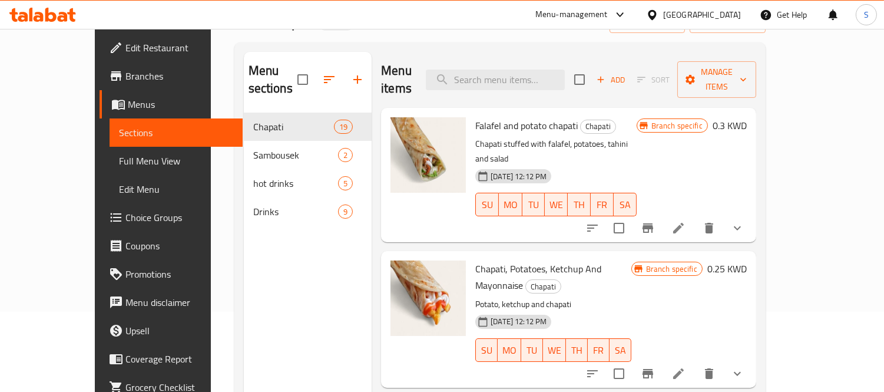
scroll to position [131, 0]
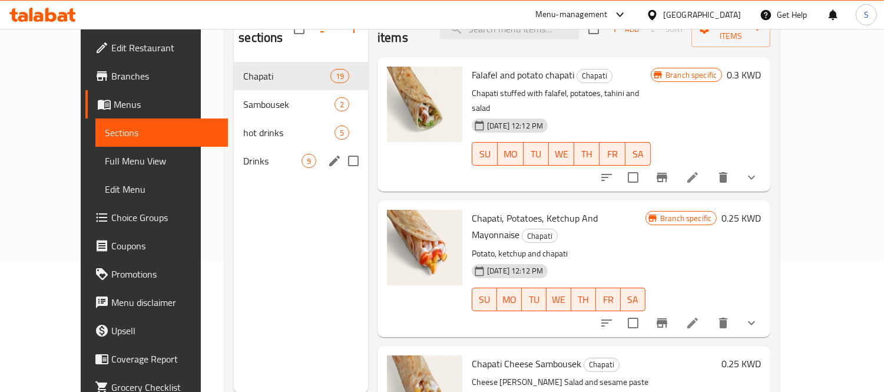
drag, startPoint x: 220, startPoint y: 138, endPoint x: 275, endPoint y: 128, distance: 55.7
click at [243, 154] on span "Drinks" at bounding box center [272, 161] width 58 height 14
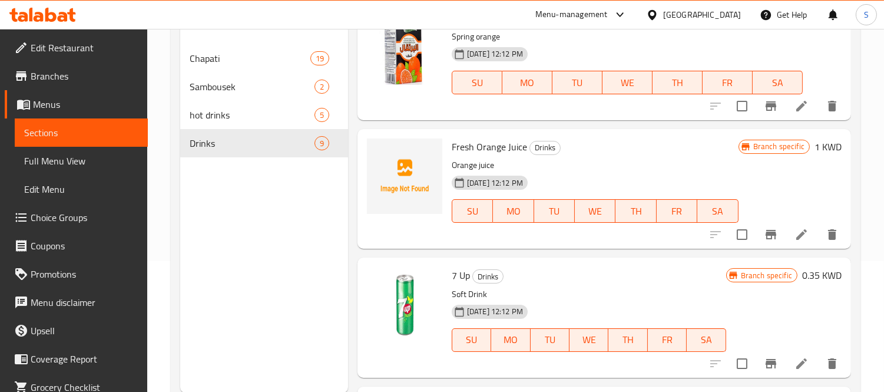
scroll to position [196, 0]
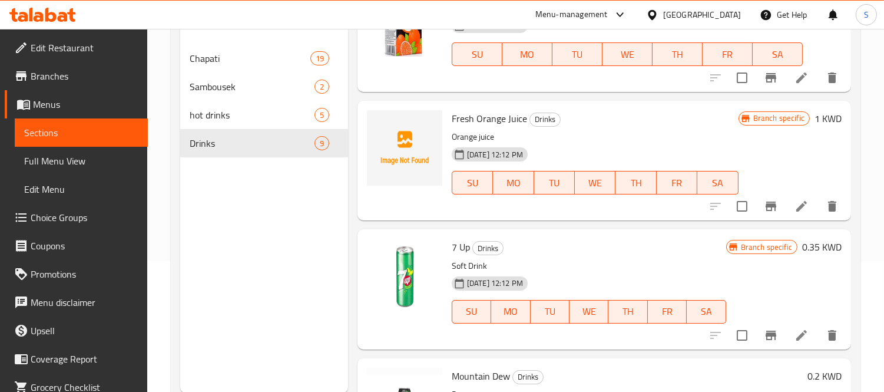
click at [508, 118] on span "Fresh Orange Juice" at bounding box center [489, 119] width 75 height 18
copy h6 "Fresh Orange Juice"
click at [495, 105] on div "Fresh Orange Juice Drinks Orange juice 09-09-2025 12:12 PM SU MO TU WE TH FR SA" at bounding box center [595, 160] width 296 height 110
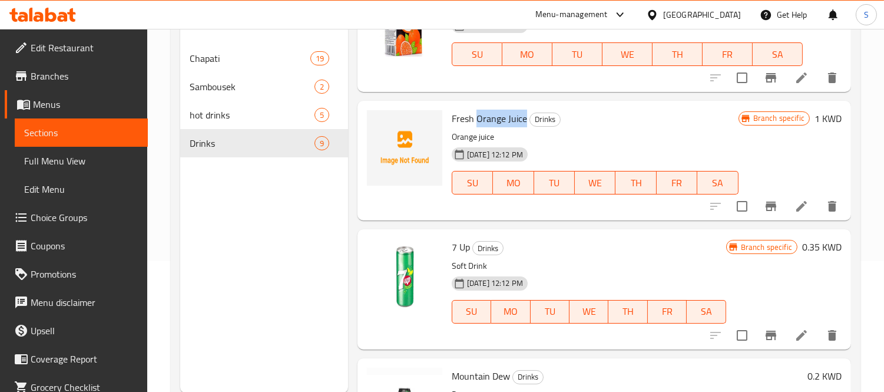
drag, startPoint x: 476, startPoint y: 118, endPoint x: 523, endPoint y: 125, distance: 47.1
click at [523, 125] on span "Fresh Orange Juice" at bounding box center [489, 119] width 75 height 18
copy span "Orange Juic"
click at [387, 120] on icon "upload picture" at bounding box center [383, 127] width 14 height 14
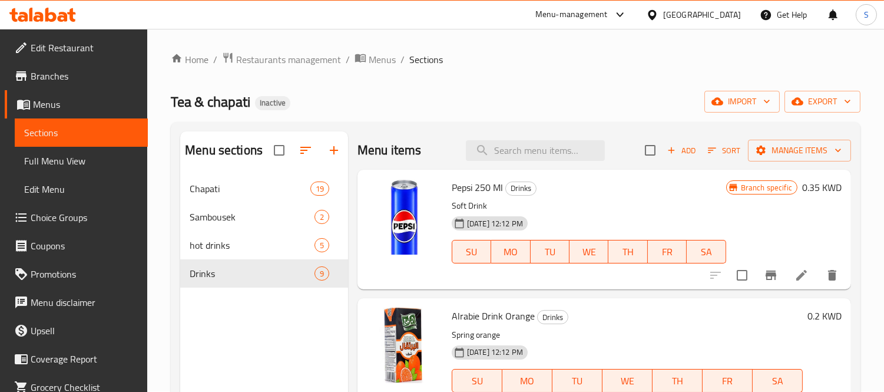
scroll to position [0, 0]
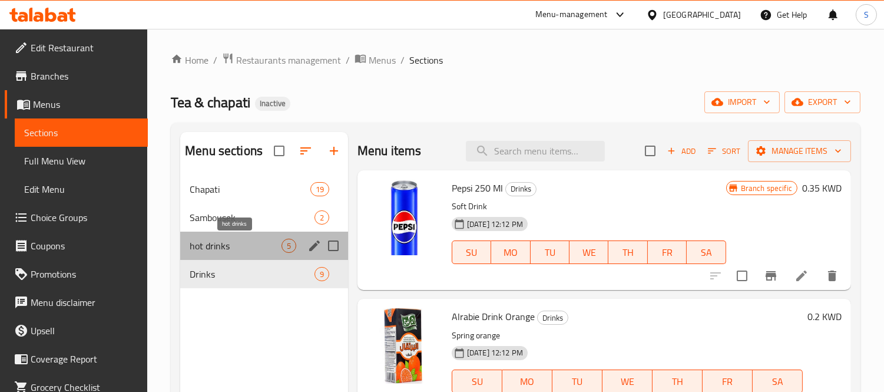
click at [224, 243] on span "hot drinks" at bounding box center [236, 246] width 92 height 14
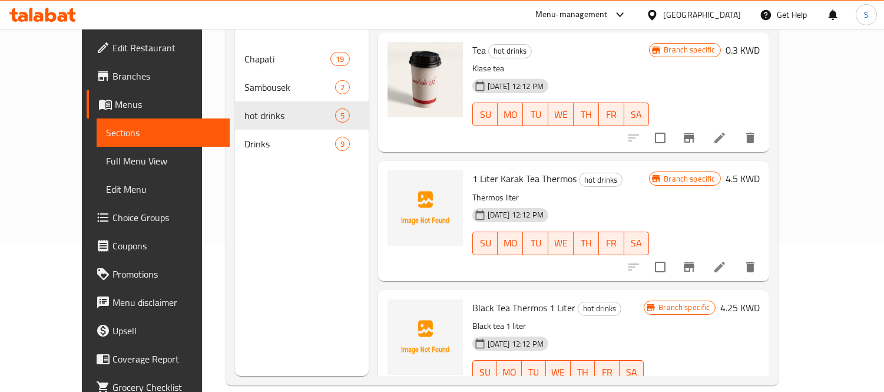
scroll to position [165, 0]
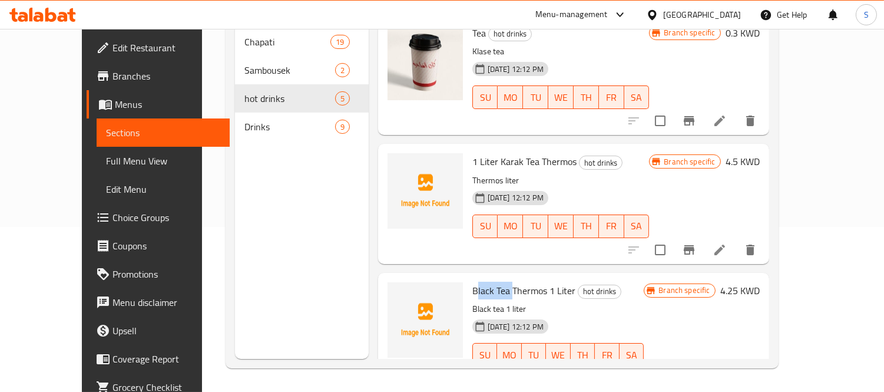
drag, startPoint x: 493, startPoint y: 260, endPoint x: 455, endPoint y: 252, distance: 38.0
click at [473, 282] on span "Black Tea Thermos 1 Liter" at bounding box center [524, 291] width 103 height 18
click at [523, 302] on p "Black tea 1 liter" at bounding box center [559, 309] width 172 height 15
click at [531, 282] on span "Black Tea Thermos 1 Liter" at bounding box center [524, 291] width 103 height 18
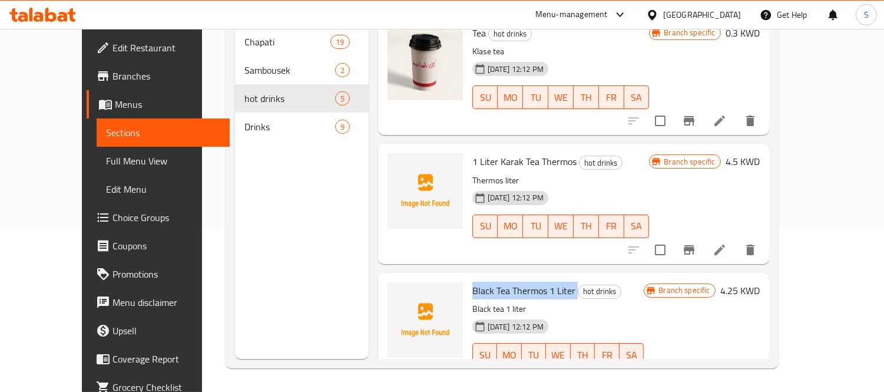
click at [531, 282] on span "Black Tea Thermos 1 Liter" at bounding box center [524, 291] width 103 height 18
copy h6 "Black Tea Thermos 1 Liter"
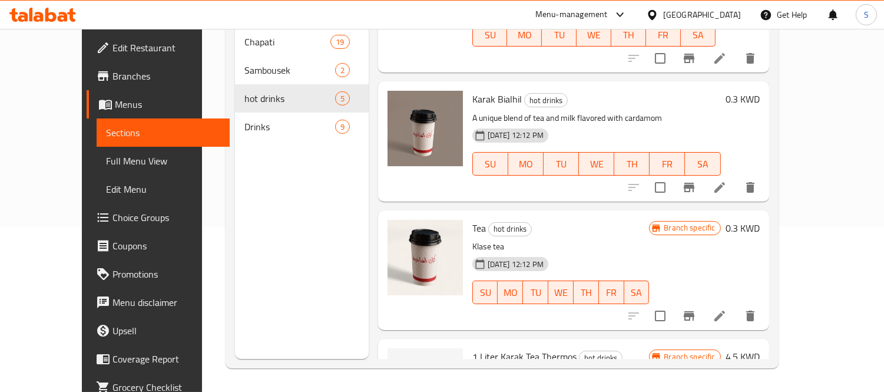
scroll to position [84, 0]
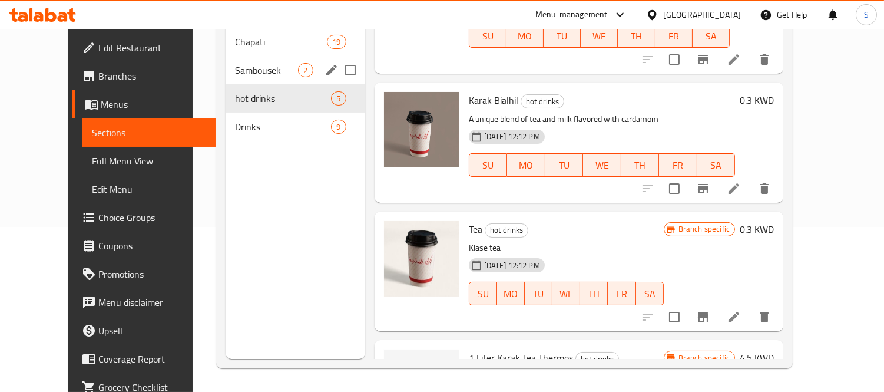
click at [254, 63] on span "Sambousek" at bounding box center [267, 70] width 64 height 14
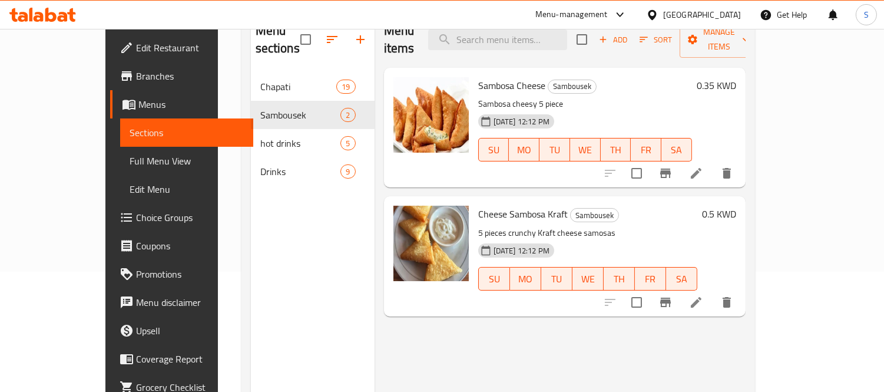
scroll to position [99, 0]
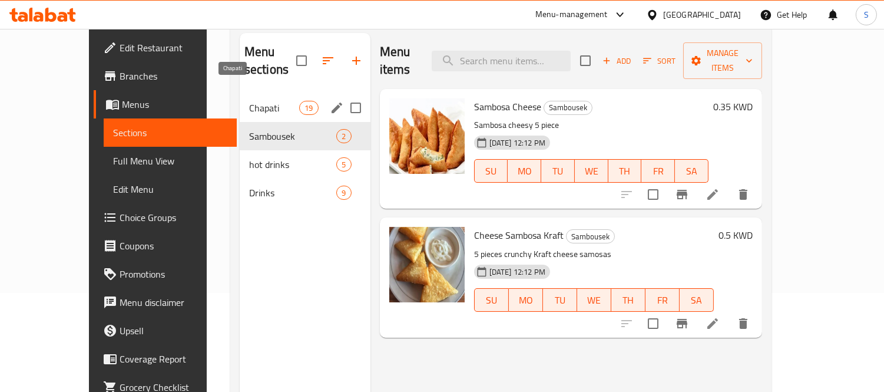
click at [257, 101] on span "Chapati" at bounding box center [274, 108] width 50 height 14
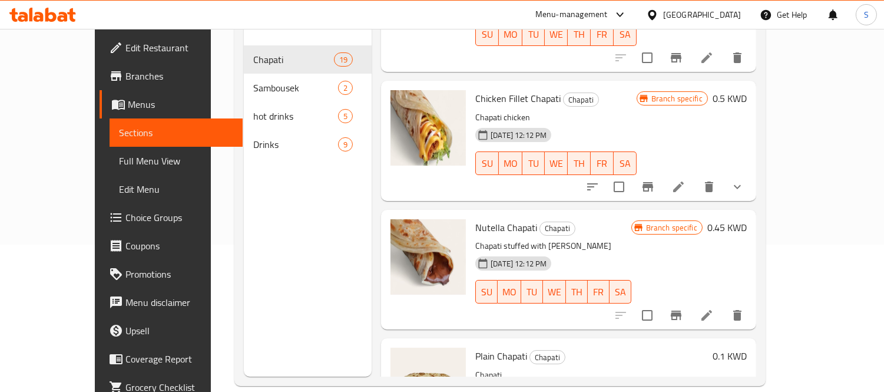
scroll to position [165, 0]
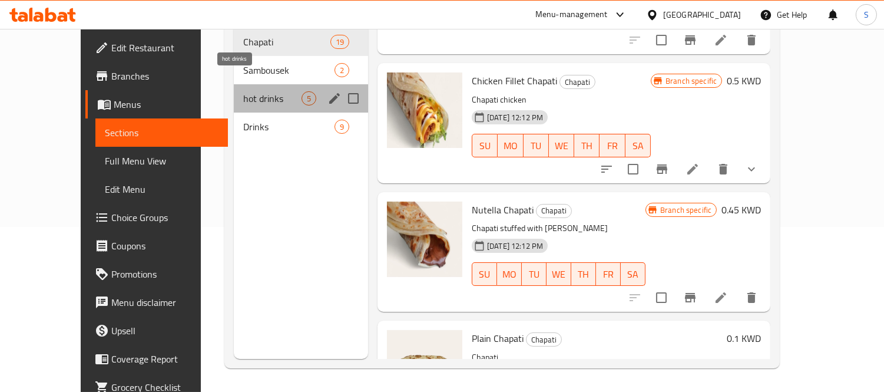
click at [267, 91] on span "hot drinks" at bounding box center [272, 98] width 58 height 14
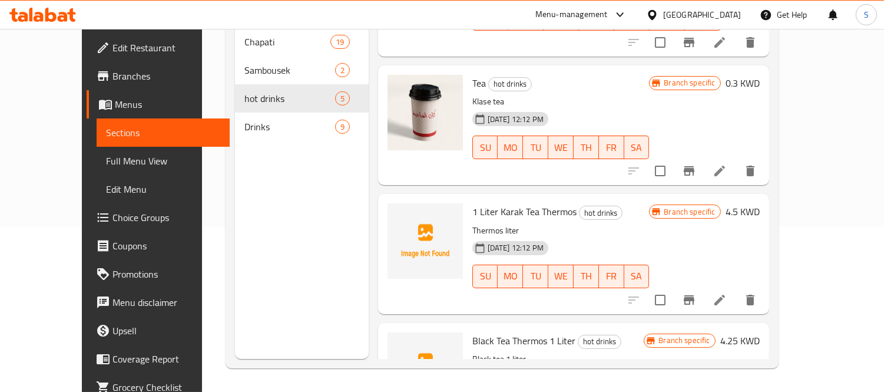
scroll to position [215, 0]
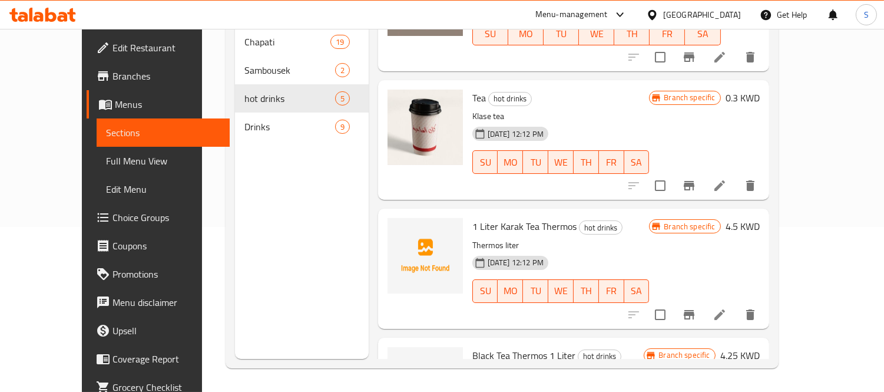
click at [483, 238] on p "Thermos liter" at bounding box center [561, 245] width 177 height 15
copy div "Thermos liter"
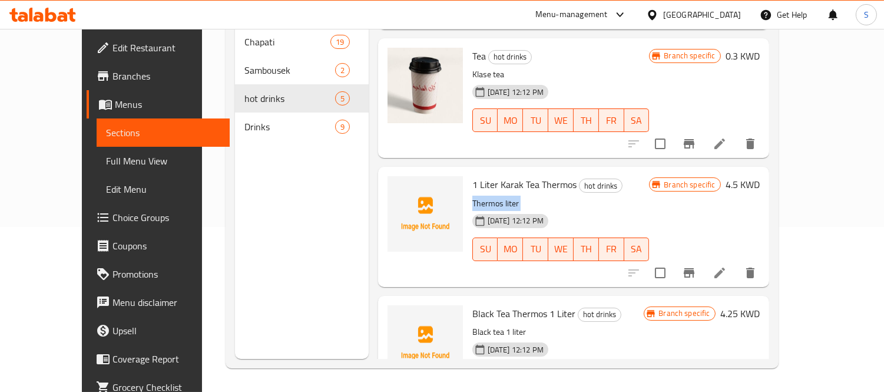
scroll to position [280, 0]
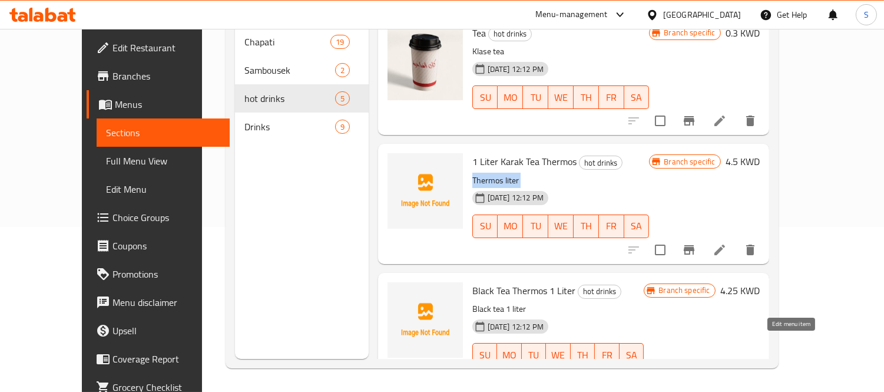
click at [727, 371] on icon at bounding box center [720, 378] width 14 height 14
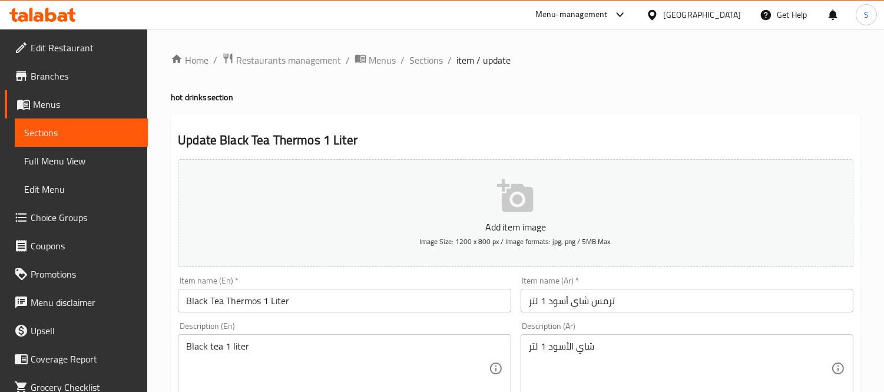
click at [77, 139] on span "Sections" at bounding box center [81, 132] width 114 height 14
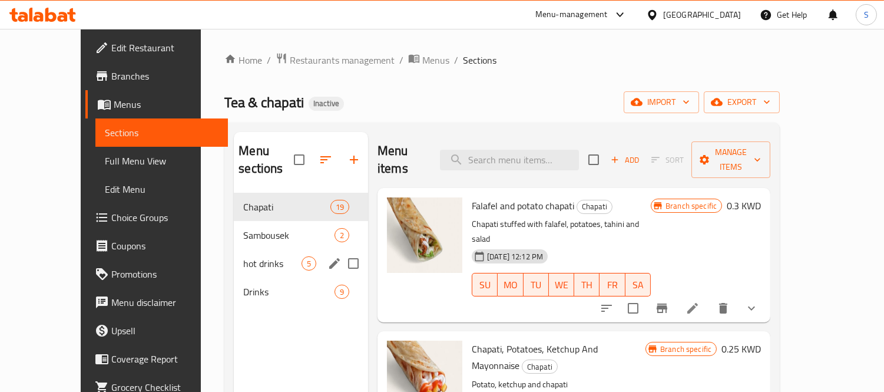
click at [234, 254] on div "hot drinks 5" at bounding box center [301, 263] width 134 height 28
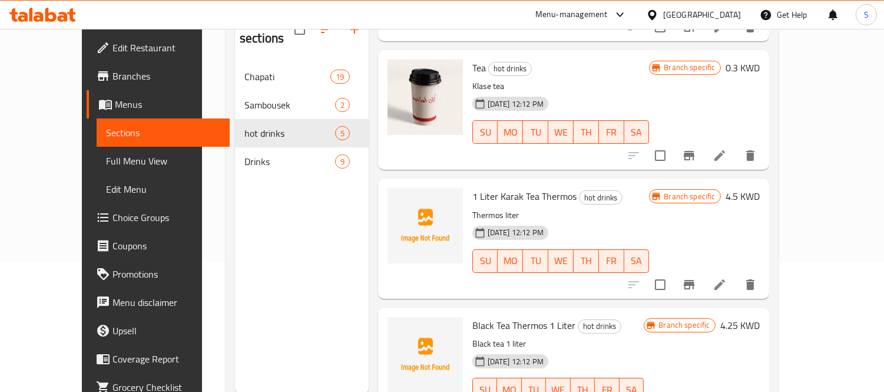
scroll to position [165, 0]
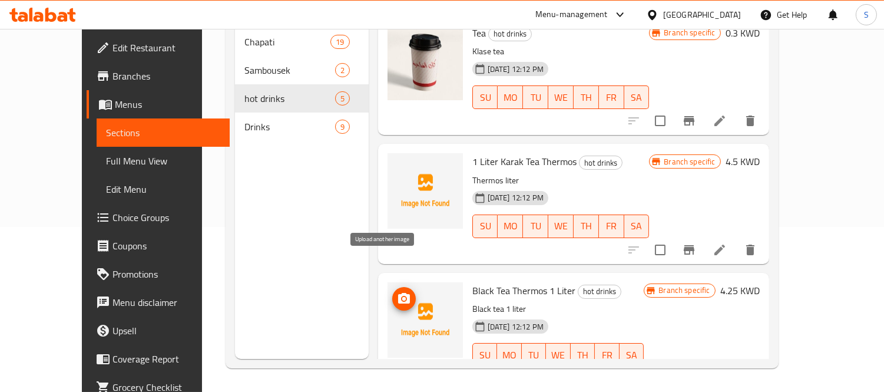
click at [392, 292] on span "upload picture" at bounding box center [404, 299] width 24 height 14
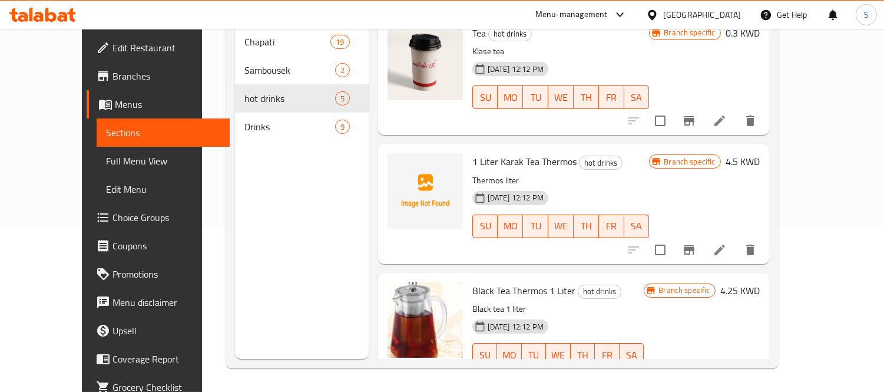
click at [113, 42] on span "Edit Restaurant" at bounding box center [167, 48] width 108 height 14
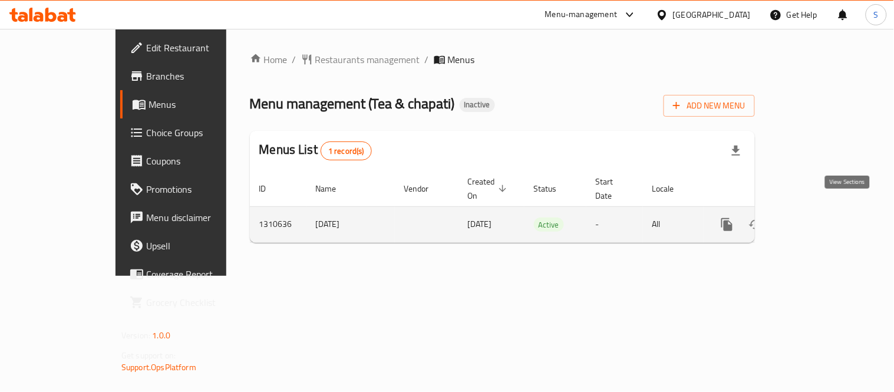
click at [819, 217] on icon "enhanced table" at bounding box center [812, 224] width 14 height 14
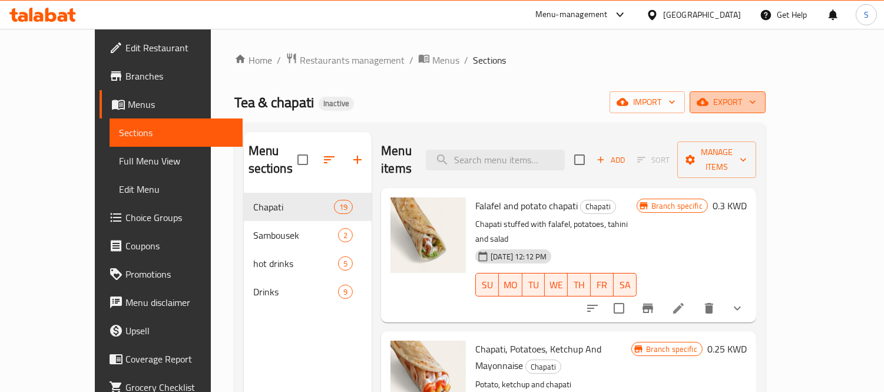
click at [757, 101] on span "export" at bounding box center [727, 102] width 57 height 15
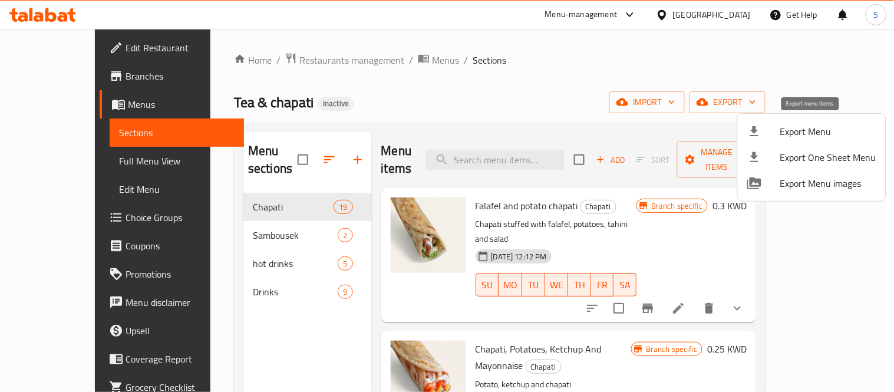
click at [780, 126] on span "Export Menu" at bounding box center [828, 131] width 96 height 14
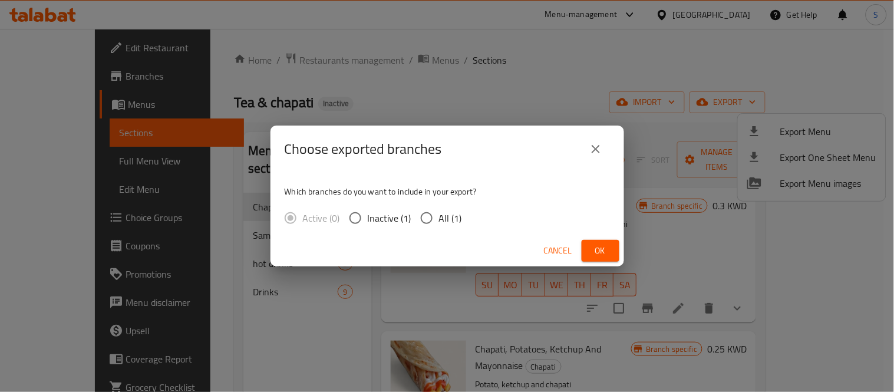
click at [427, 221] on input "All (1)" at bounding box center [426, 218] width 25 height 25
radio input "true"
click at [610, 251] on button "Ok" at bounding box center [601, 251] width 38 height 22
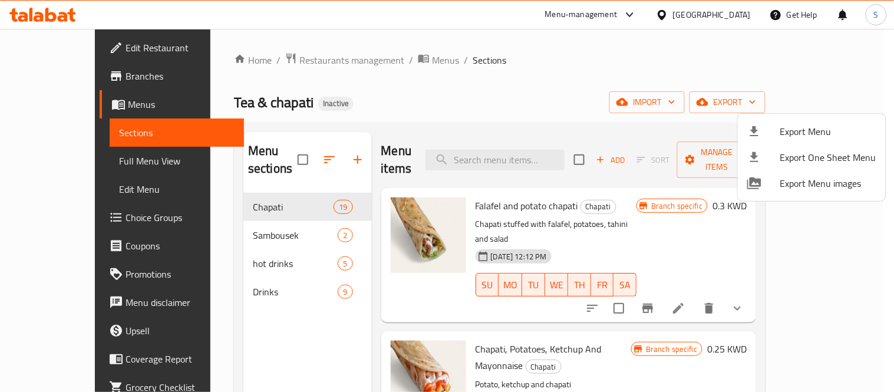
click at [90, 48] on div at bounding box center [447, 196] width 894 height 392
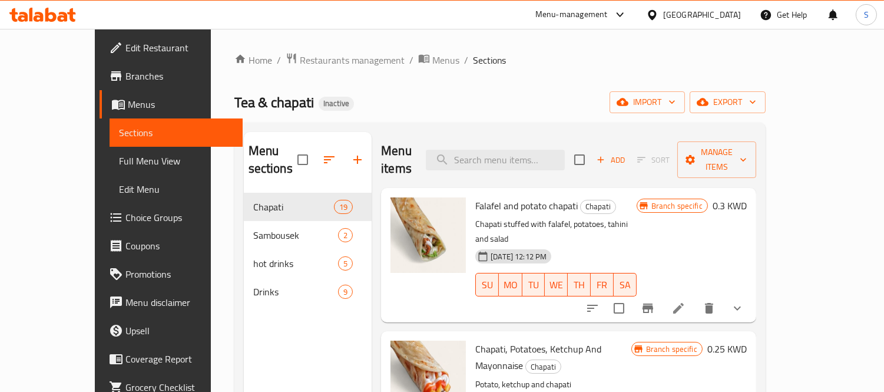
click at [125, 48] on span "Edit Restaurant" at bounding box center [179, 48] width 108 height 14
